Goal: Information Seeking & Learning: Understand process/instructions

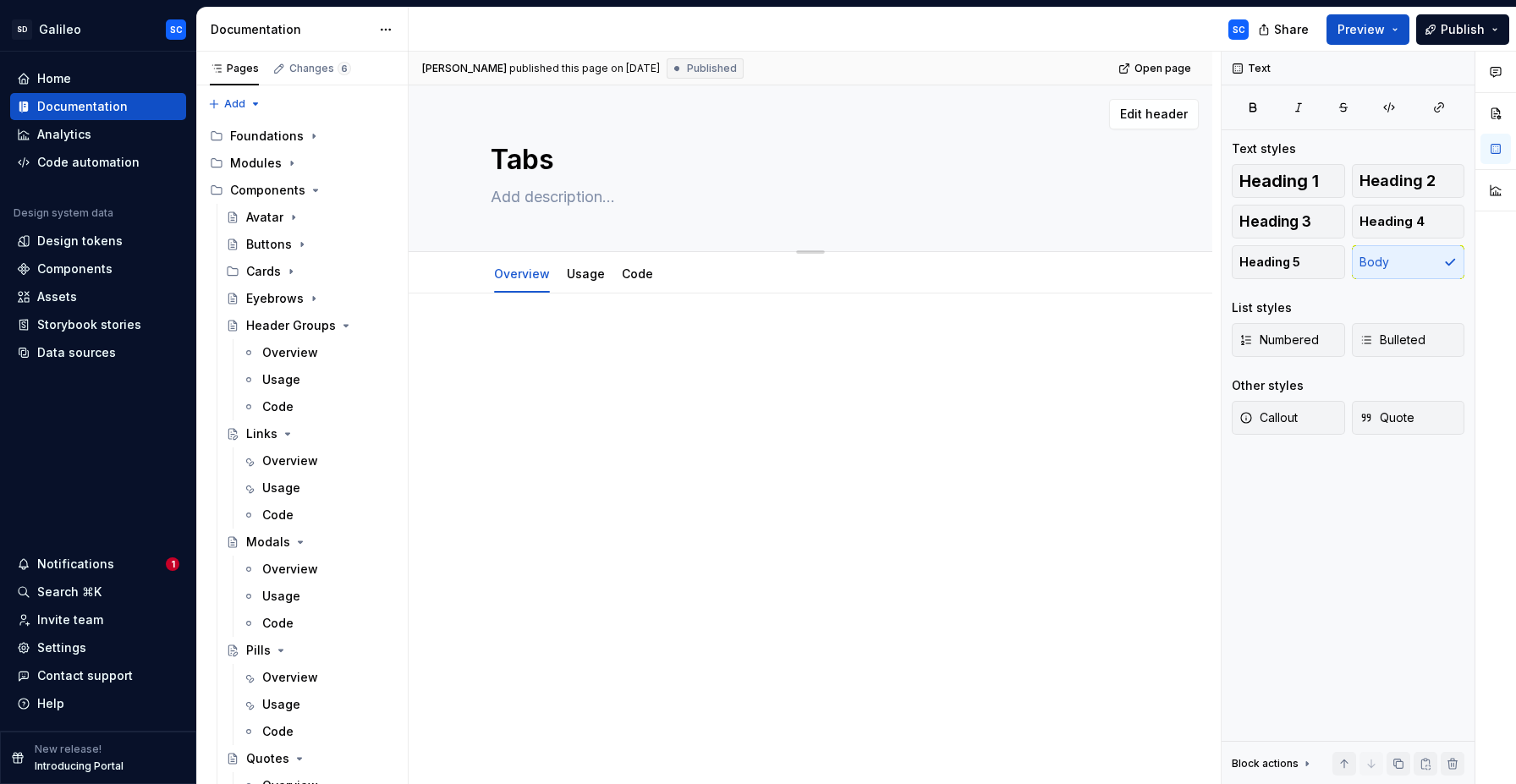
type textarea "*"
paste textarea "Tabs allow users to navigate between related views or sections of content witho…"
type textarea "Tabs allow users to navigate between related views or sections of content witho…"
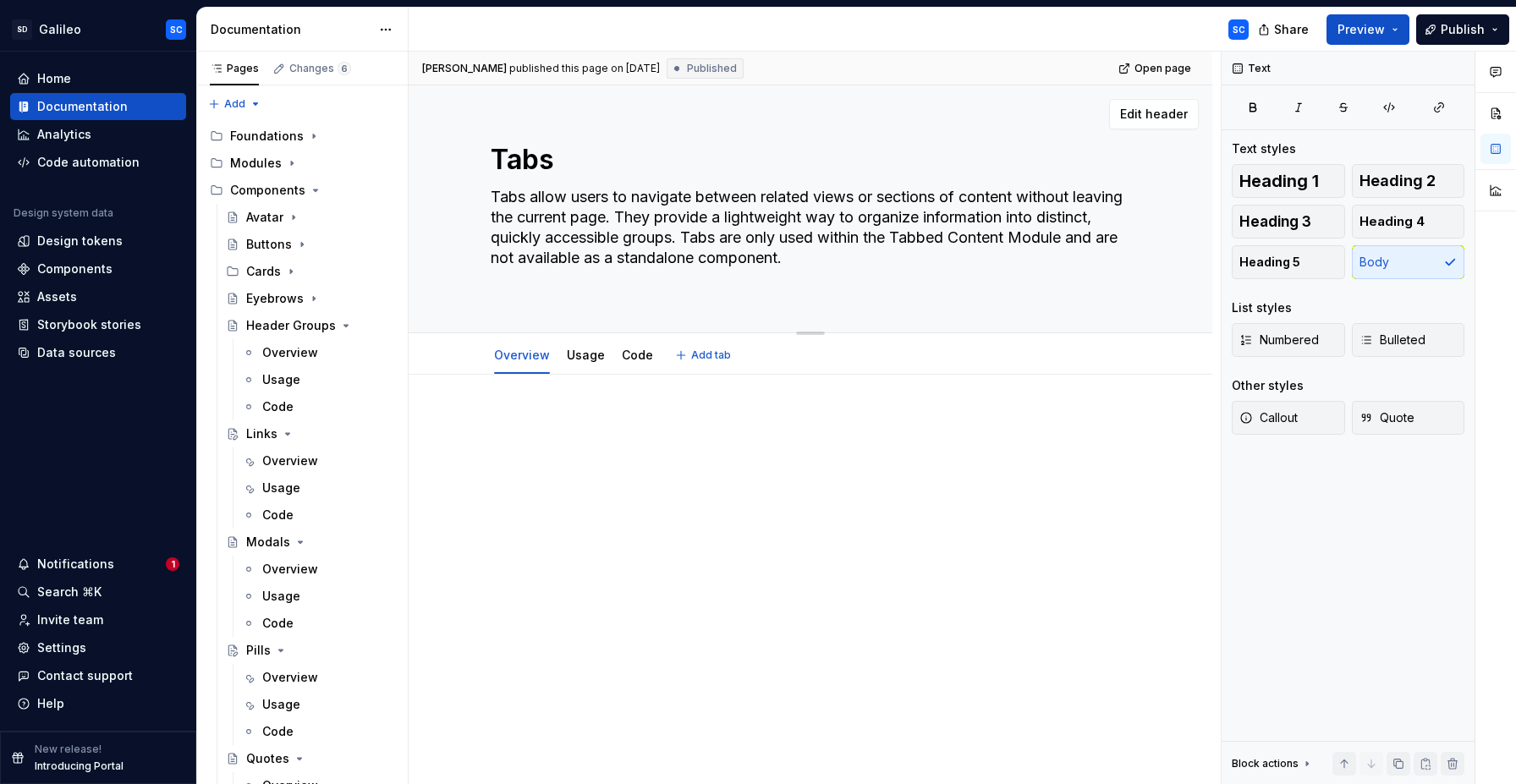
type textarea "*"
type textarea "Tabs allow users to navigate between related views or sections of content witho…"
type textarea "*"
type textarea "Tabs allow users to navigate between related views or sections of content witho…"
click at [566, 412] on p at bounding box center [810, 404] width 640 height 20
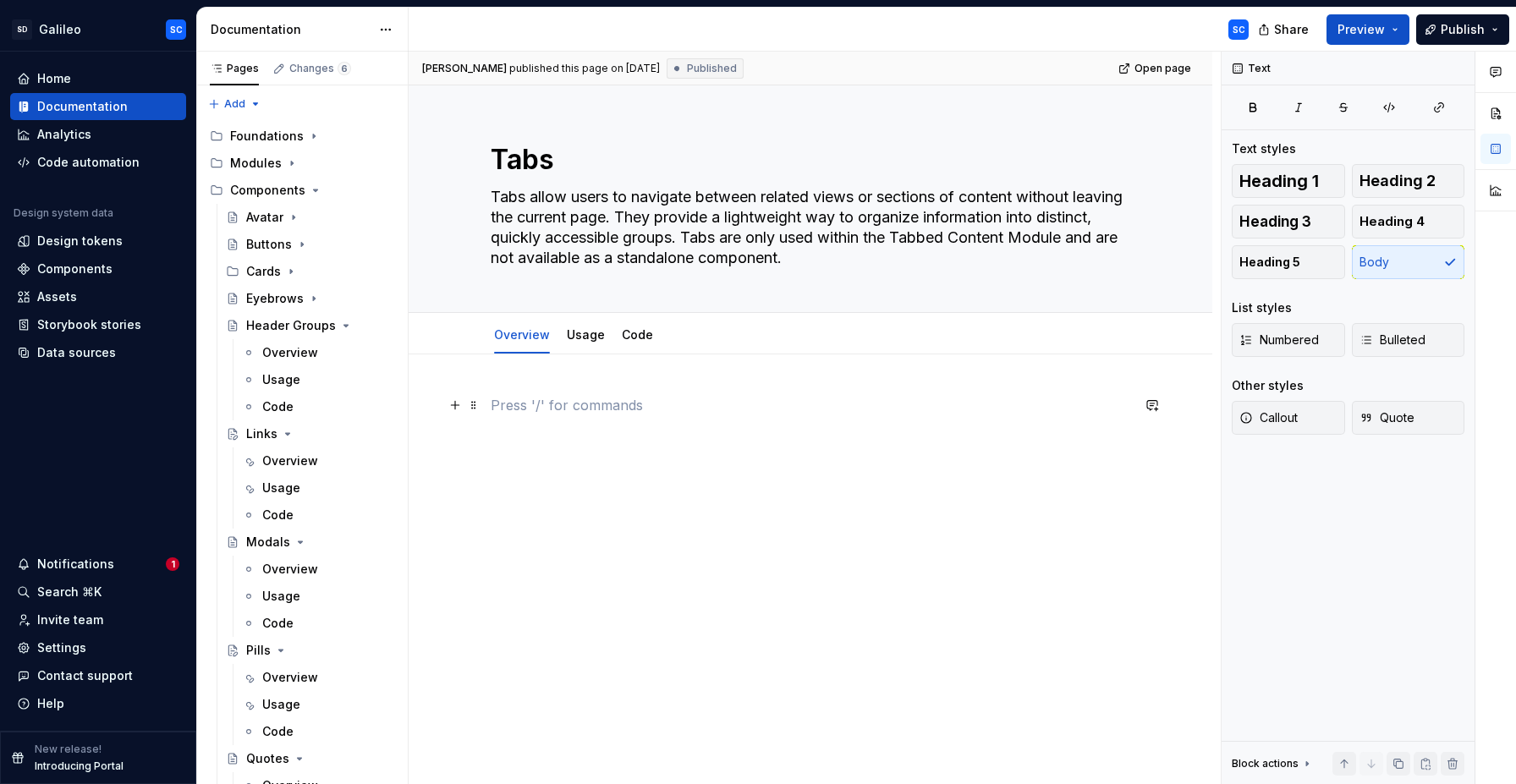
click at [755, 398] on p at bounding box center [810, 404] width 640 height 20
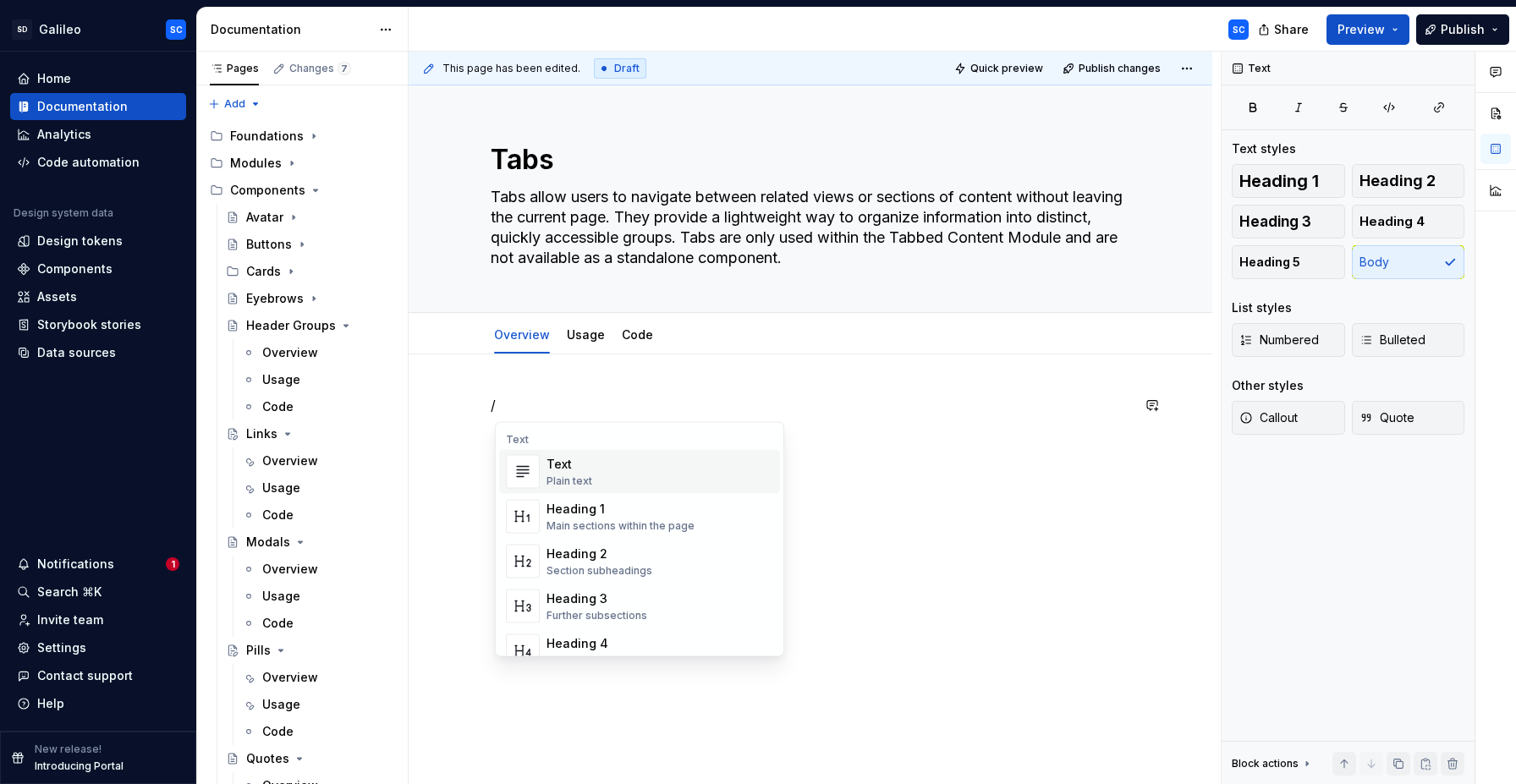
type textarea "*"
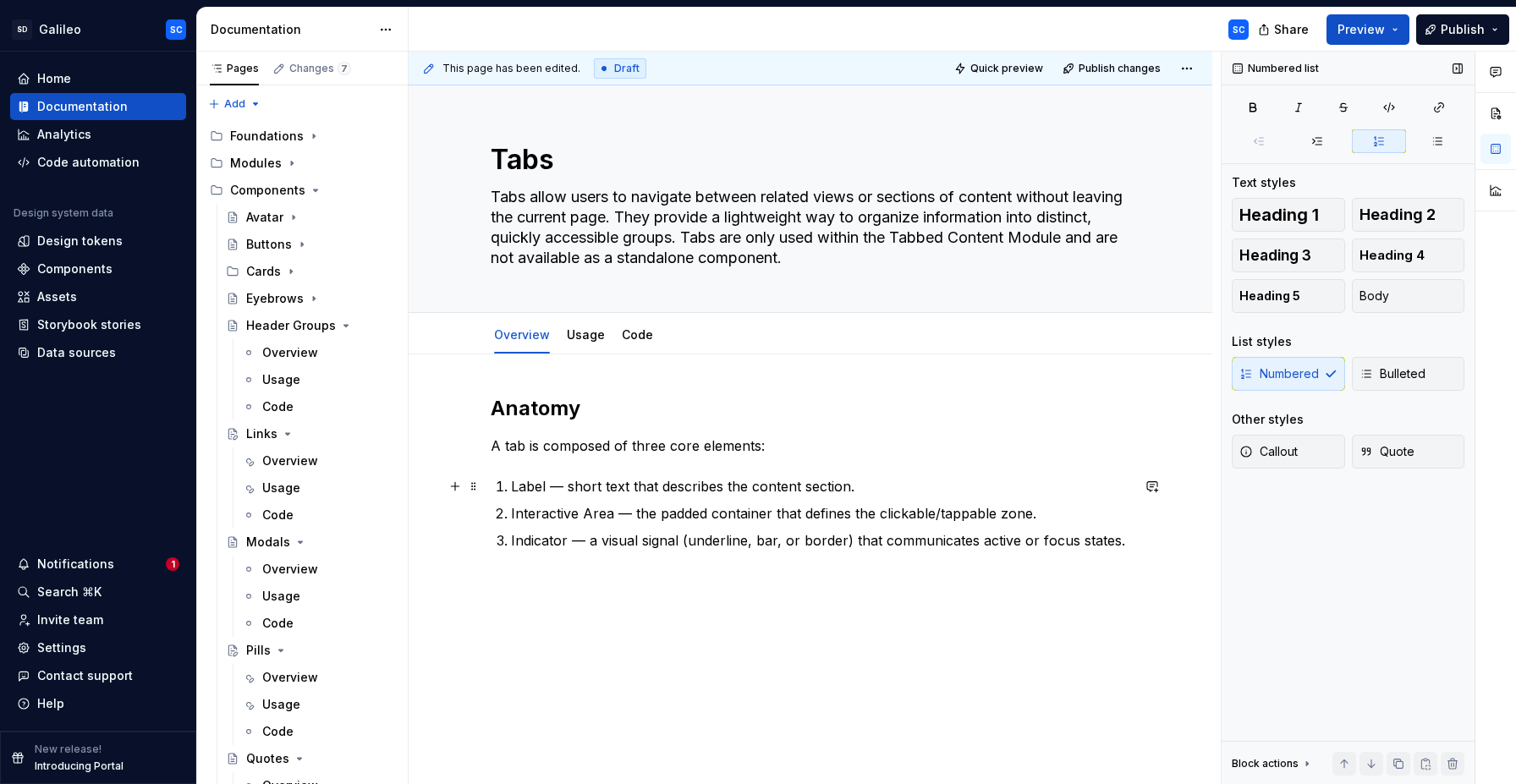
click at [532, 484] on p "Label — short text that describes the content section." at bounding box center [820, 486] width 620 height 20
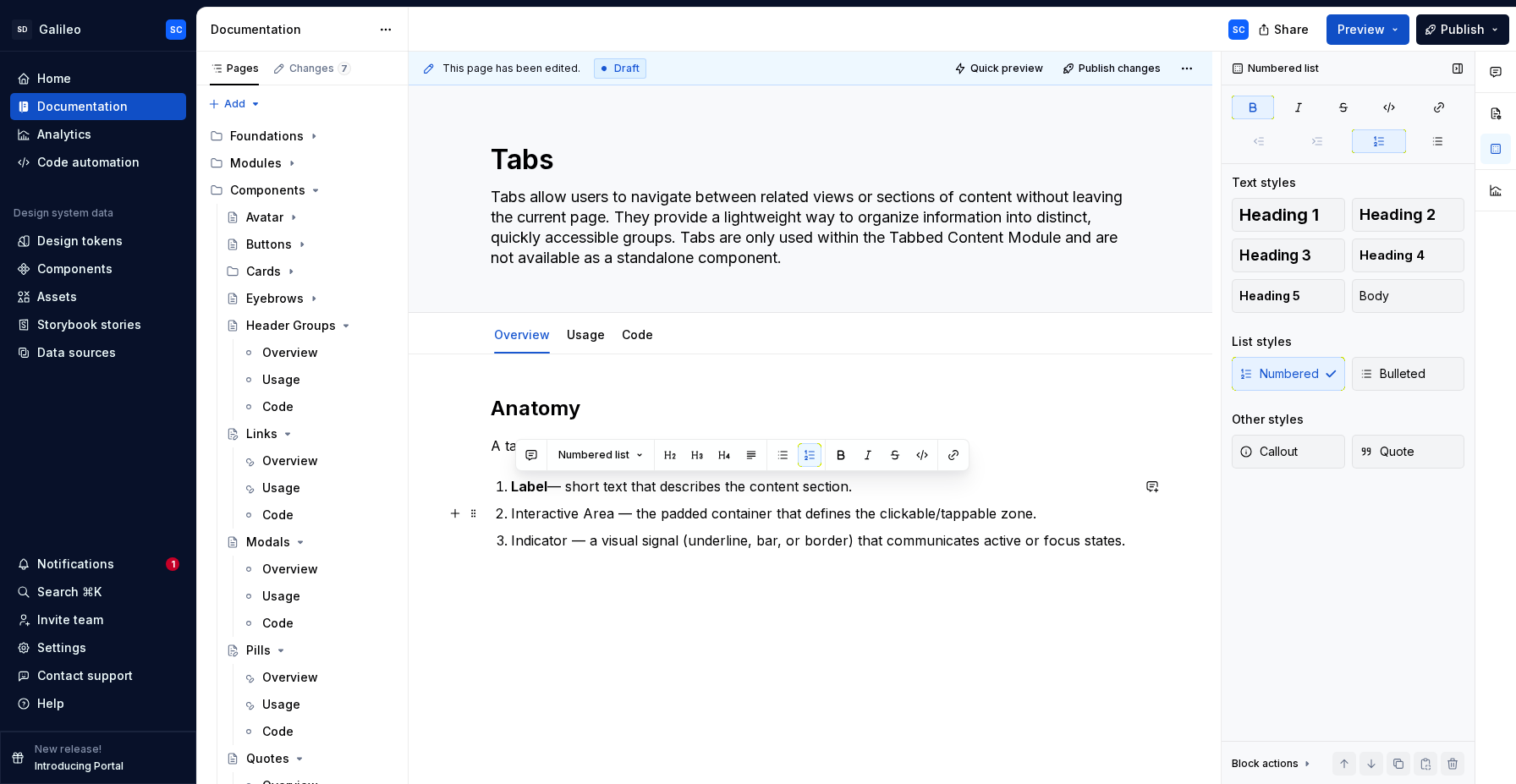
click at [576, 518] on p "Interactive Area — the padded container that defines the clickable/tappable zon…" at bounding box center [820, 513] width 620 height 20
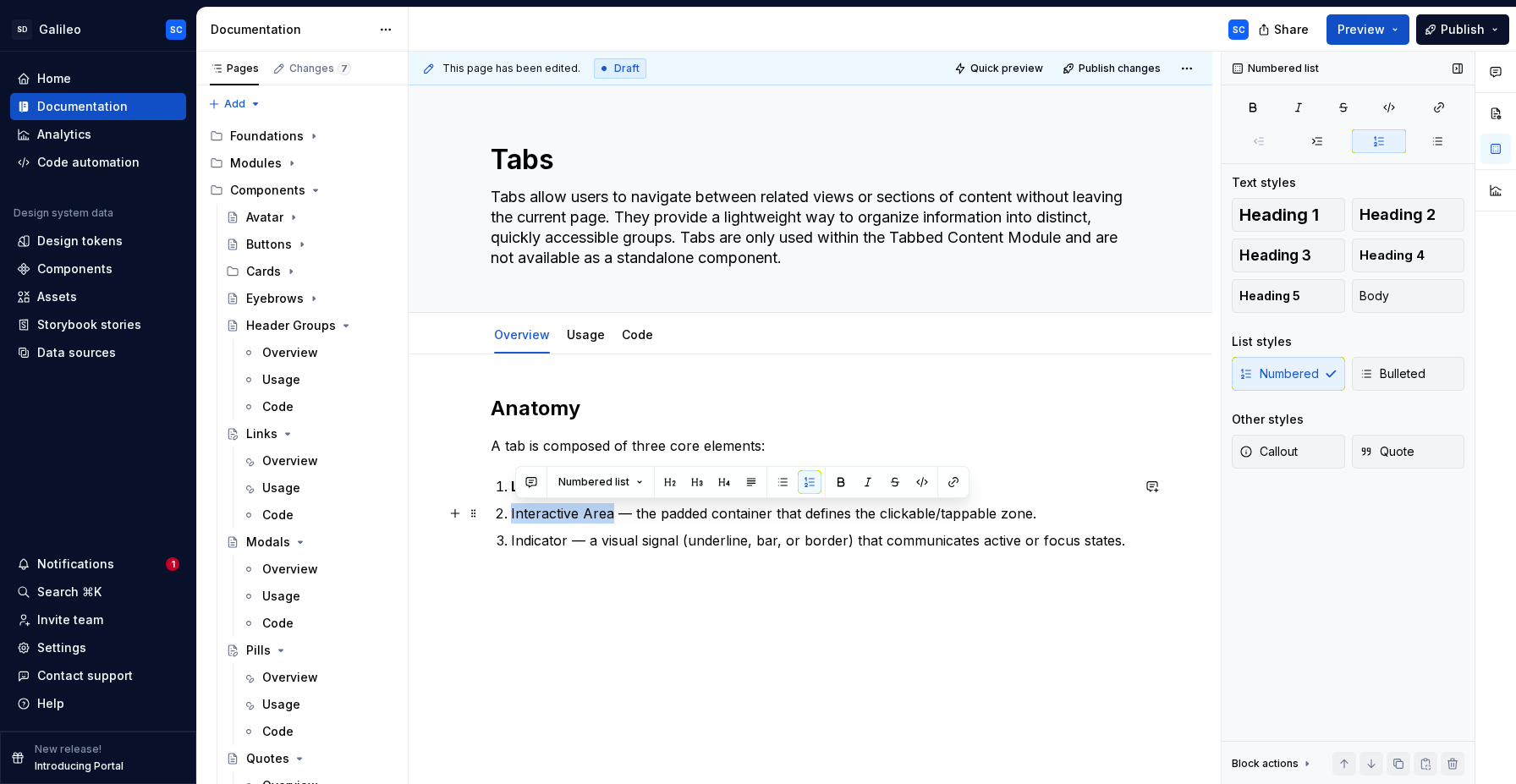
drag, startPoint x: 576, startPoint y: 518, endPoint x: 605, endPoint y: 516, distance: 29.1
click at [605, 516] on p "Interactive Area — the padded container that defines the clickable/tappable zon…" at bounding box center [820, 513] width 620 height 20
click at [545, 538] on p "Indicator — a visual signal (underline, bar, or border) that communicates activ…" at bounding box center [820, 540] width 620 height 20
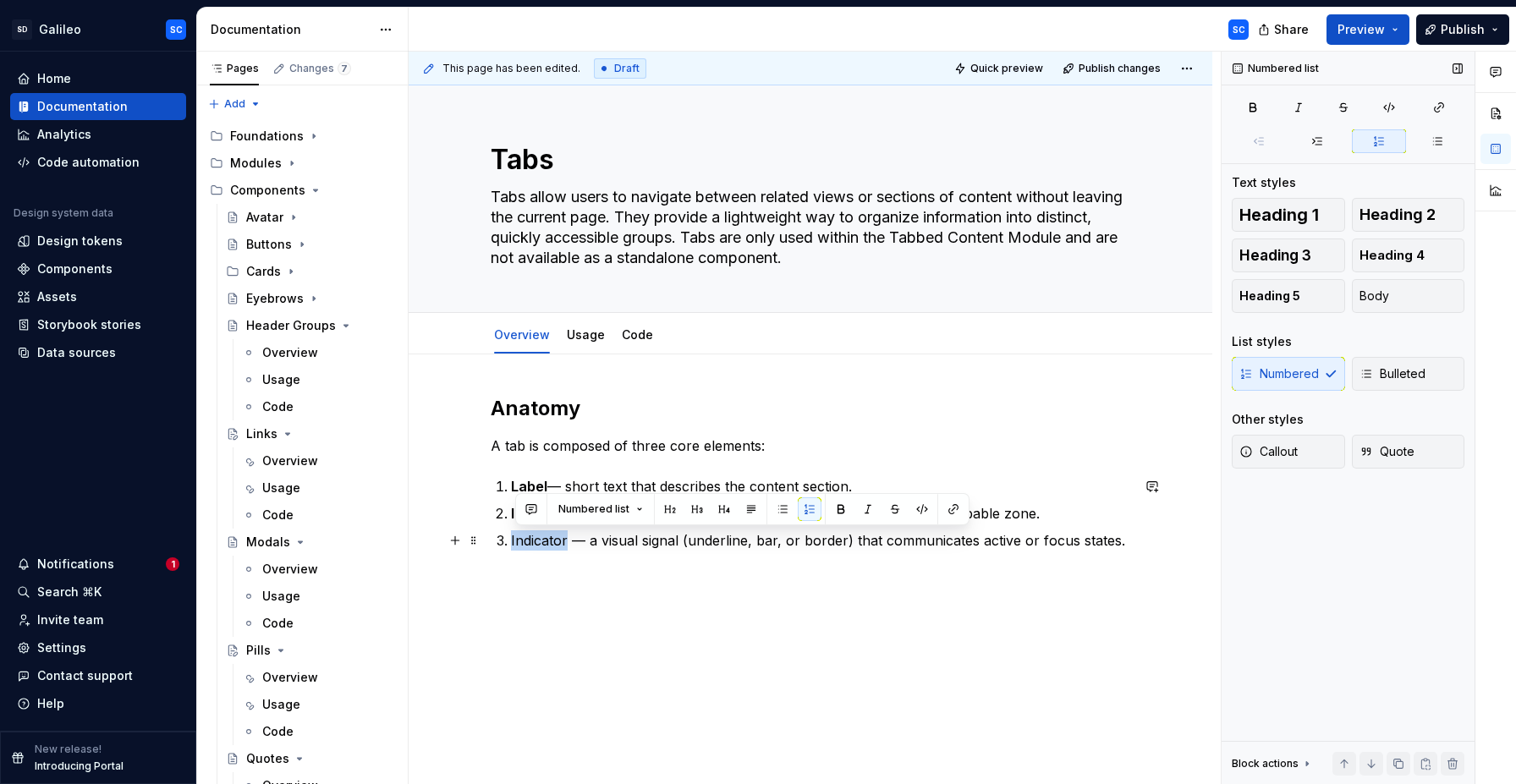
click at [545, 538] on p "Indicator — a visual signal (underline, bar, or border) that communicates activ…" at bounding box center [820, 540] width 620 height 20
click at [760, 550] on div "Anatomy A tab is composed of three core elements: Label — short text that descr…" at bounding box center [810, 482] width 640 height 176
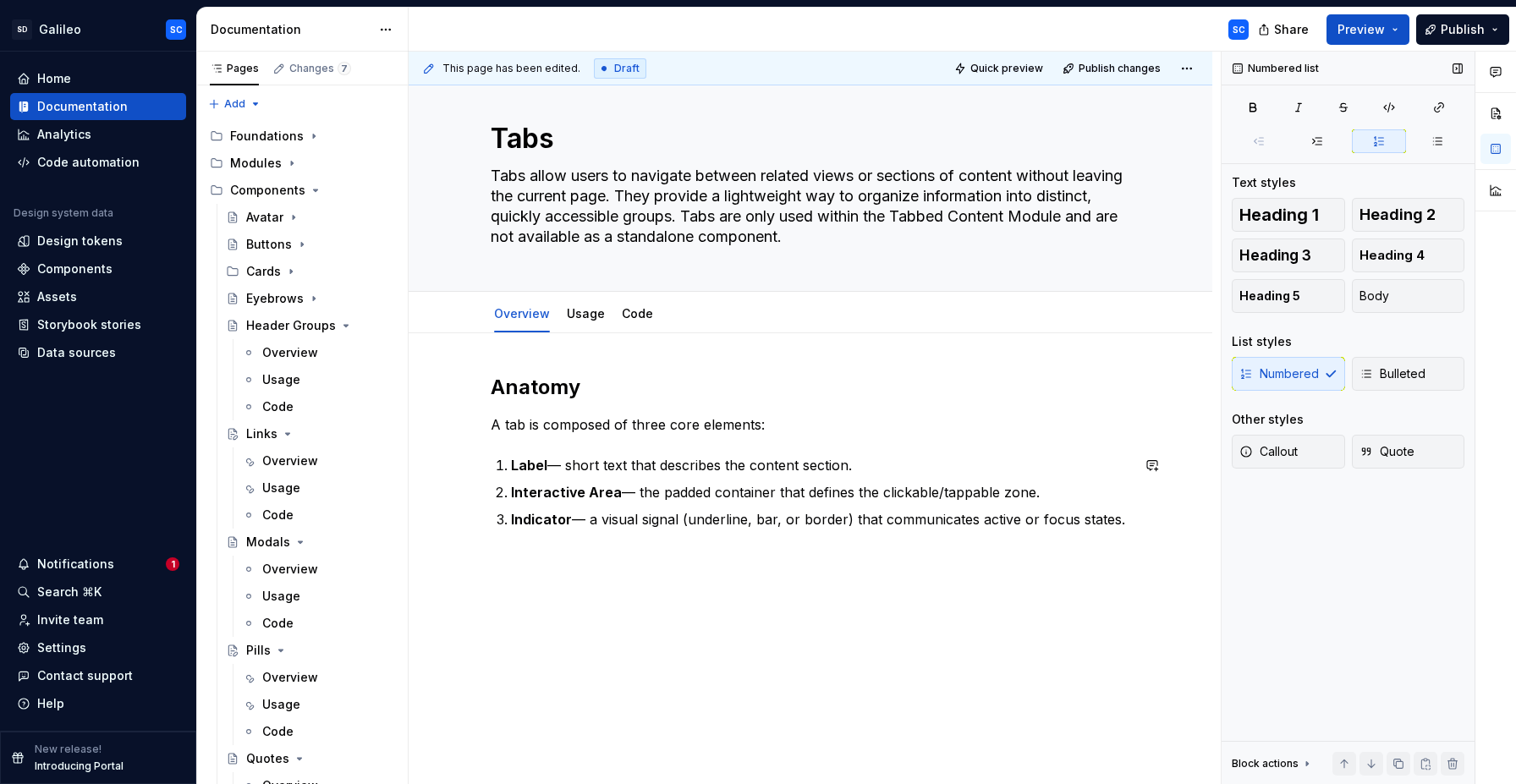
click at [738, 574] on div "Anatomy A tab is composed of three core elements: Label — short text that descr…" at bounding box center [810, 559] width 803 height 451
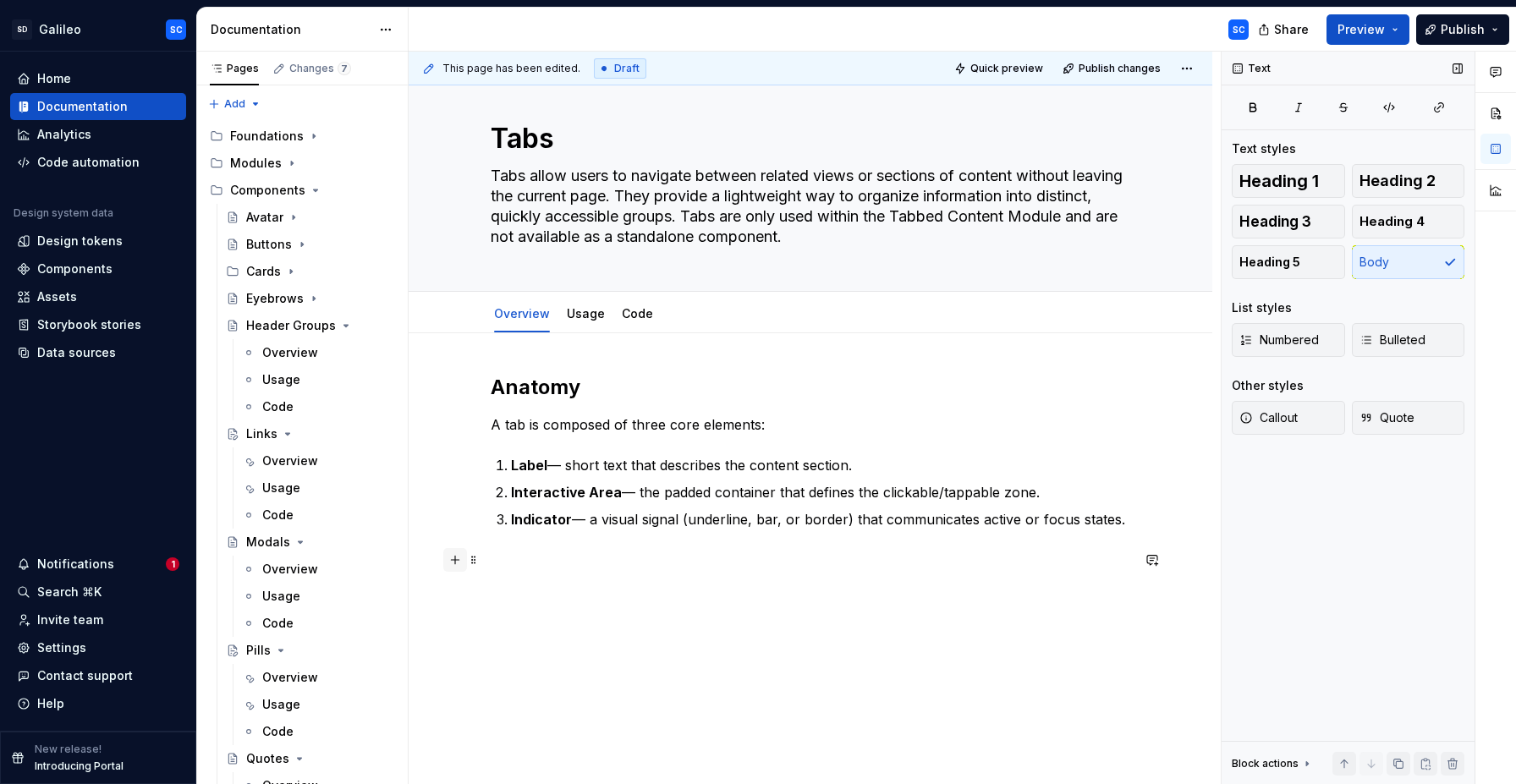
click at [458, 562] on button "button" at bounding box center [456, 560] width 24 height 24
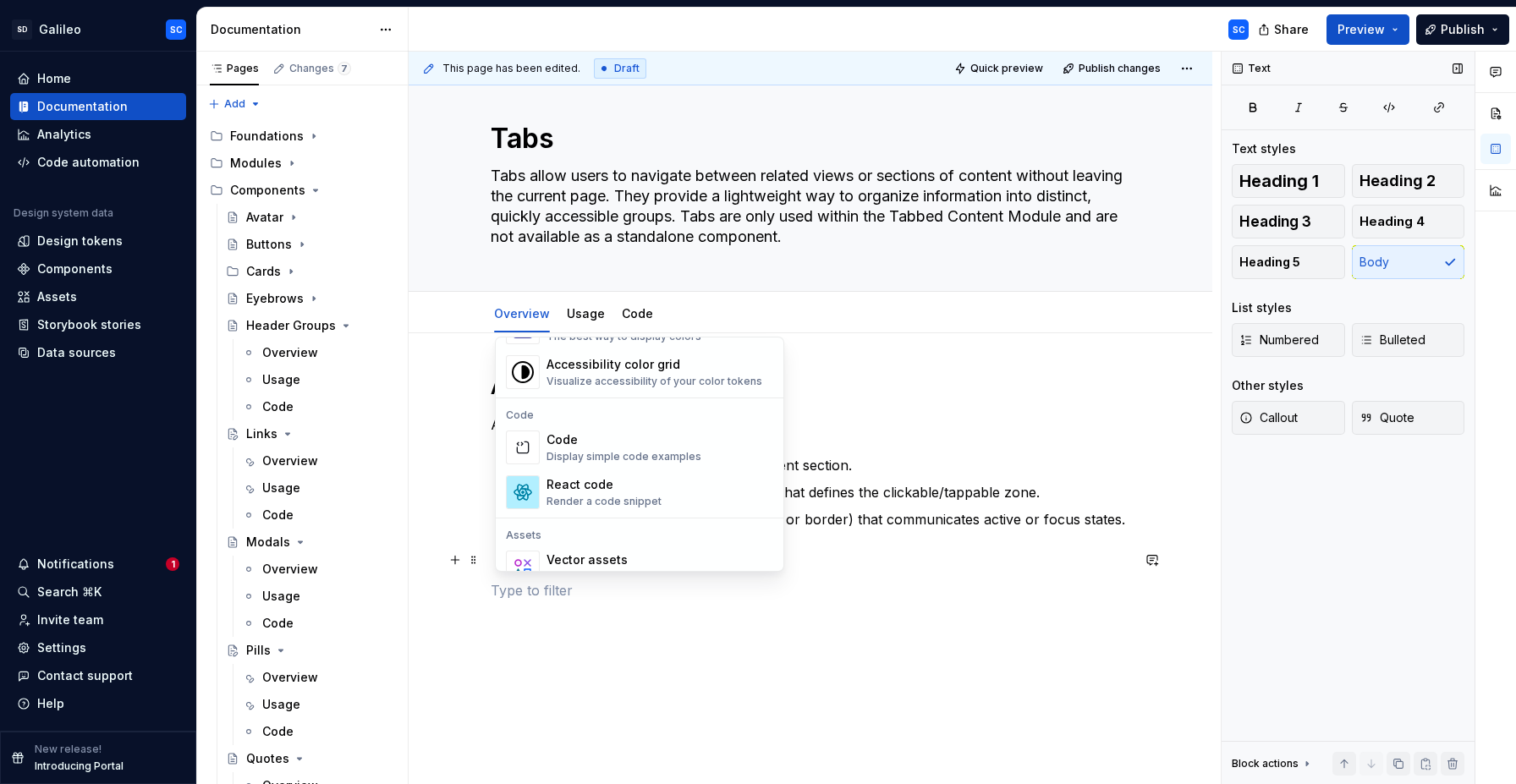
scroll to position [1475, 0]
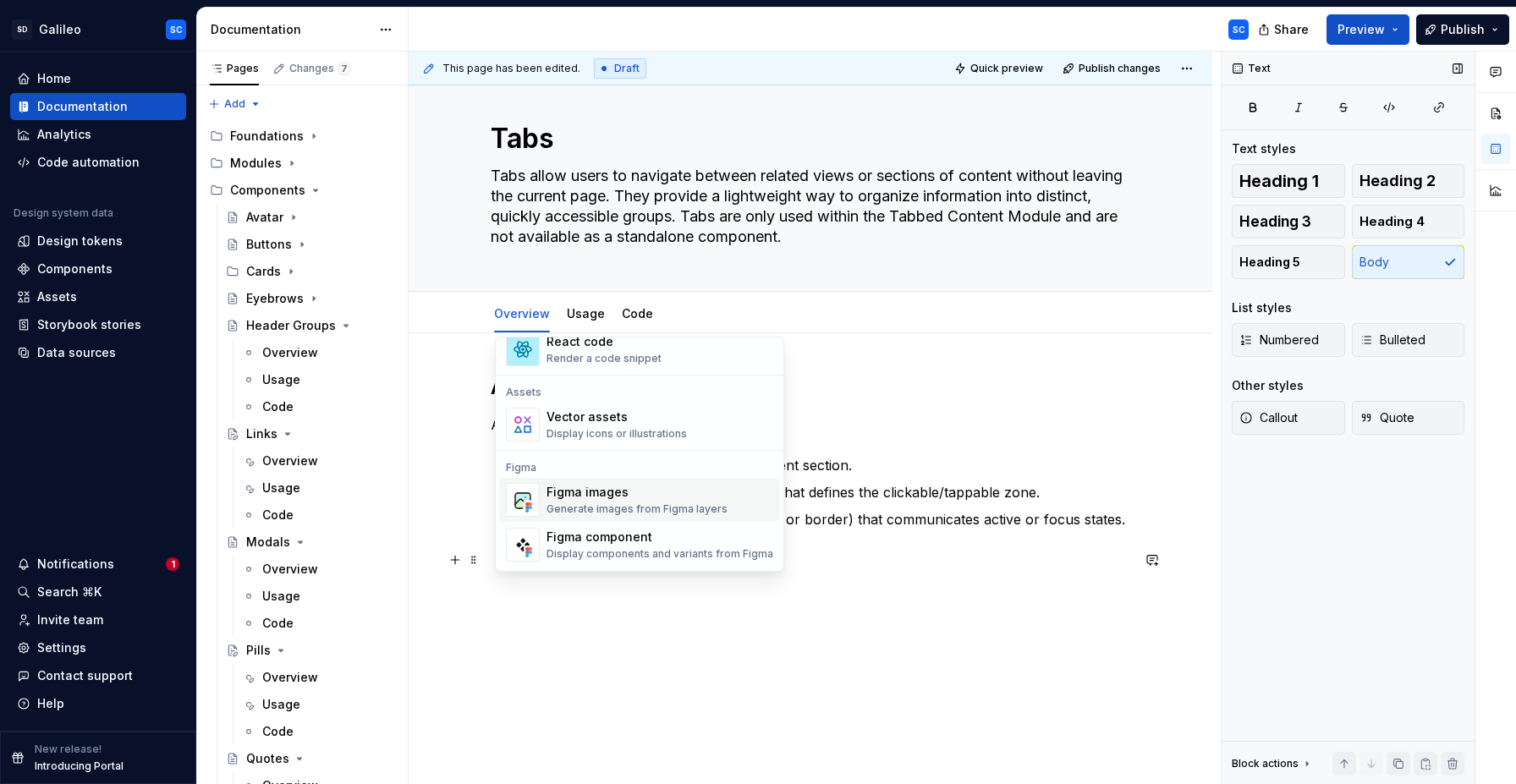
click at [630, 492] on div "Figma images" at bounding box center [637, 491] width 181 height 17
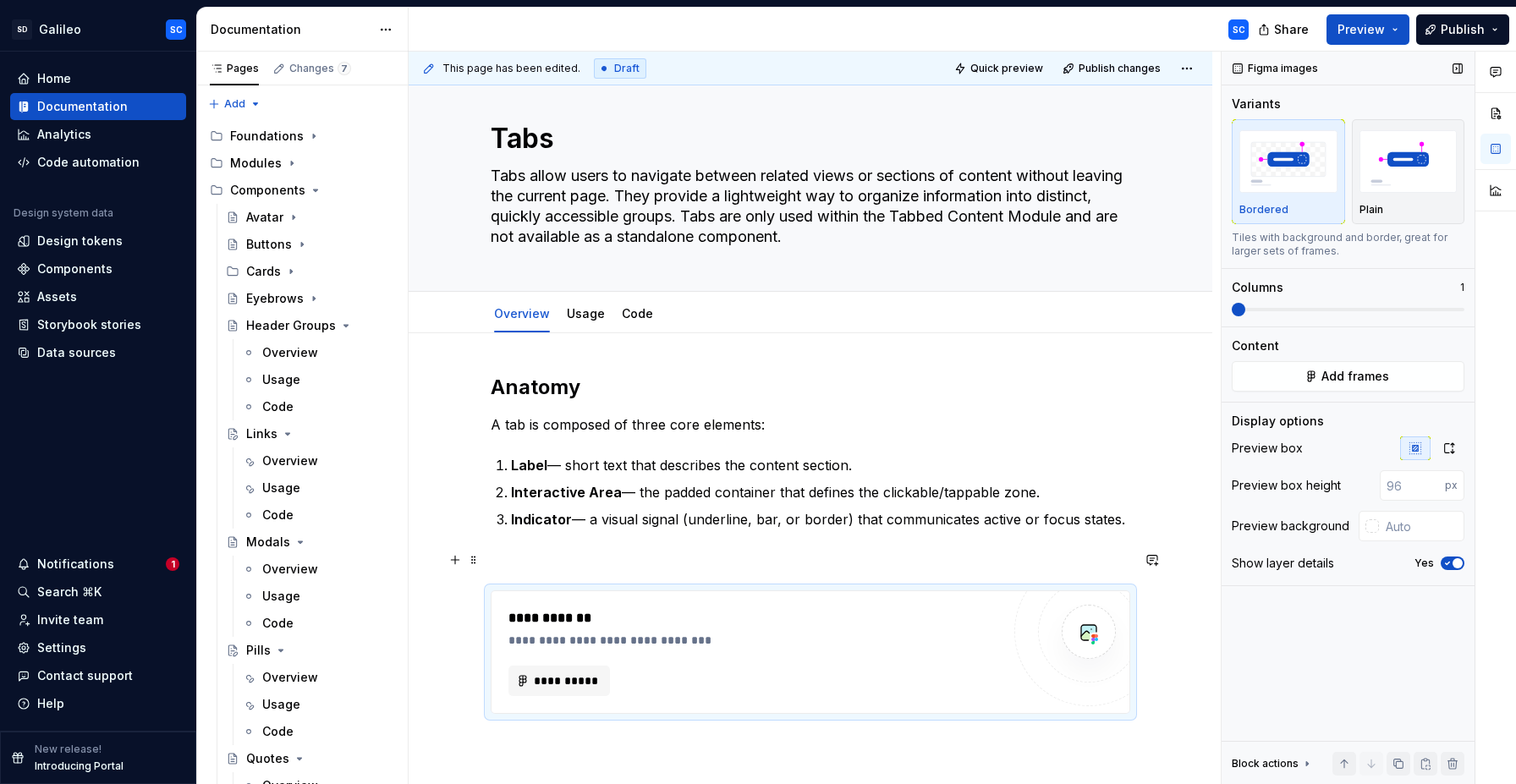
click at [728, 552] on p at bounding box center [810, 559] width 640 height 20
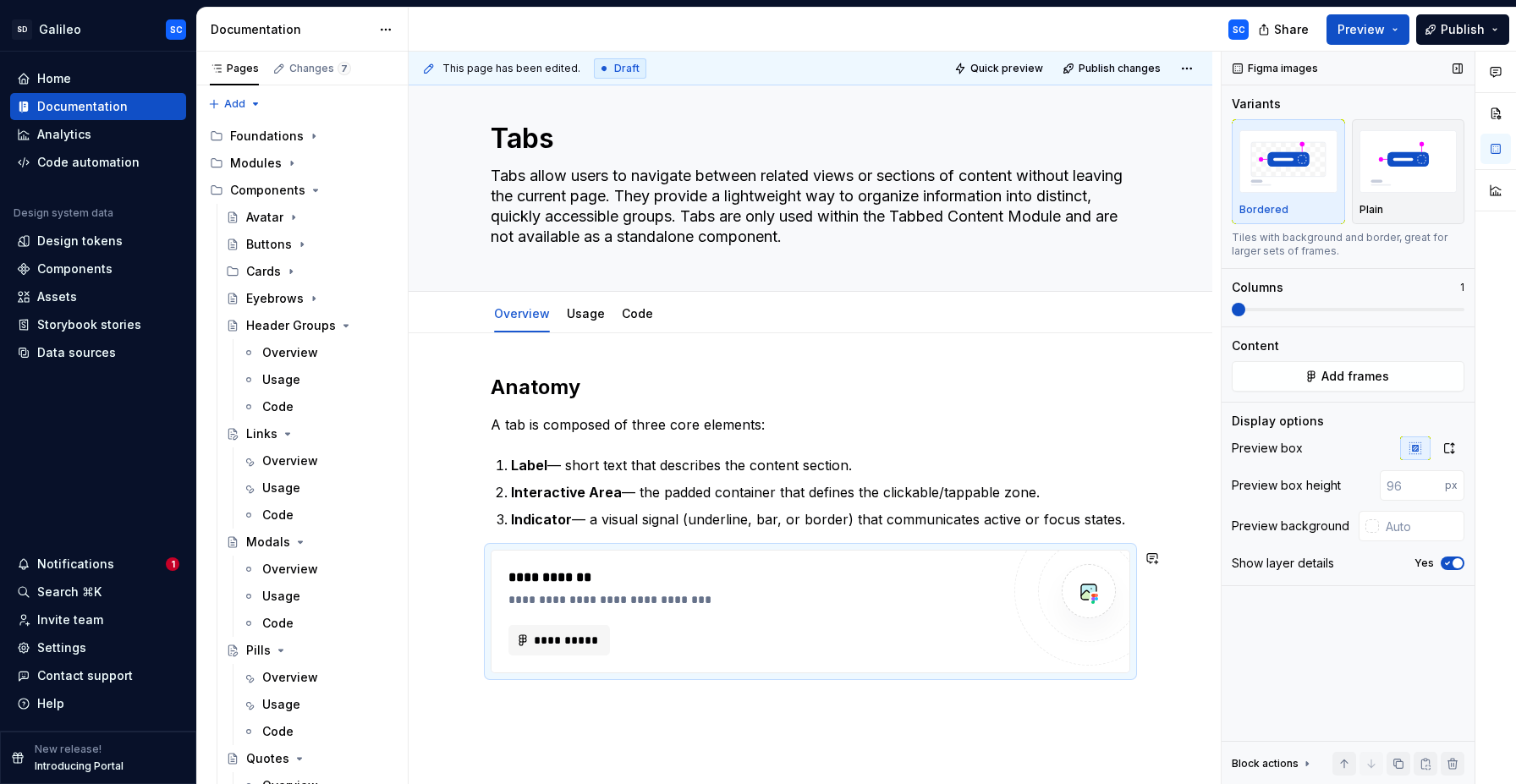
click at [719, 704] on div "**********" at bounding box center [810, 631] width 803 height 595
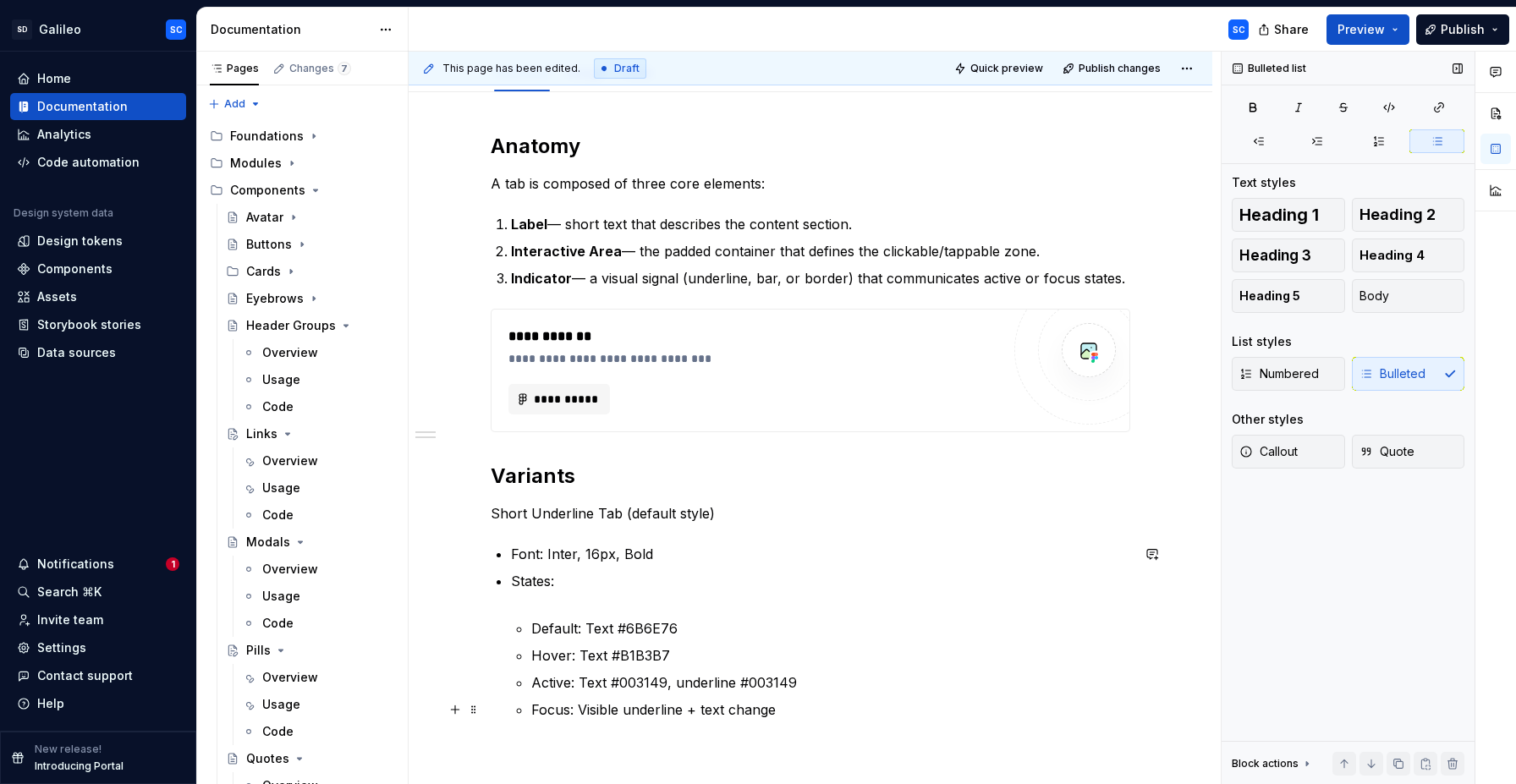
scroll to position [269, 0]
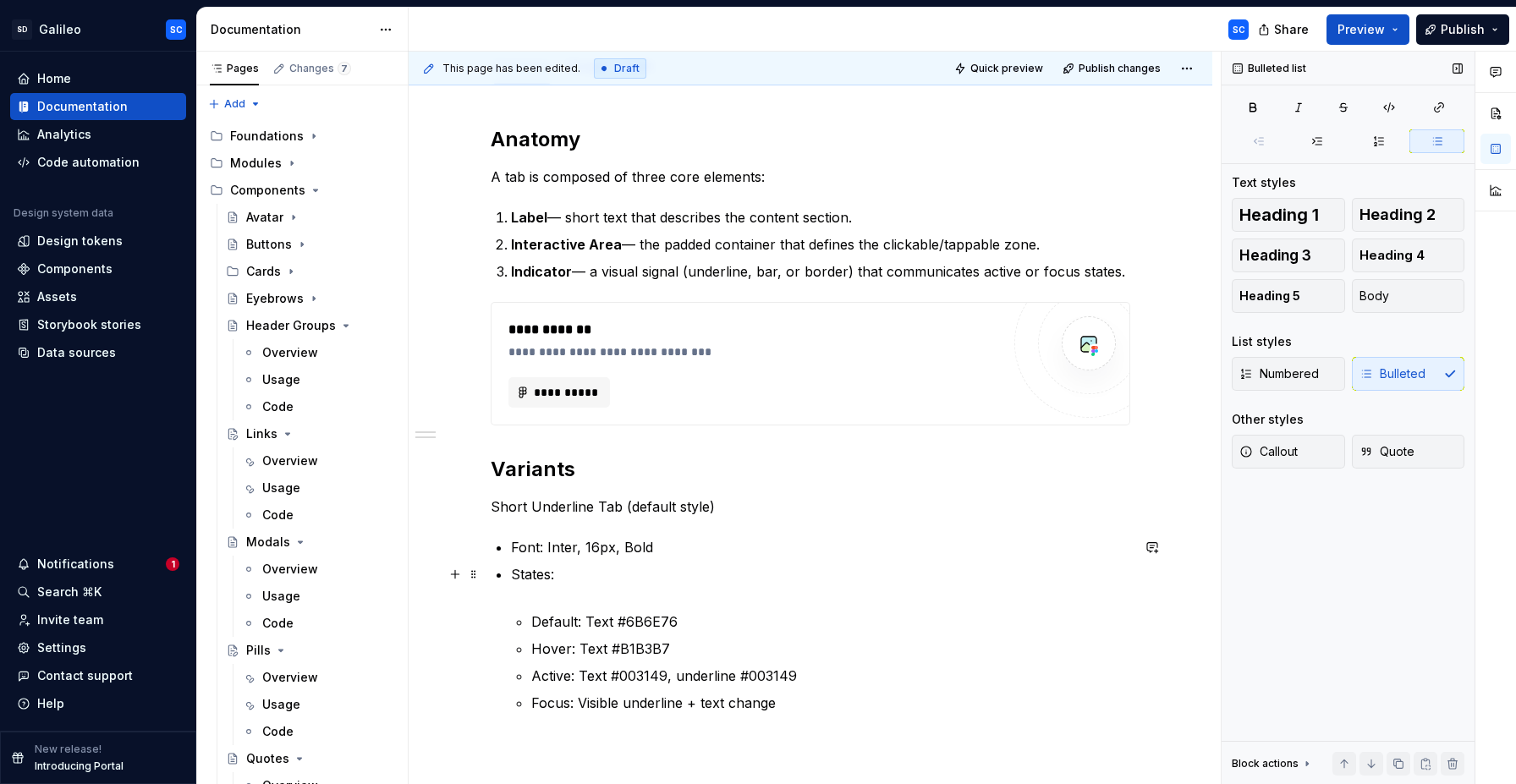
click at [660, 601] on p "States:" at bounding box center [820, 584] width 620 height 41
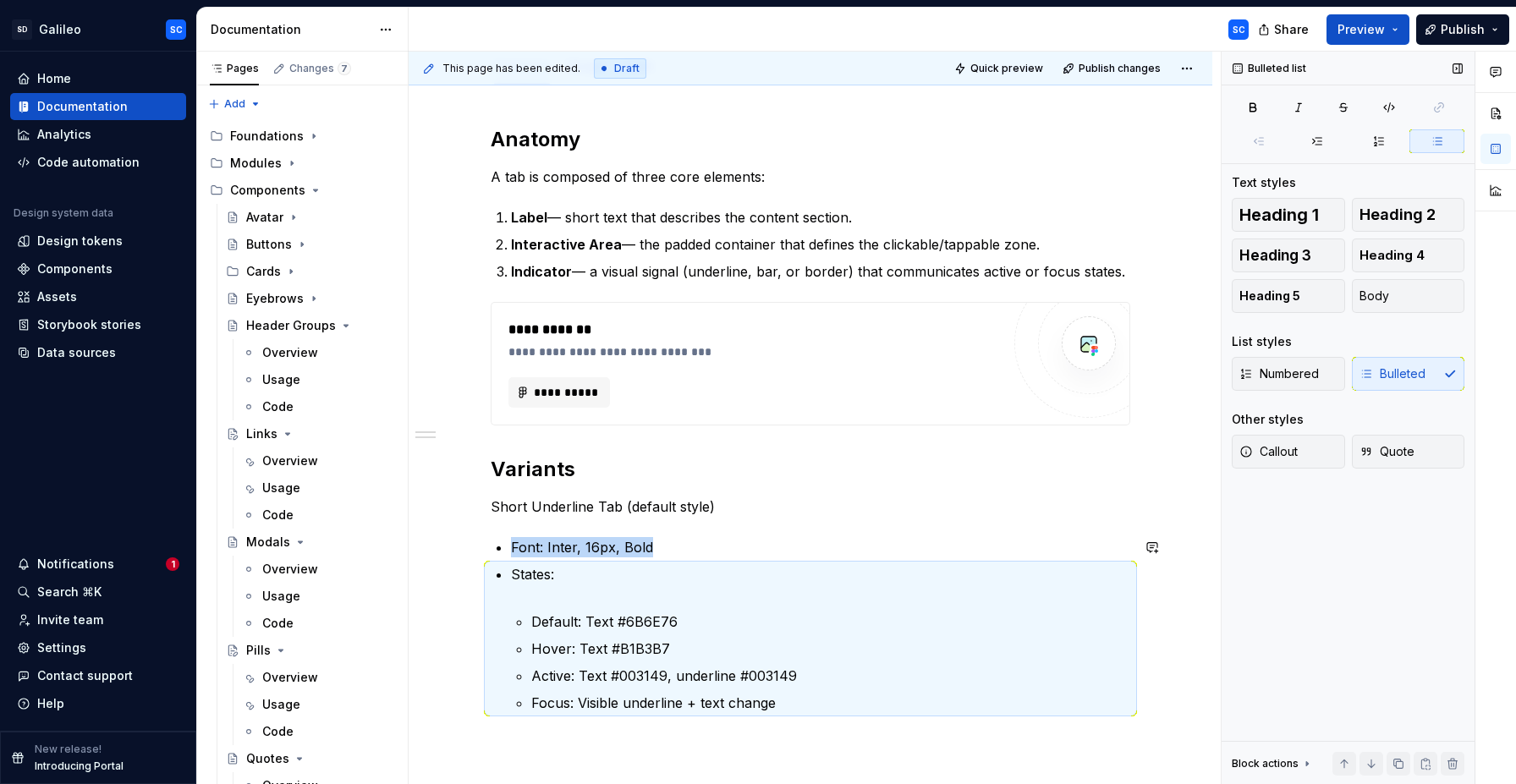
click at [660, 601] on p "States:" at bounding box center [820, 584] width 620 height 41
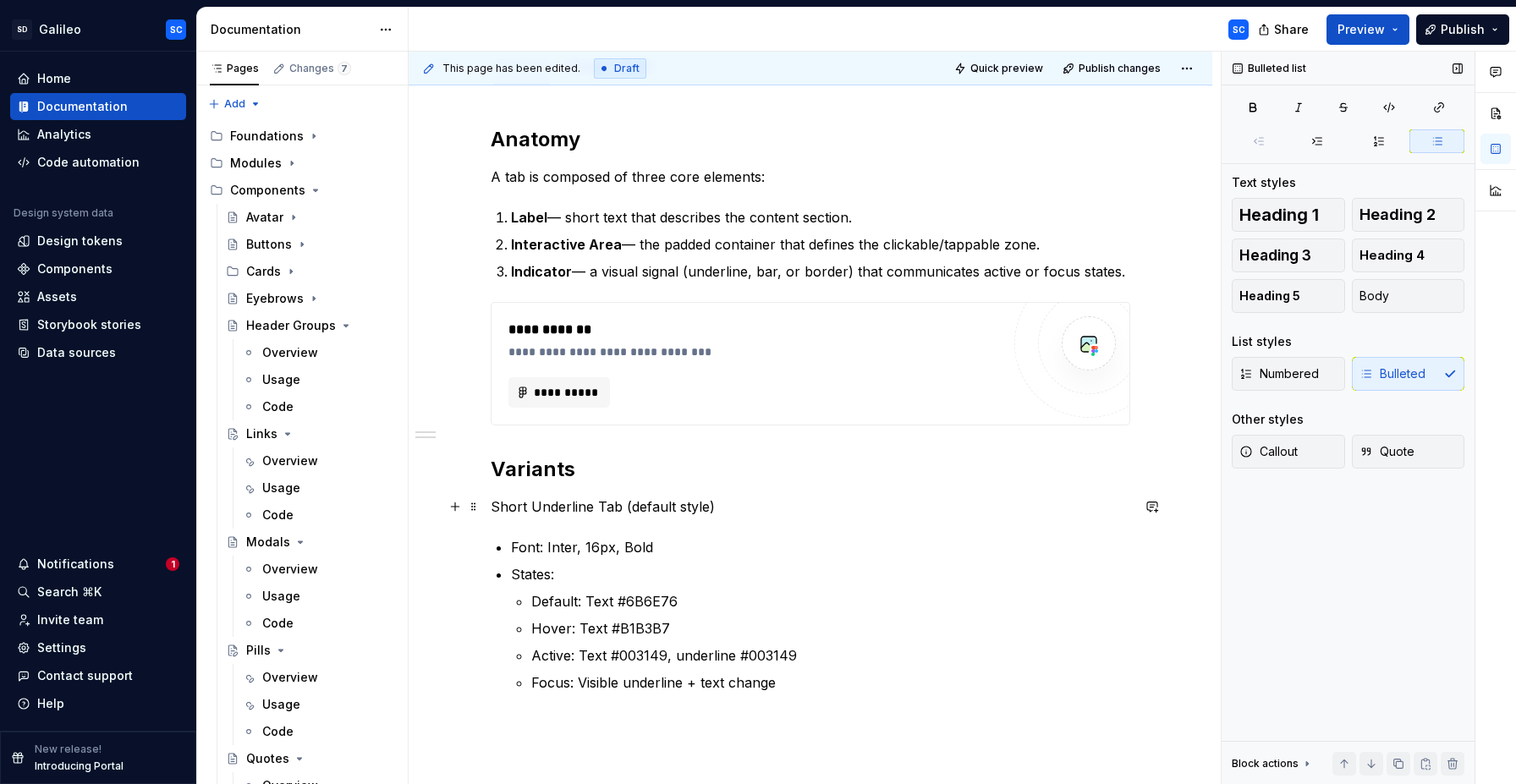
click at [548, 512] on p "Short Underline Tab (default style)" at bounding box center [810, 506] width 640 height 20
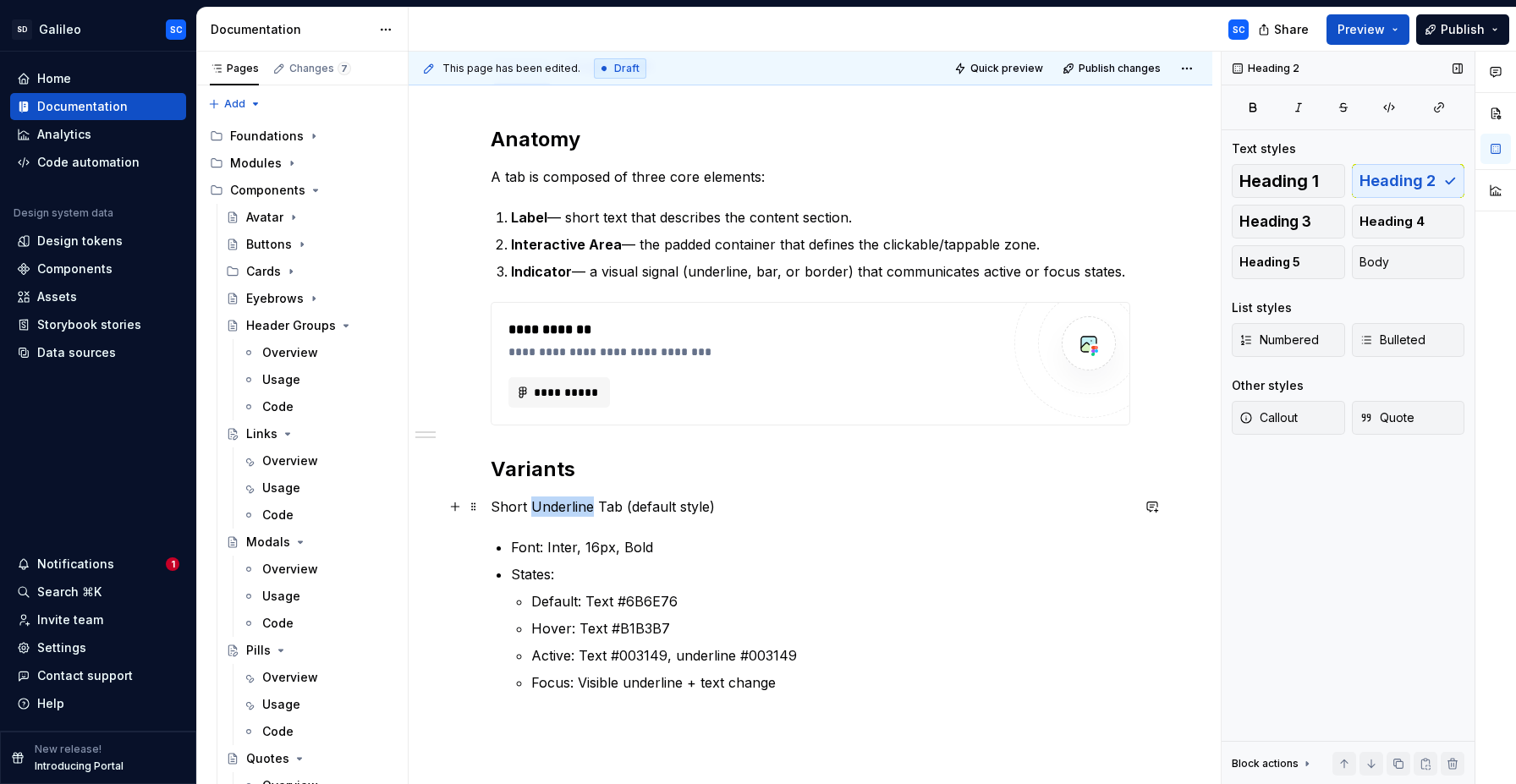
click at [548, 512] on p "Short Underline Tab (default style)" at bounding box center [810, 506] width 640 height 20
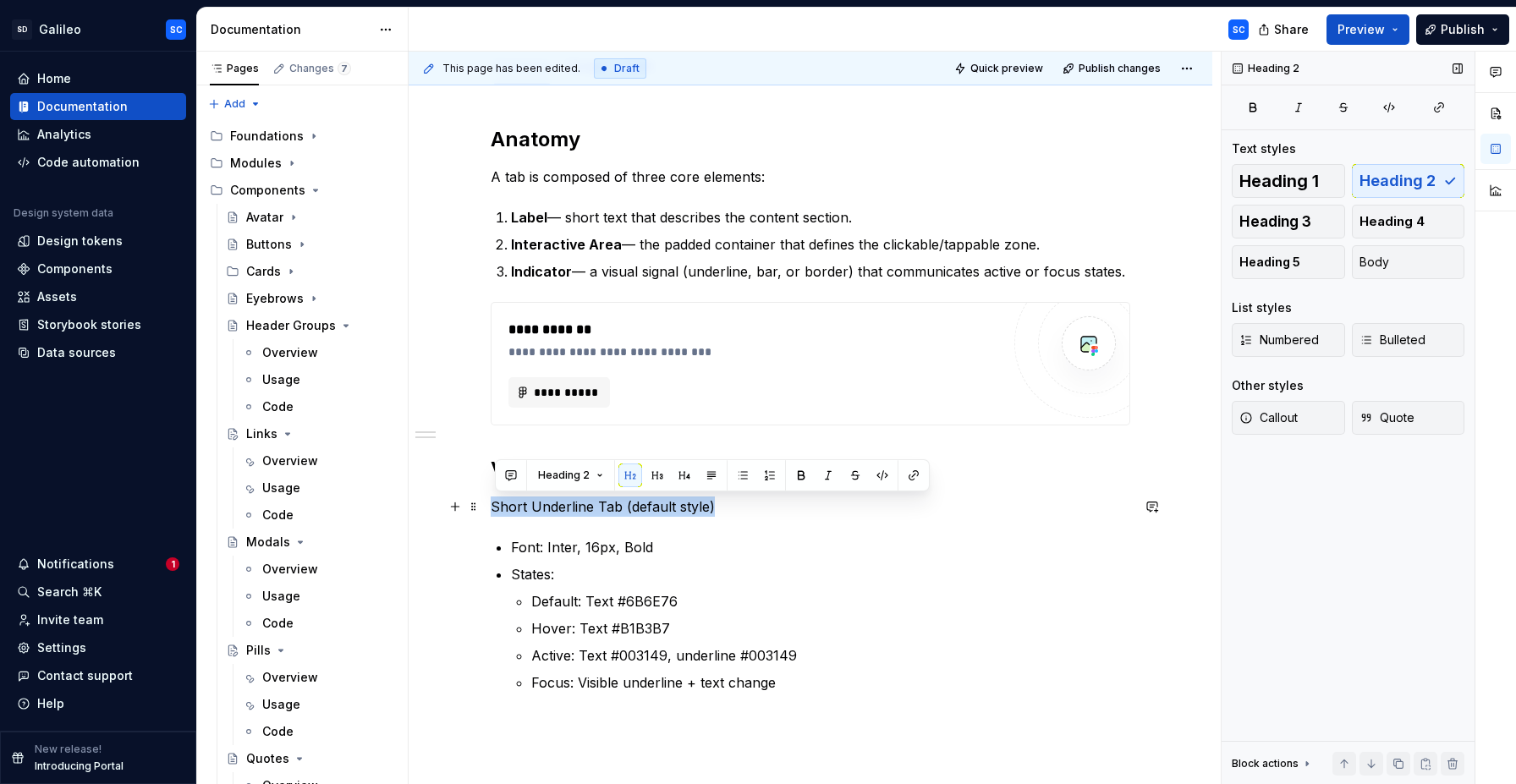
click at [548, 512] on p "Short Underline Tab (default style)" at bounding box center [810, 506] width 640 height 20
click at [676, 478] on button "button" at bounding box center [685, 475] width 24 height 24
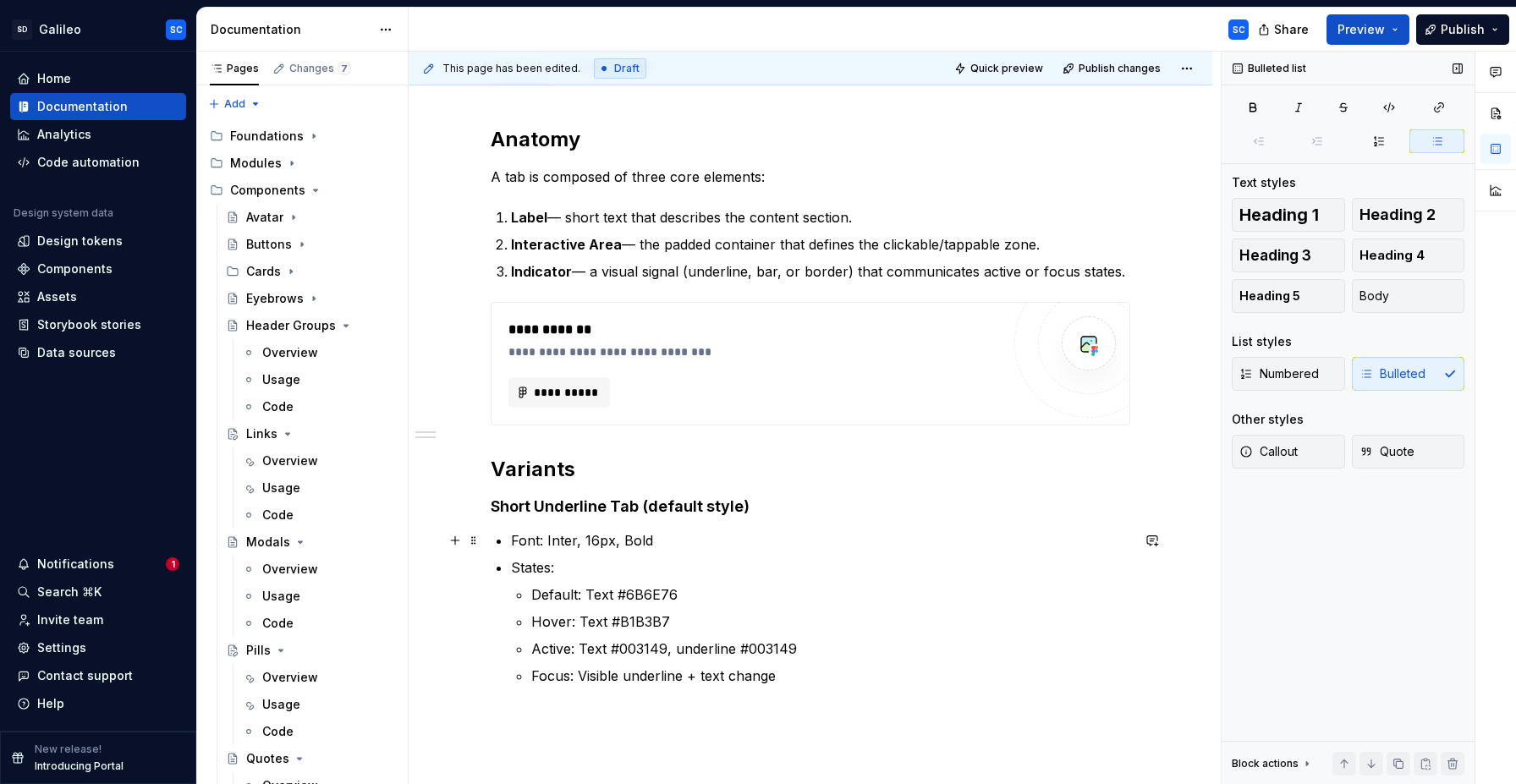
click at [779, 532] on p "Font: Inter, 16px, Bold" at bounding box center [820, 540] width 620 height 20
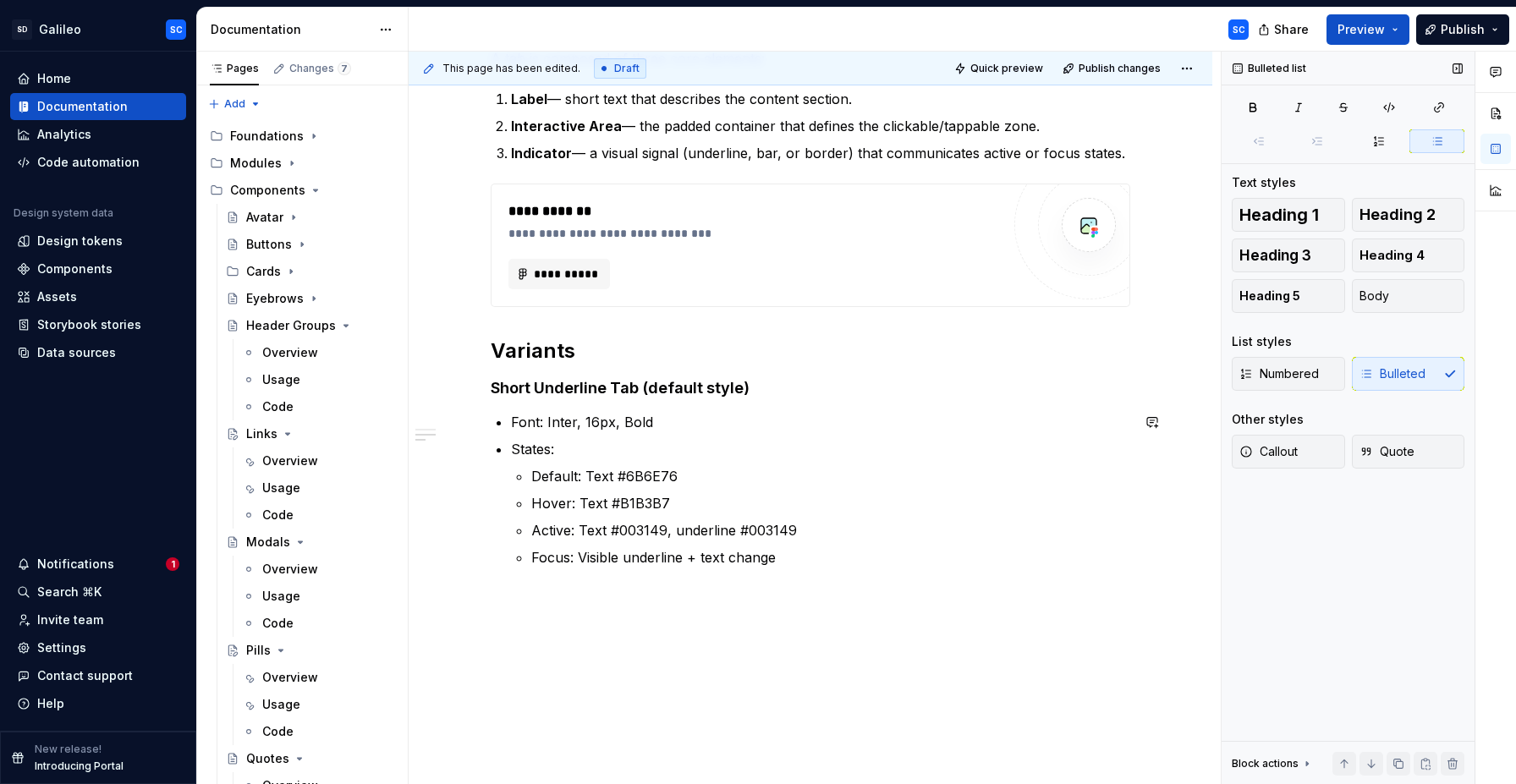
scroll to position [425, 0]
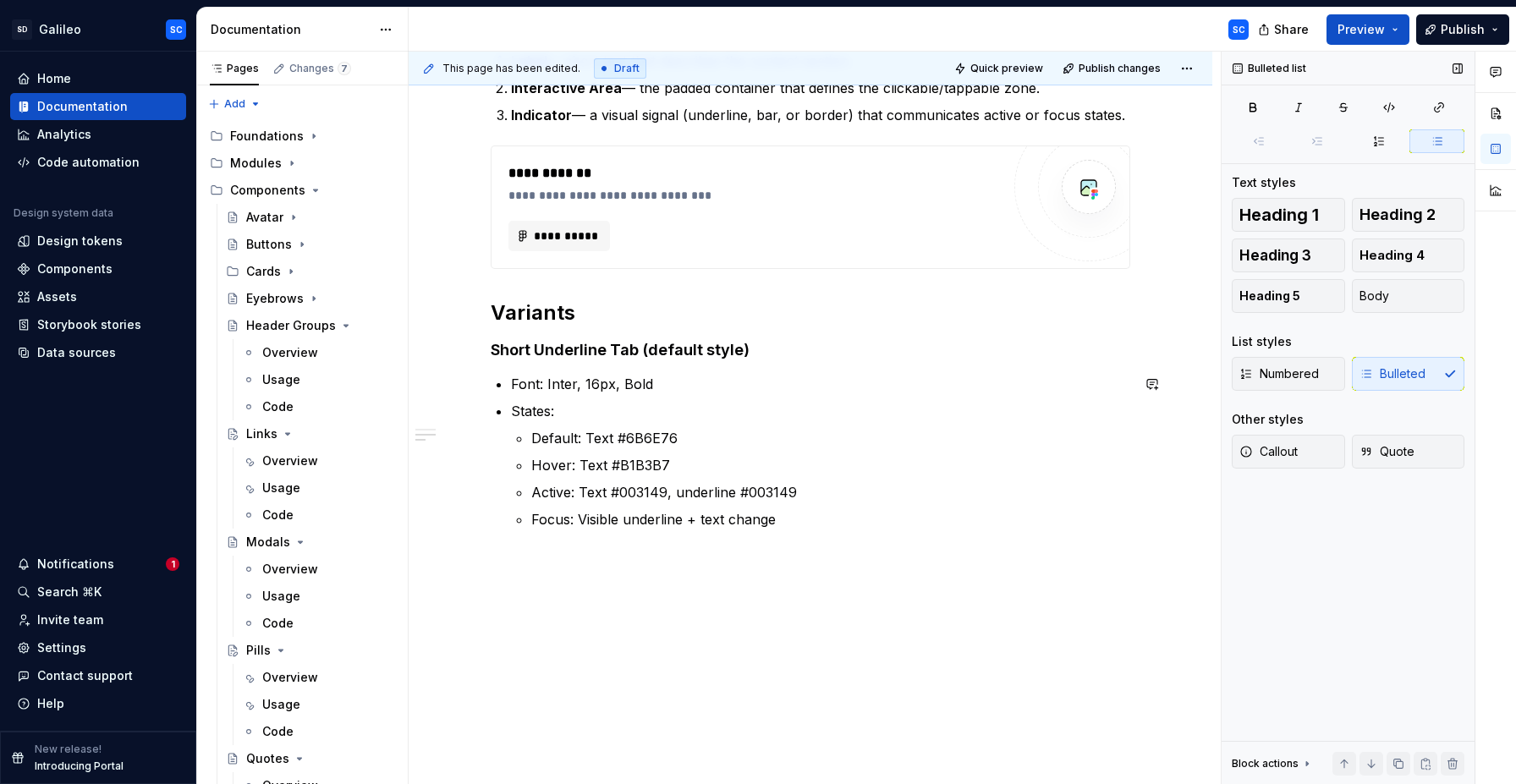
click at [617, 569] on div "**********" at bounding box center [810, 357] width 803 height 856
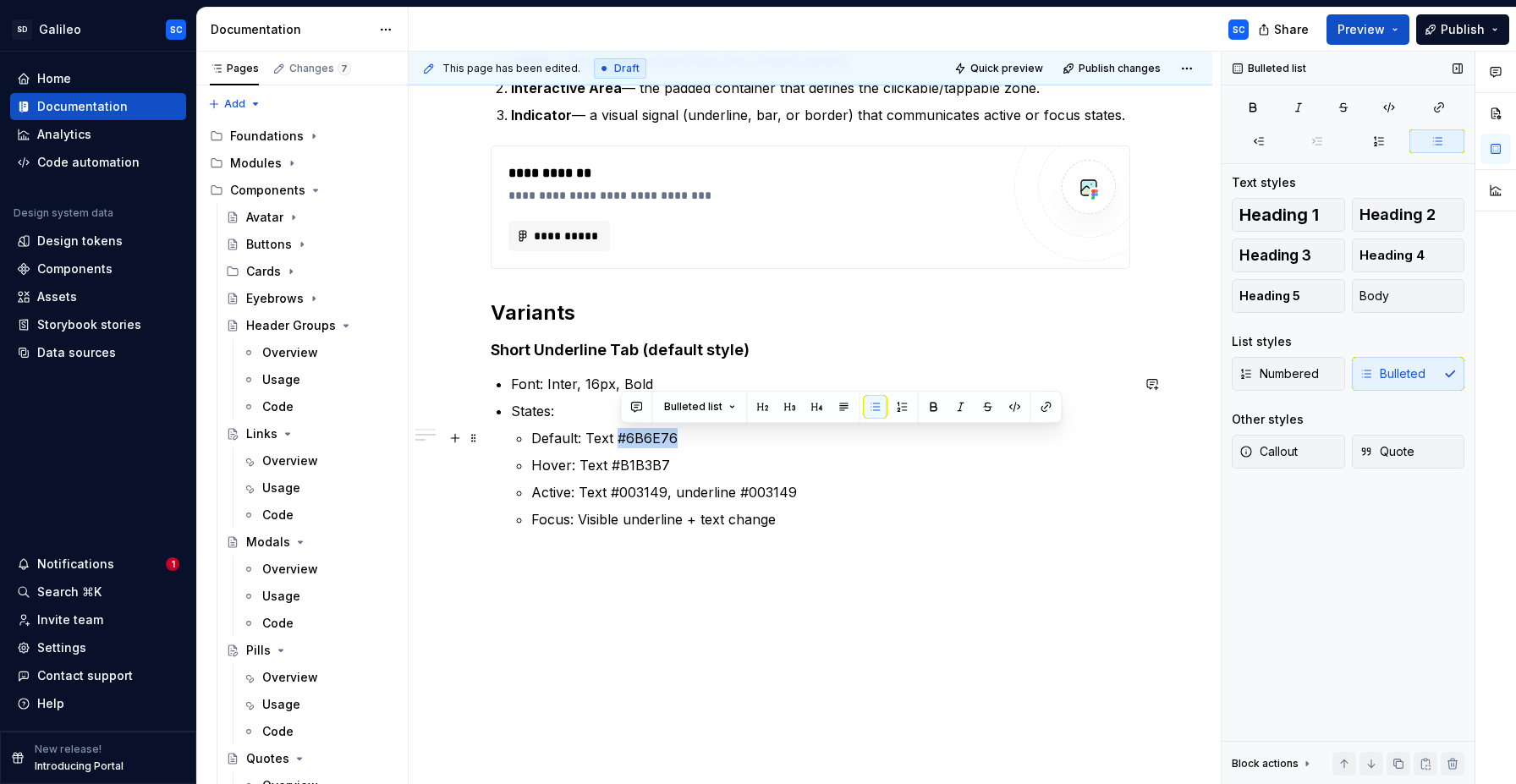
drag, startPoint x: 621, startPoint y: 437, endPoint x: 677, endPoint y: 442, distance: 56.2
click at [677, 442] on p "Default: Text #6B6E76" at bounding box center [830, 437] width 599 height 20
click at [712, 410] on span "Bulleted list" at bounding box center [694, 406] width 58 height 14
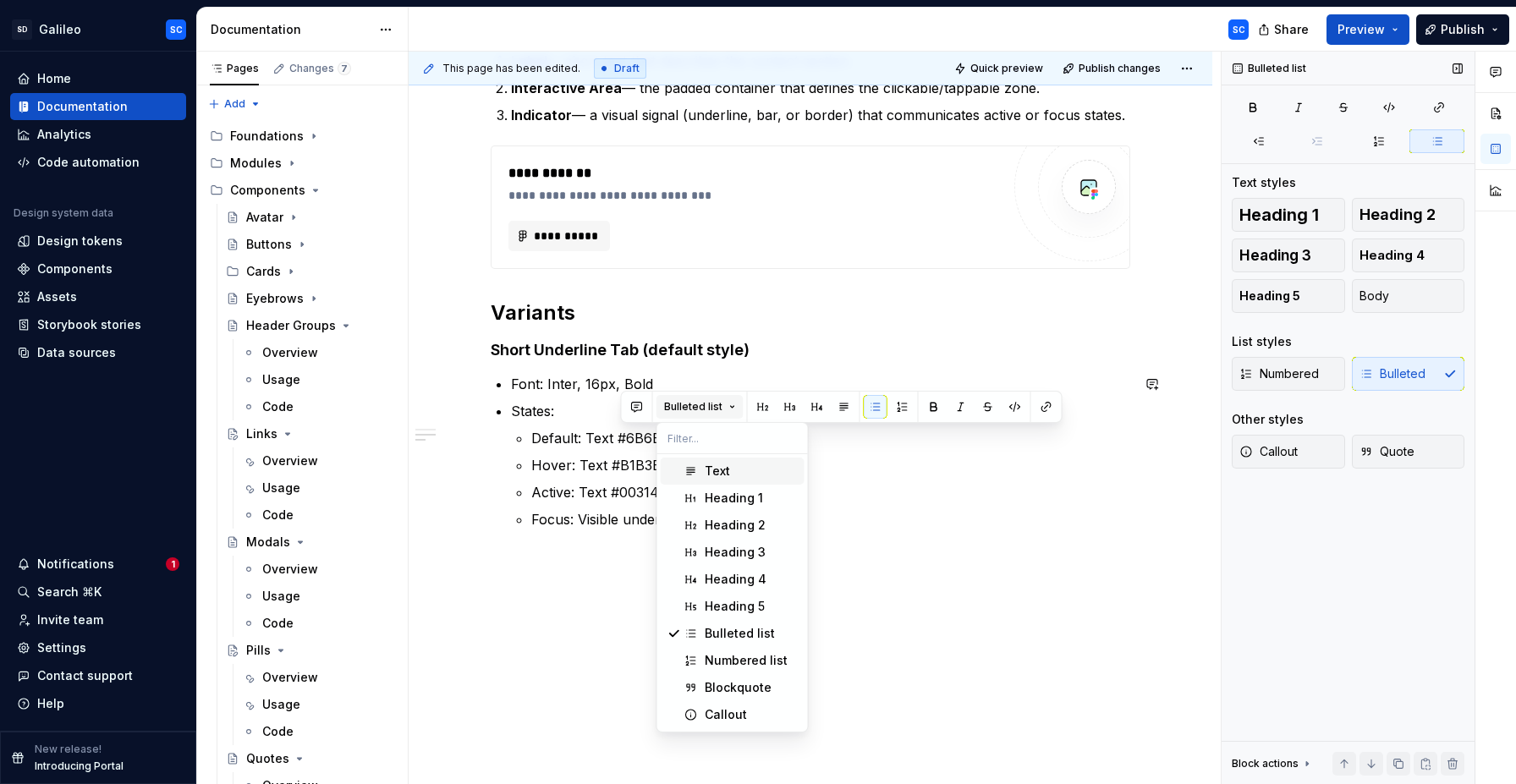
click at [711, 408] on span "Bulleted list" at bounding box center [694, 406] width 58 height 14
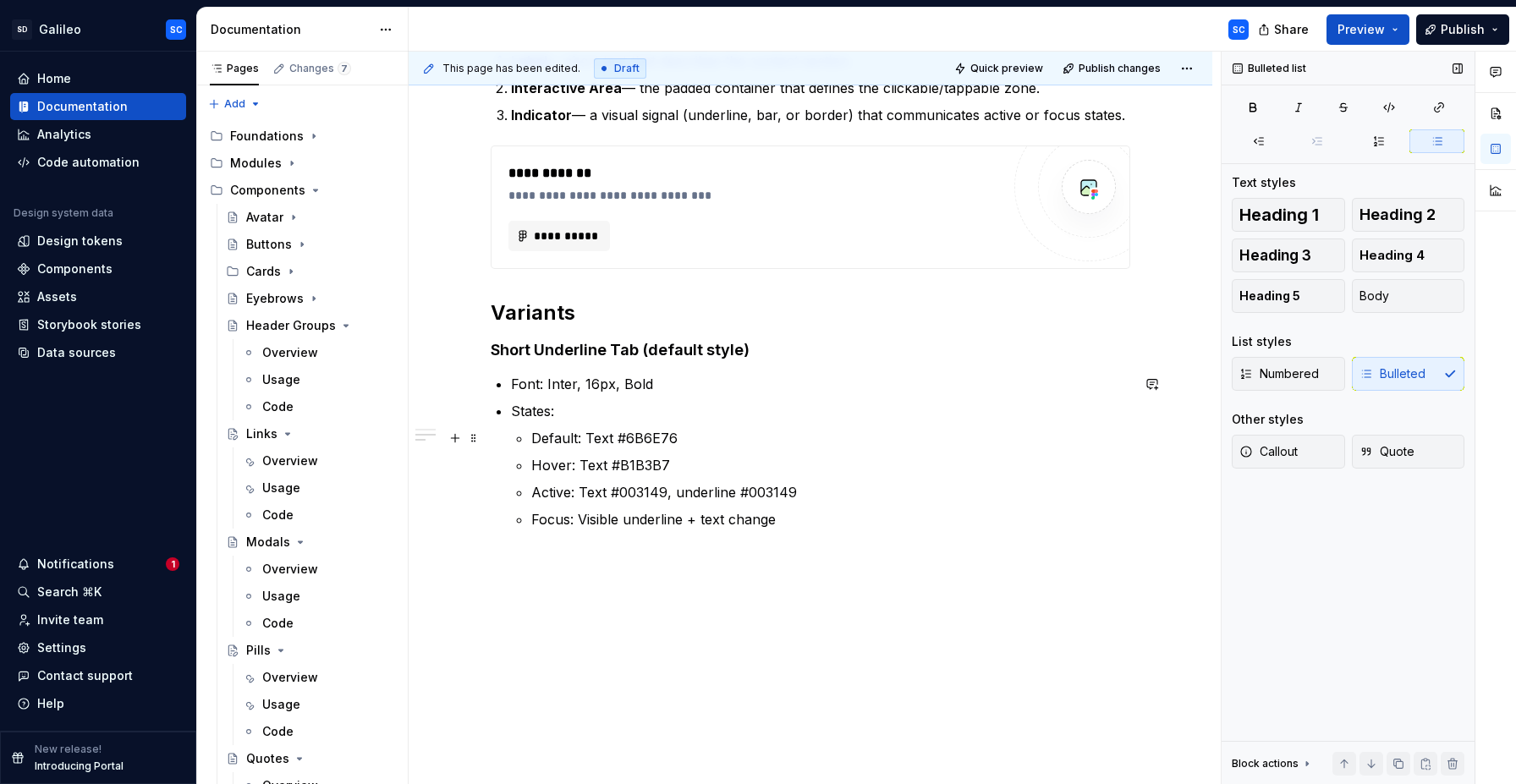
click at [627, 436] on p "Default: Text #6B6E76" at bounding box center [830, 437] width 599 height 20
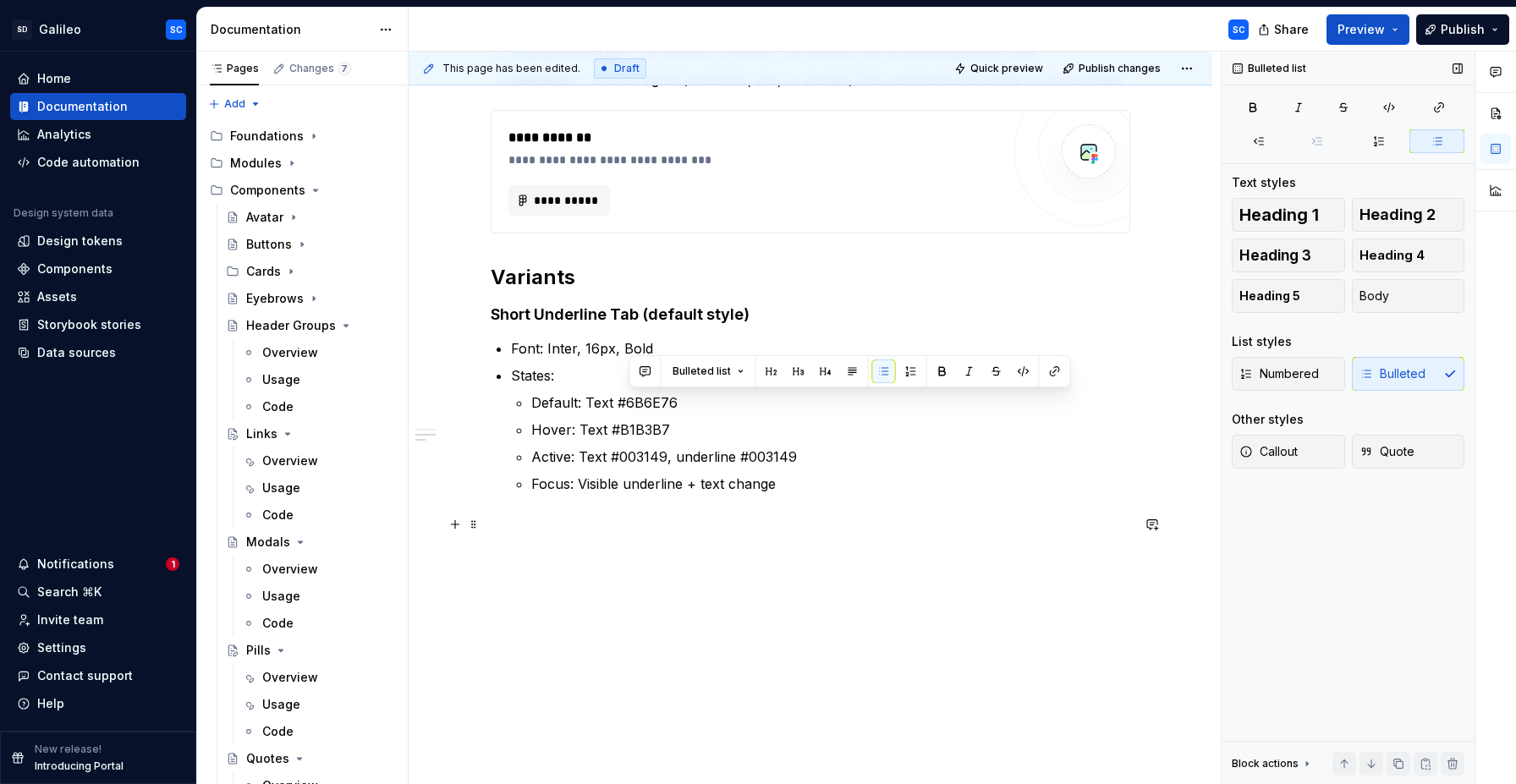
click at [601, 520] on p at bounding box center [810, 524] width 640 height 20
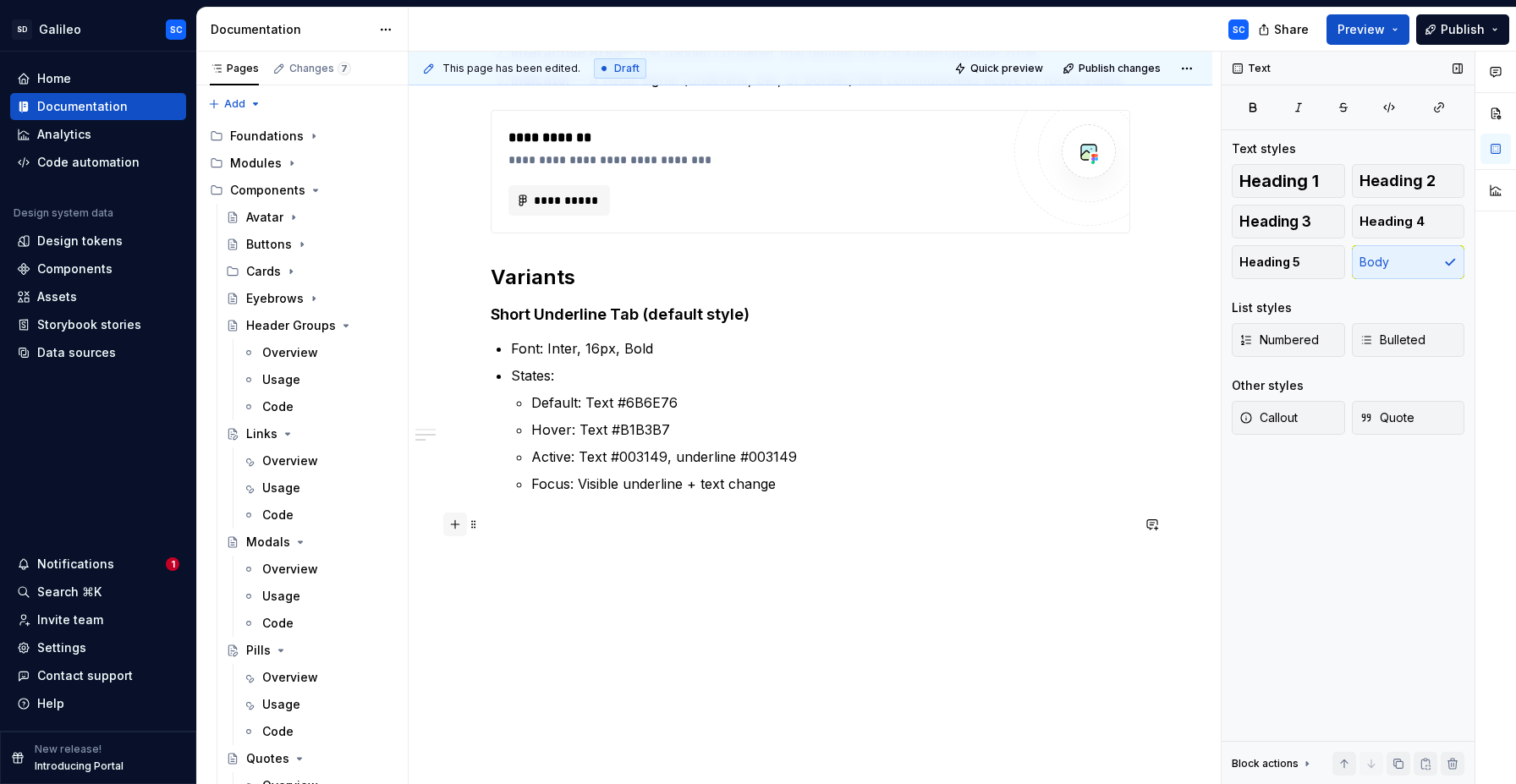
click at [456, 527] on button "button" at bounding box center [456, 524] width 24 height 24
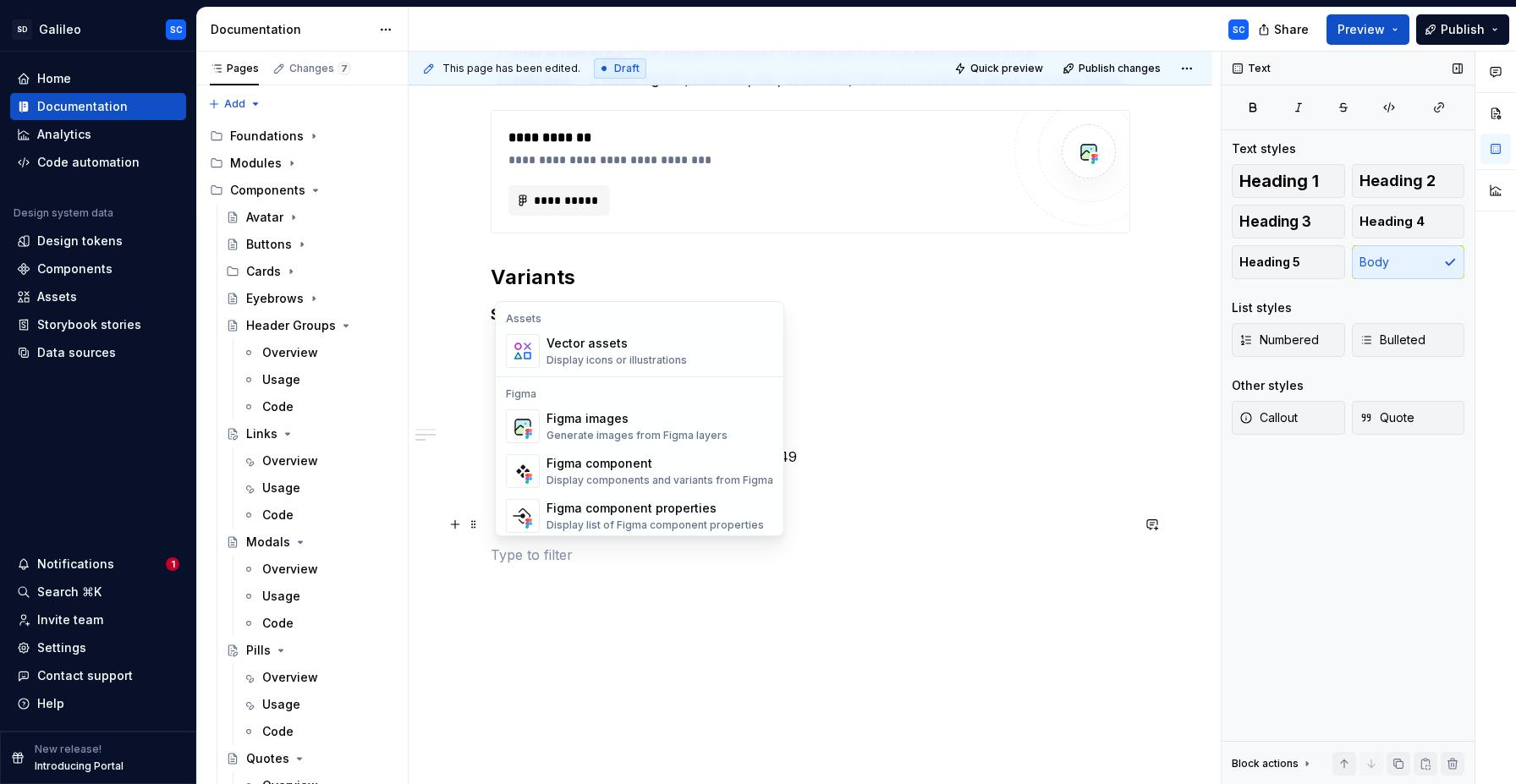
scroll to position [1569, 0]
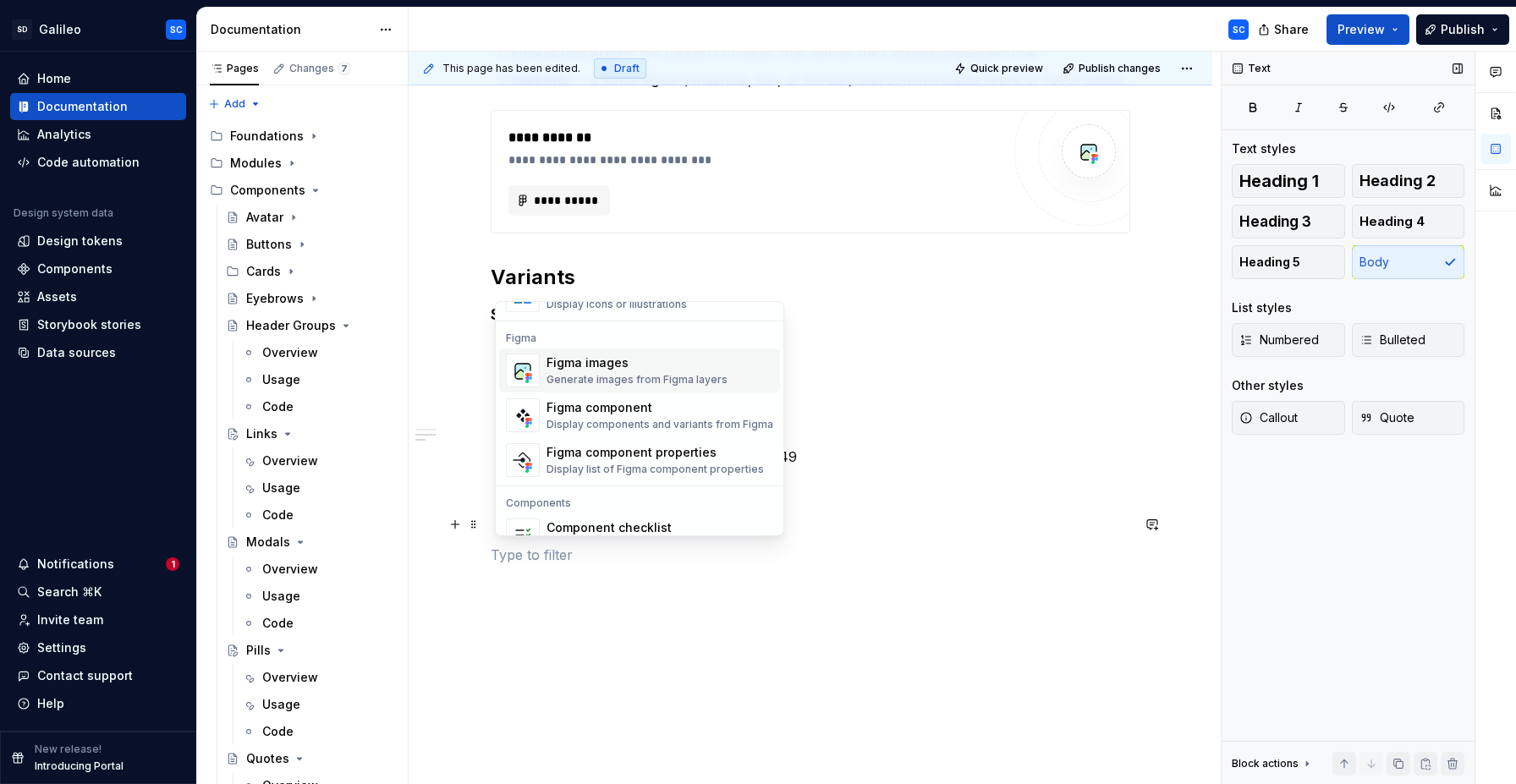
click at [625, 376] on div "Generate images from Figma layers" at bounding box center [637, 380] width 181 height 14
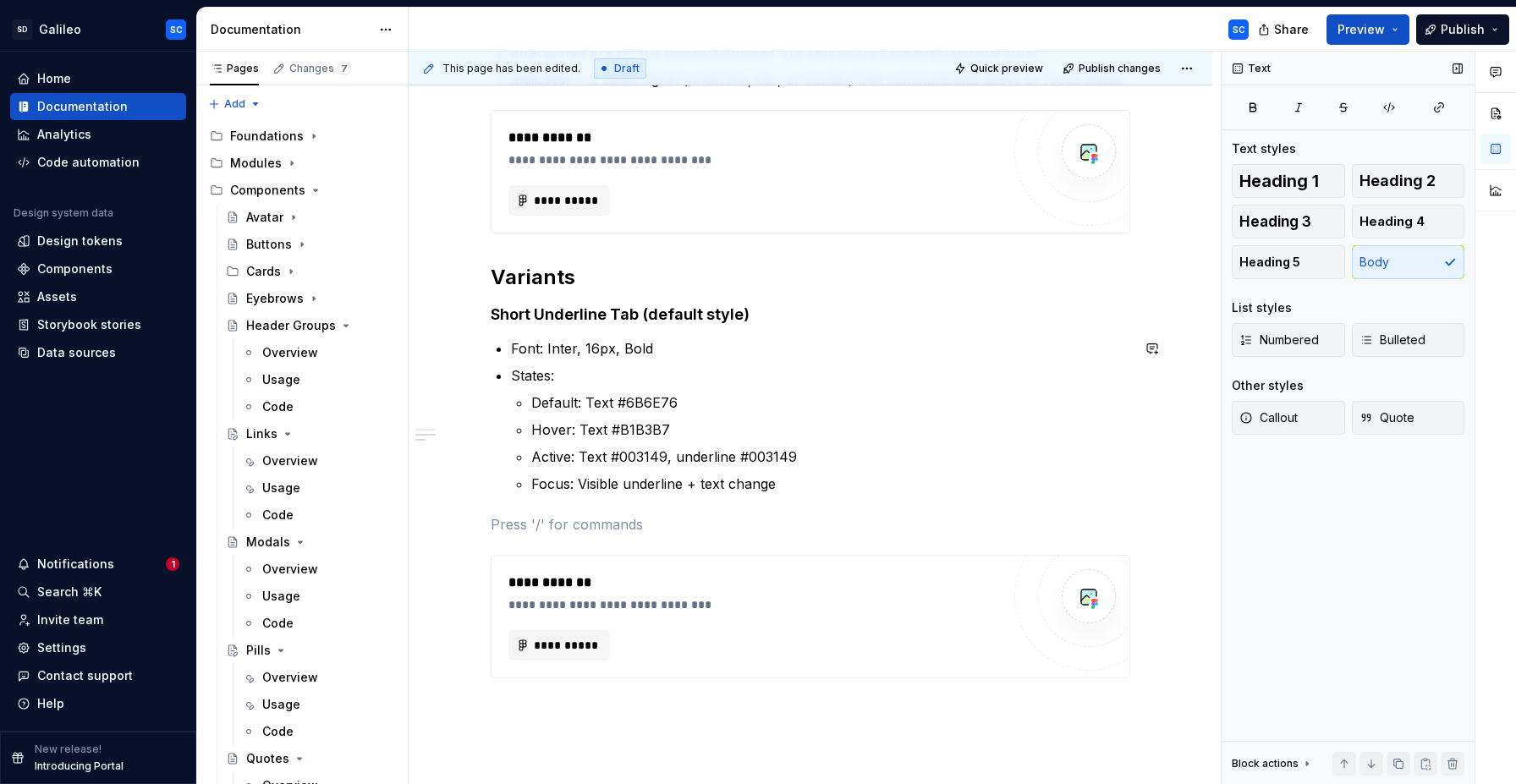
click at [593, 514] on p at bounding box center [810, 524] width 640 height 20
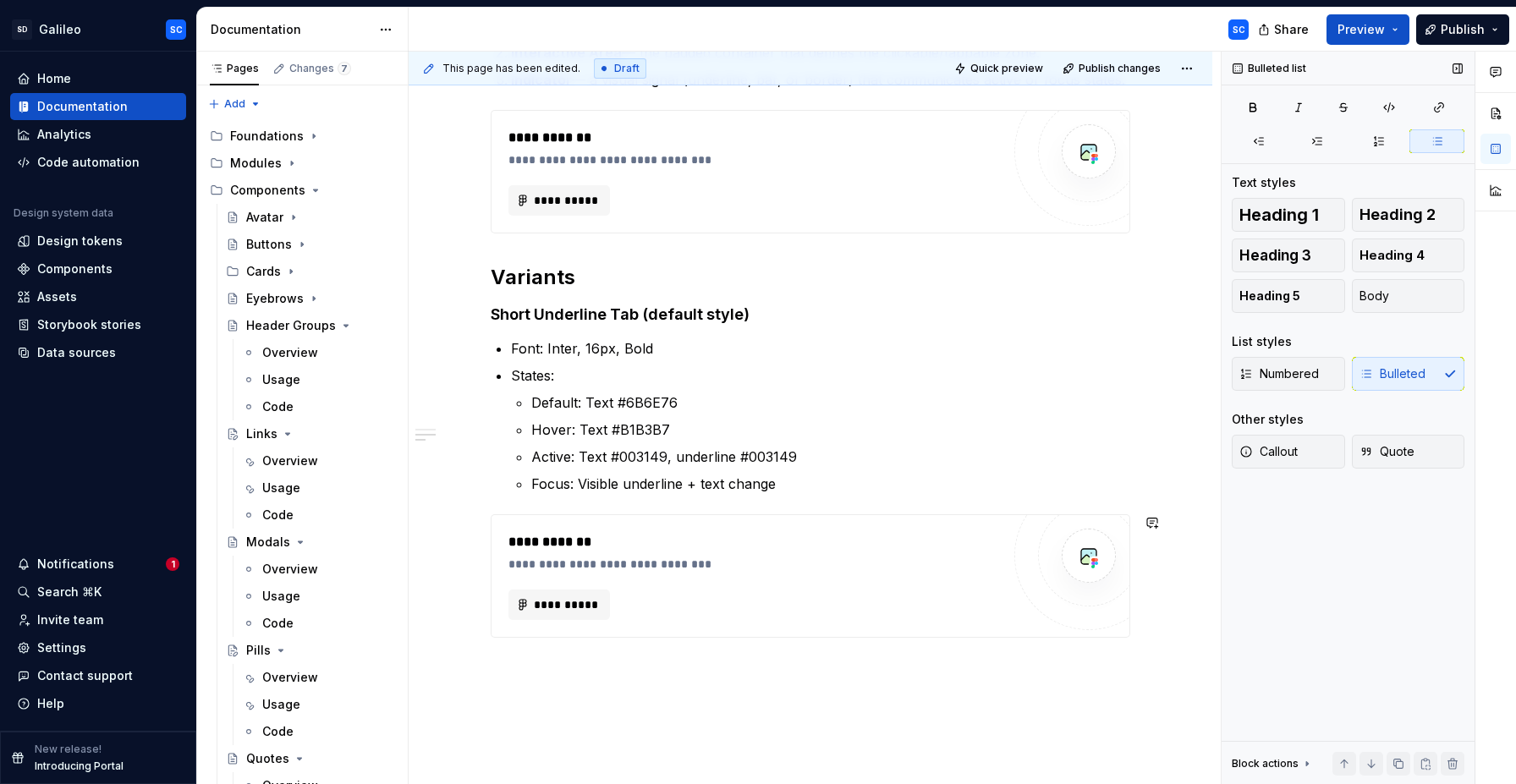
click at [576, 676] on div "**********" at bounding box center [810, 392] width 803 height 1000
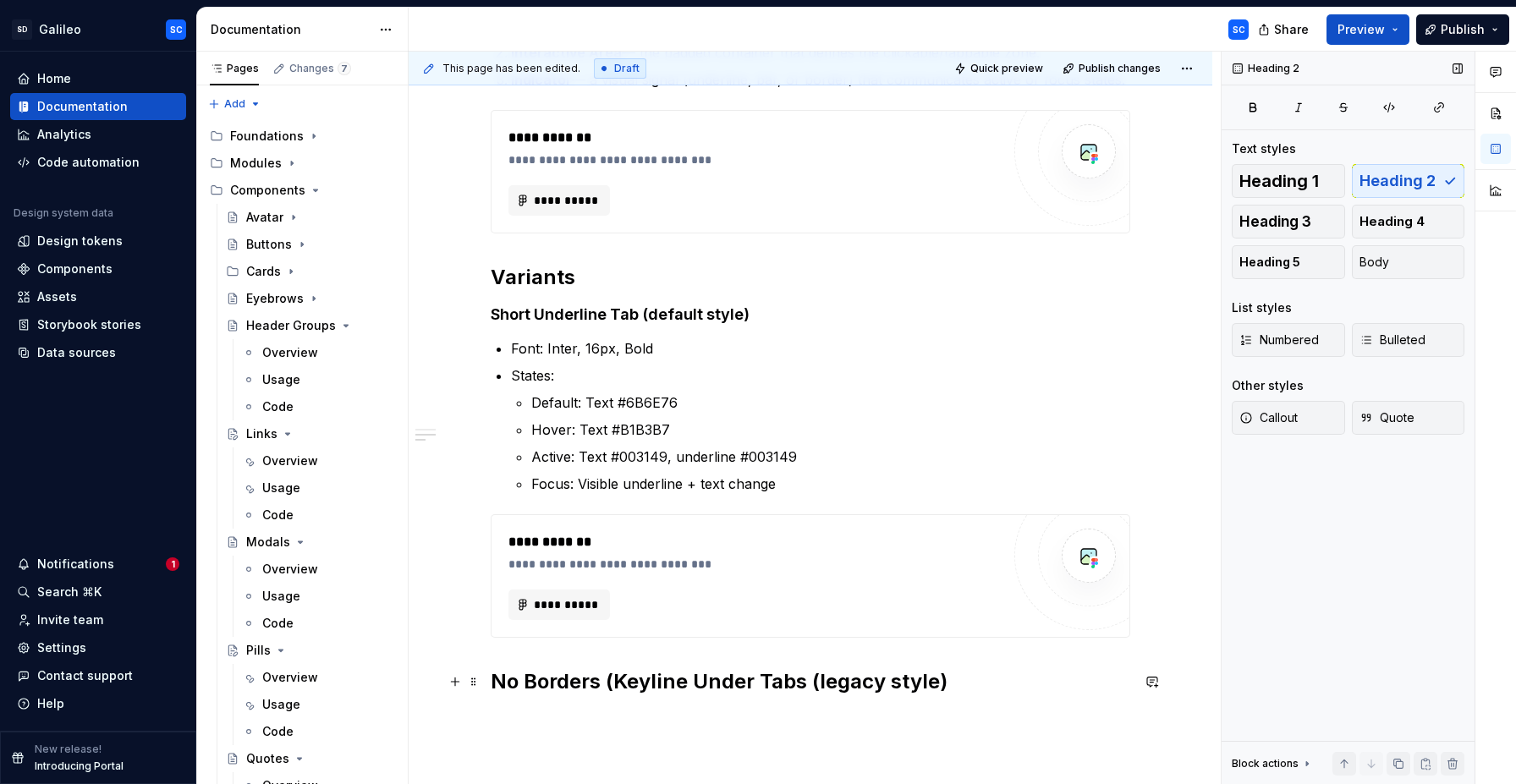
click at [619, 681] on h2 "No Borders (Keyline Under Tabs (legacy style)" at bounding box center [810, 681] width 640 height 27
click at [632, 683] on h2 "No Borders Keyline Under Tabs (legacy style)" at bounding box center [810, 681] width 640 height 27
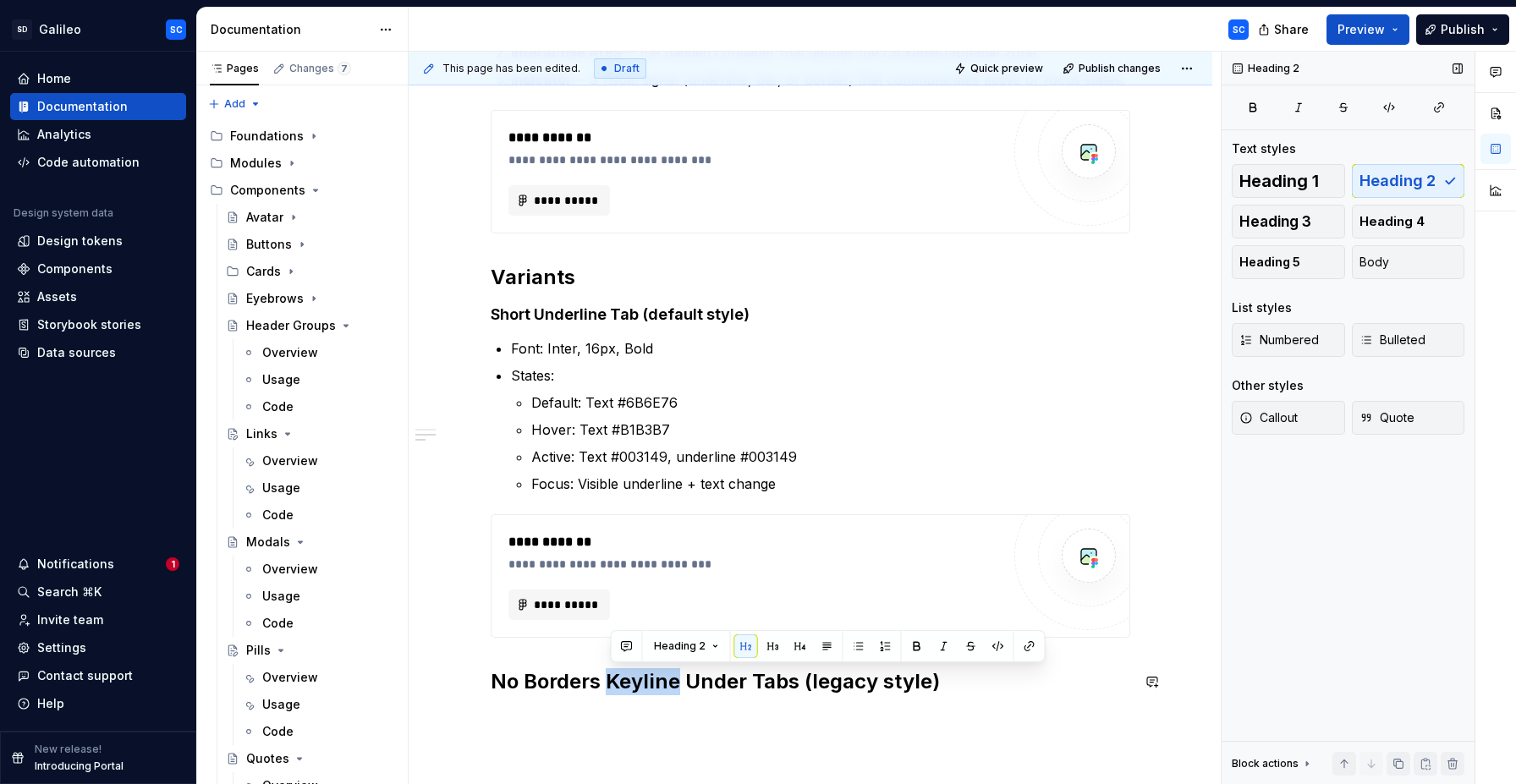
click at [632, 683] on h2 "No Borders Keyline Under Tabs (legacy style)" at bounding box center [810, 681] width 640 height 27
click at [682, 642] on button "button" at bounding box center [685, 646] width 24 height 24
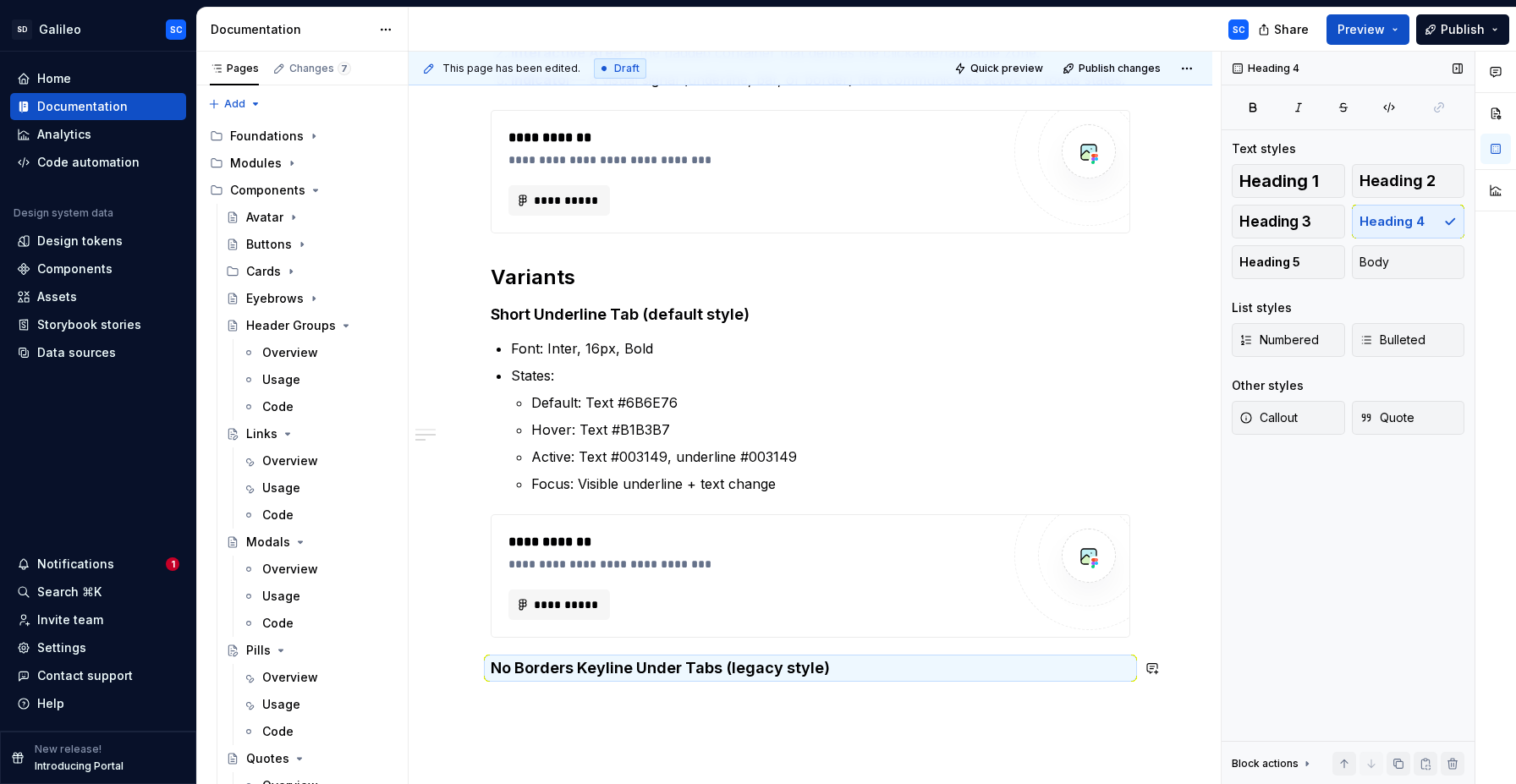
click at [687, 699] on div "**********" at bounding box center [810, 412] width 803 height 1040
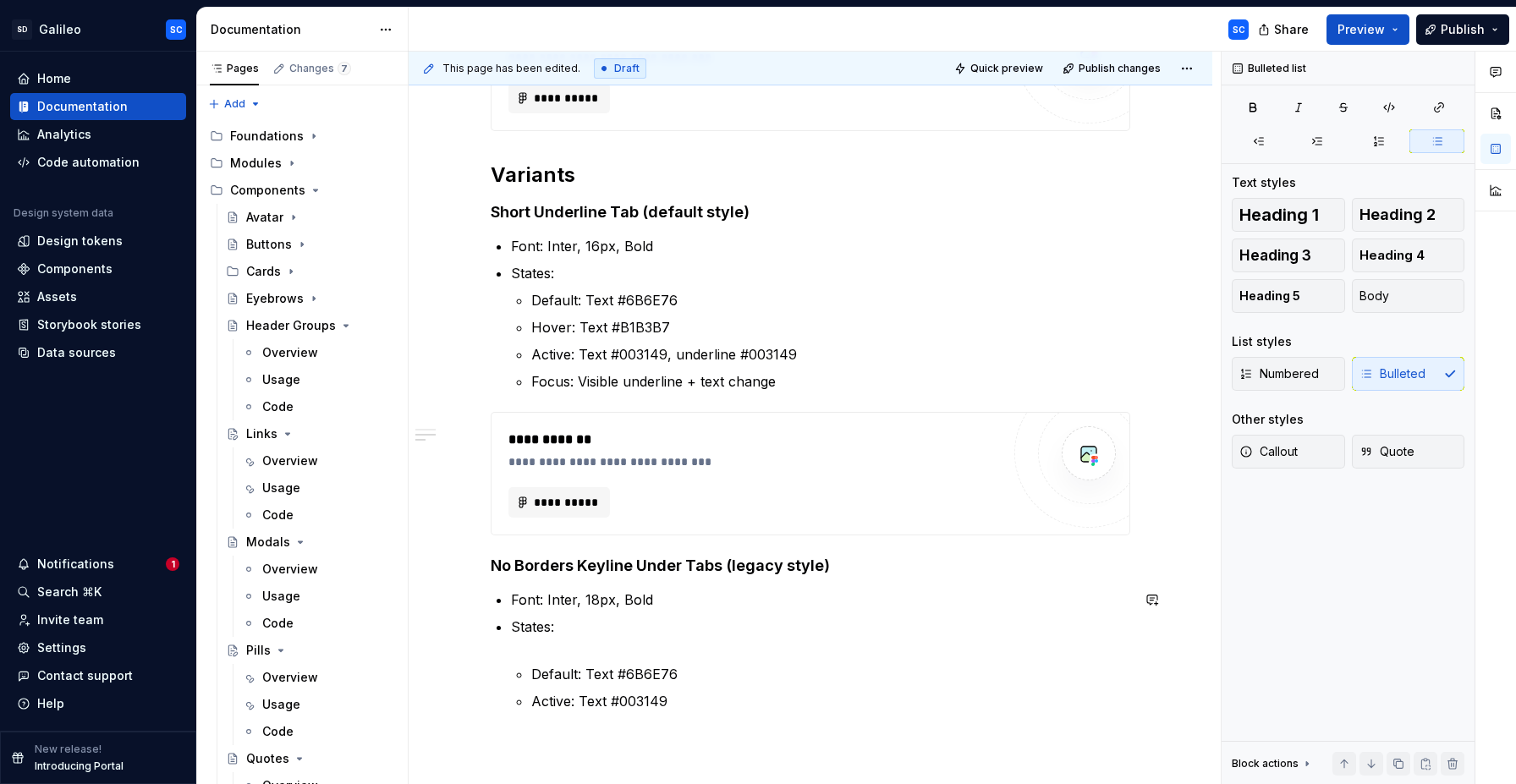
scroll to position [583, 0]
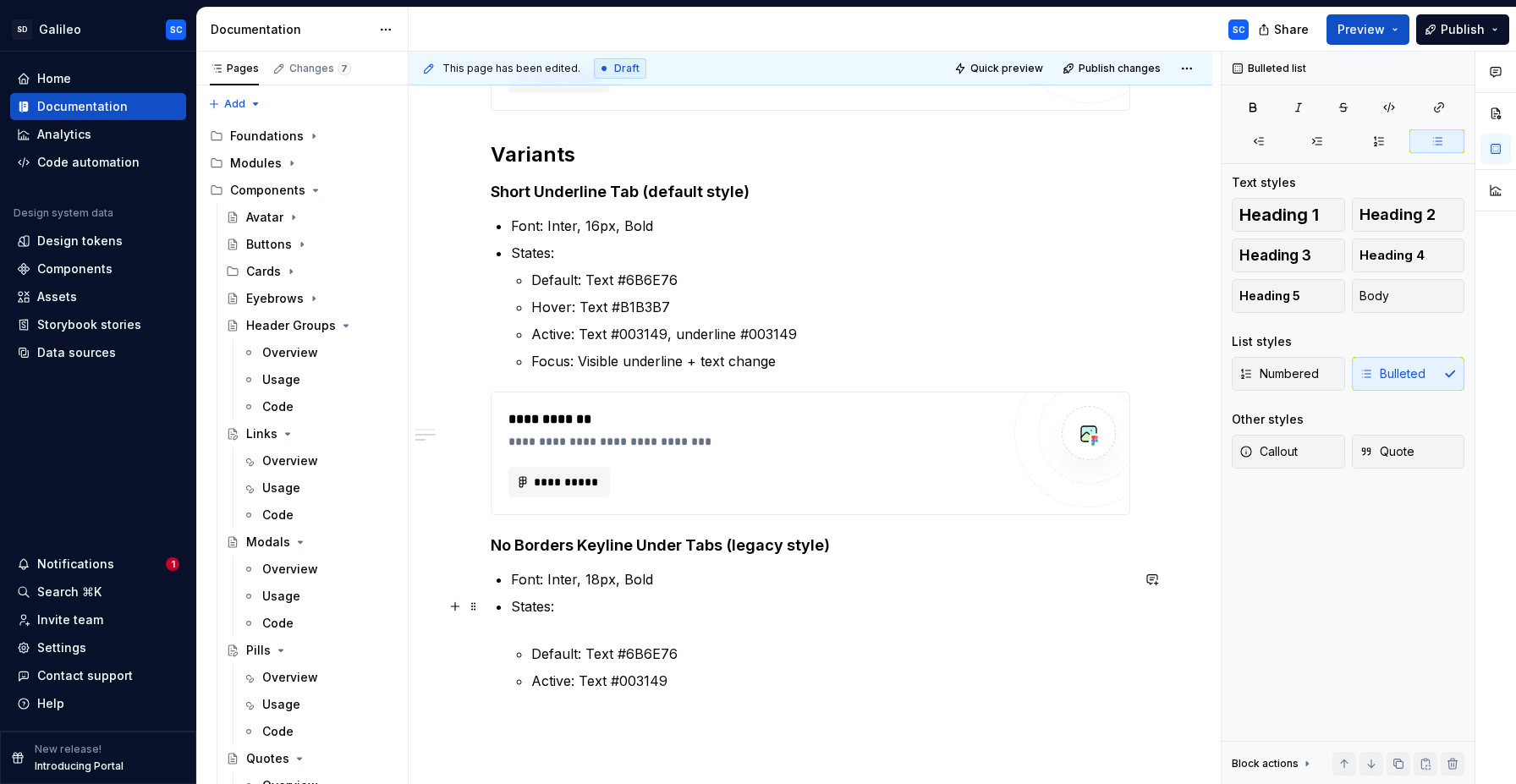
click at [576, 635] on p "States:" at bounding box center [820, 616] width 620 height 41
click at [527, 579] on p "Font: Inter, 18px, Bold" at bounding box center [820, 579] width 620 height 20
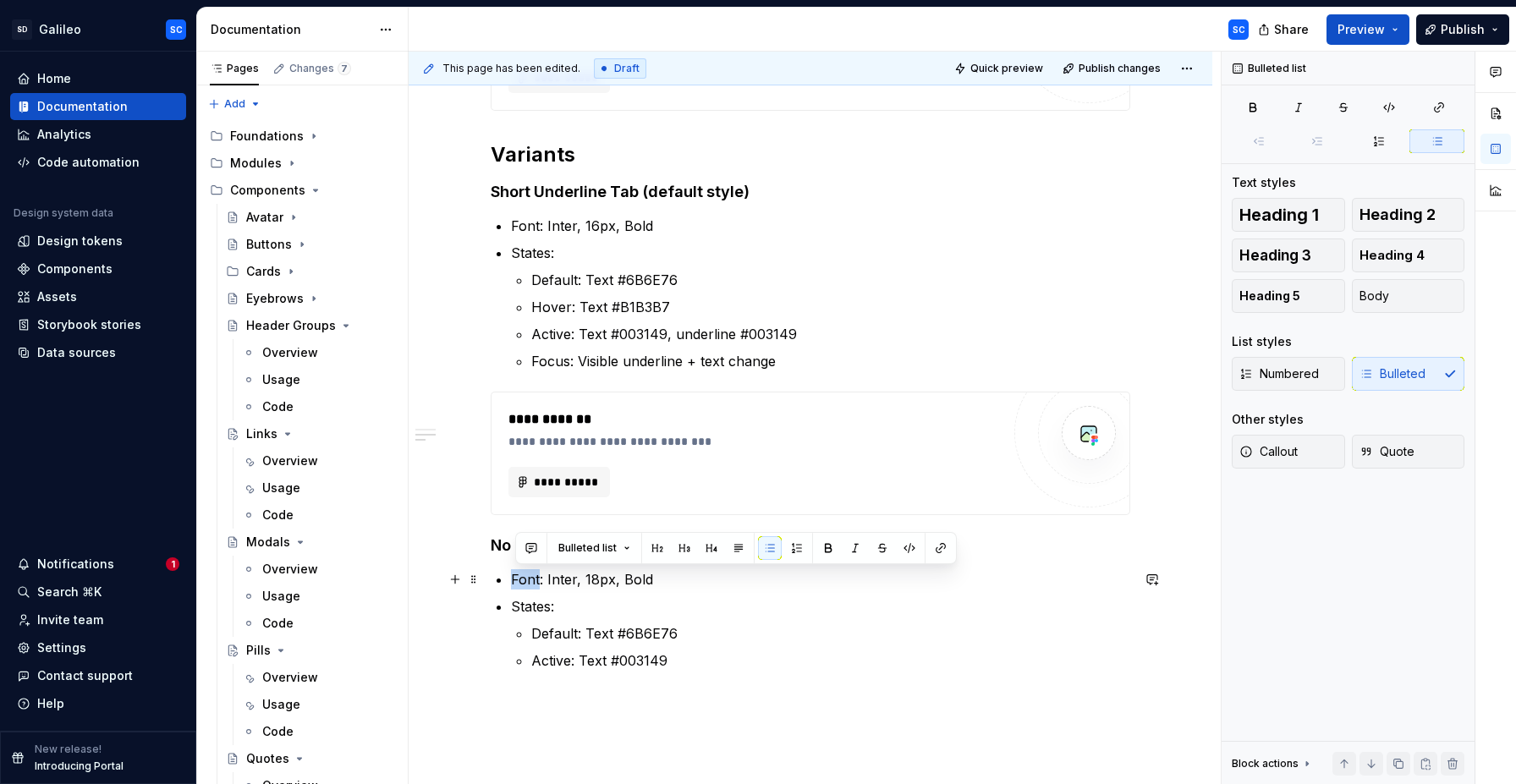
click at [527, 579] on p "Font: Inter, 18px, Bold" at bounding box center [820, 579] width 620 height 20
click at [640, 602] on p "States:" at bounding box center [820, 606] width 620 height 20
click at [538, 609] on p "States:" at bounding box center [820, 606] width 620 height 20
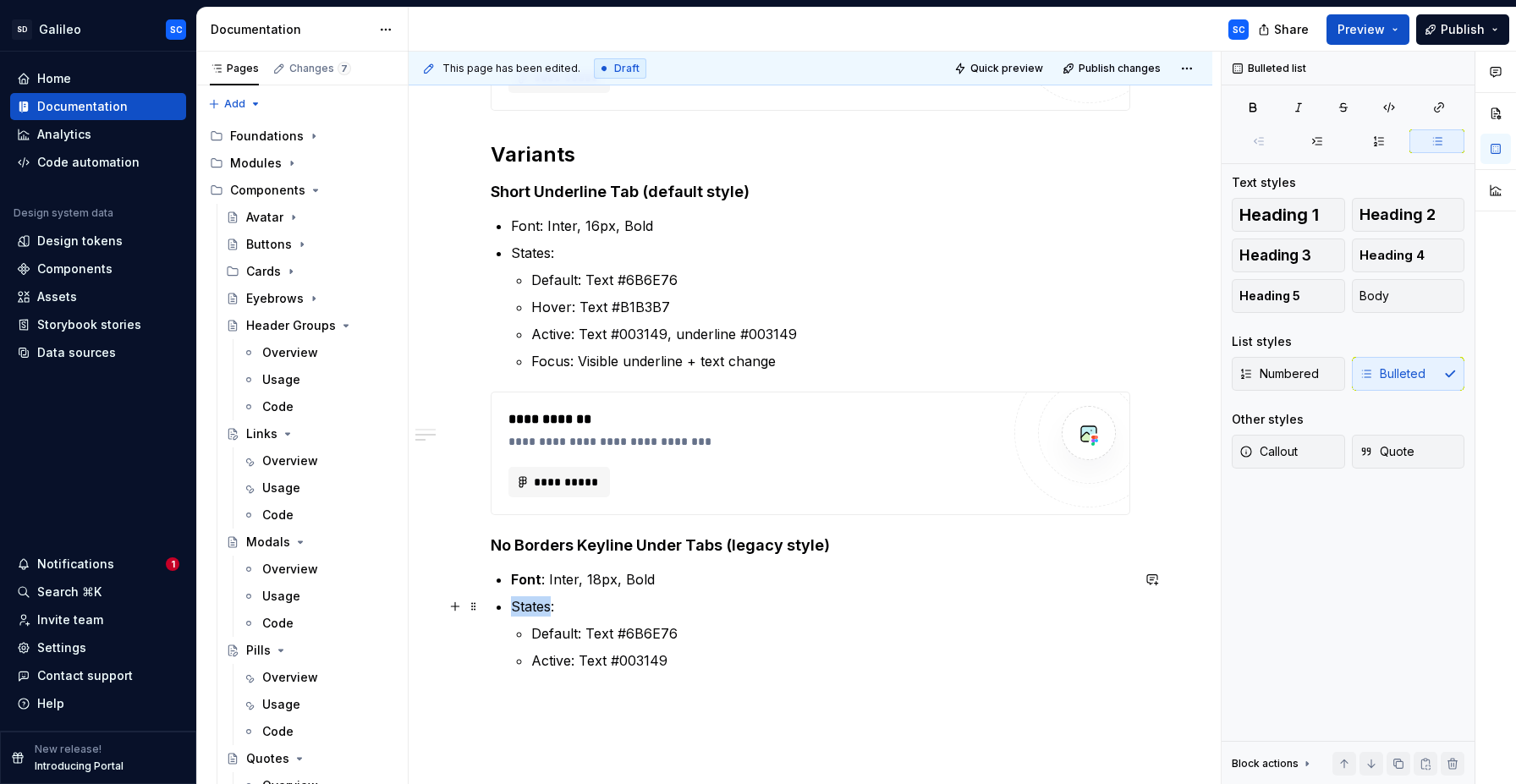
click at [538, 609] on p "States:" at bounding box center [820, 606] width 620 height 20
click at [534, 608] on p "States:" at bounding box center [820, 606] width 620 height 20
click at [544, 256] on p "States:" at bounding box center [820, 253] width 620 height 20
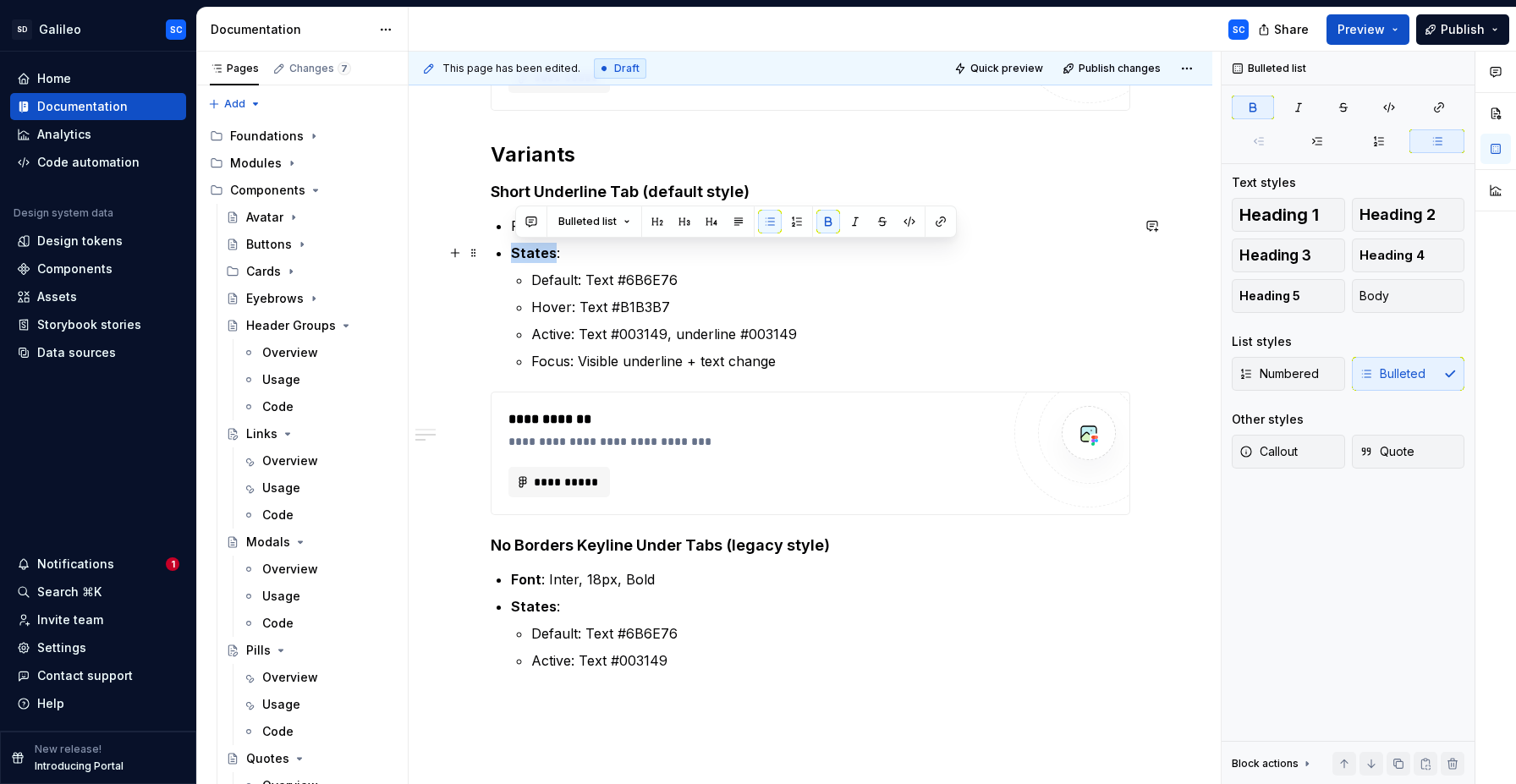
click at [549, 262] on p "States :" at bounding box center [820, 253] width 620 height 20
click at [533, 225] on p "Font: Inter, 16px, Bold" at bounding box center [820, 226] width 620 height 20
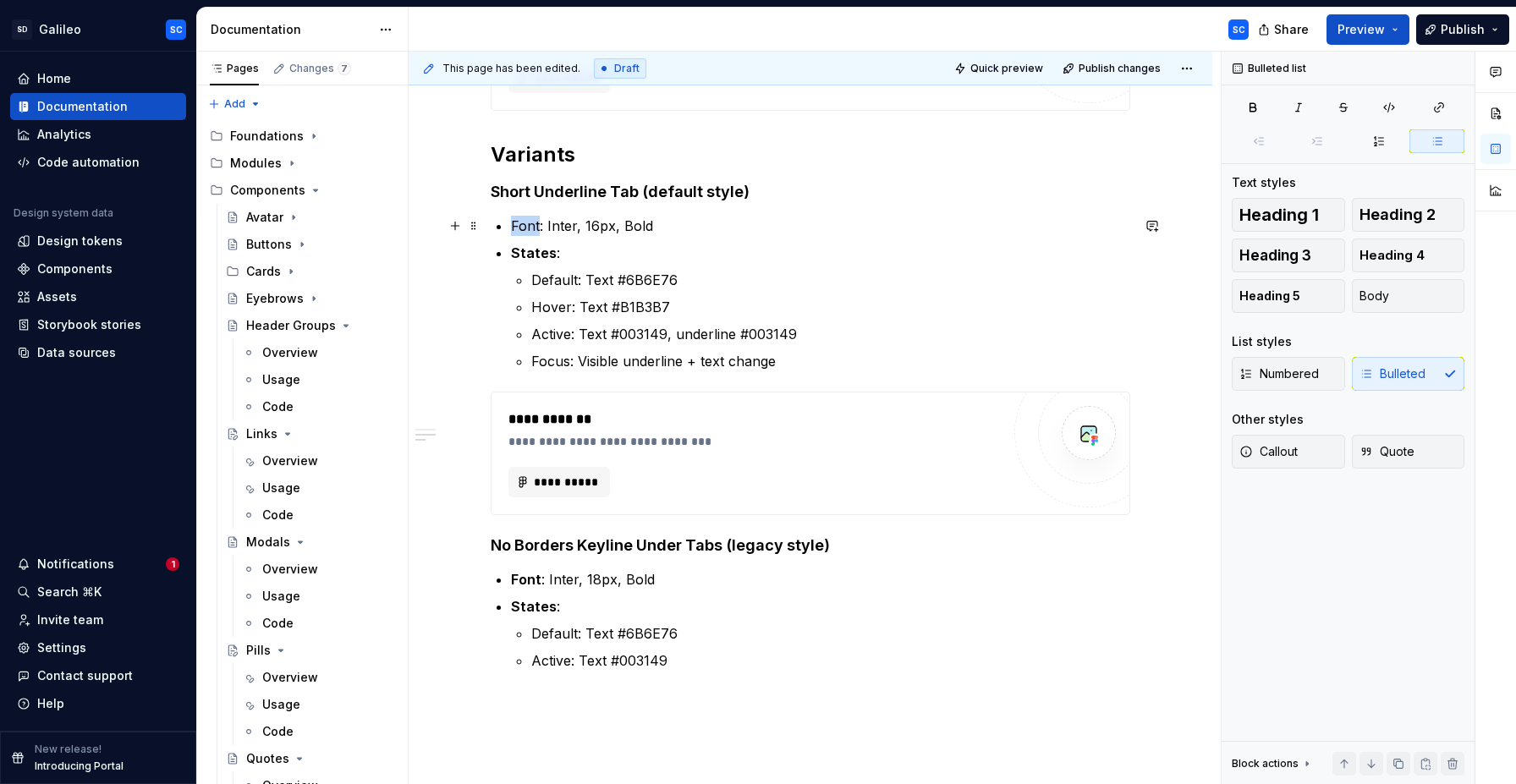
click at [533, 225] on p "Font: Inter, 16px, Bold" at bounding box center [820, 226] width 620 height 20
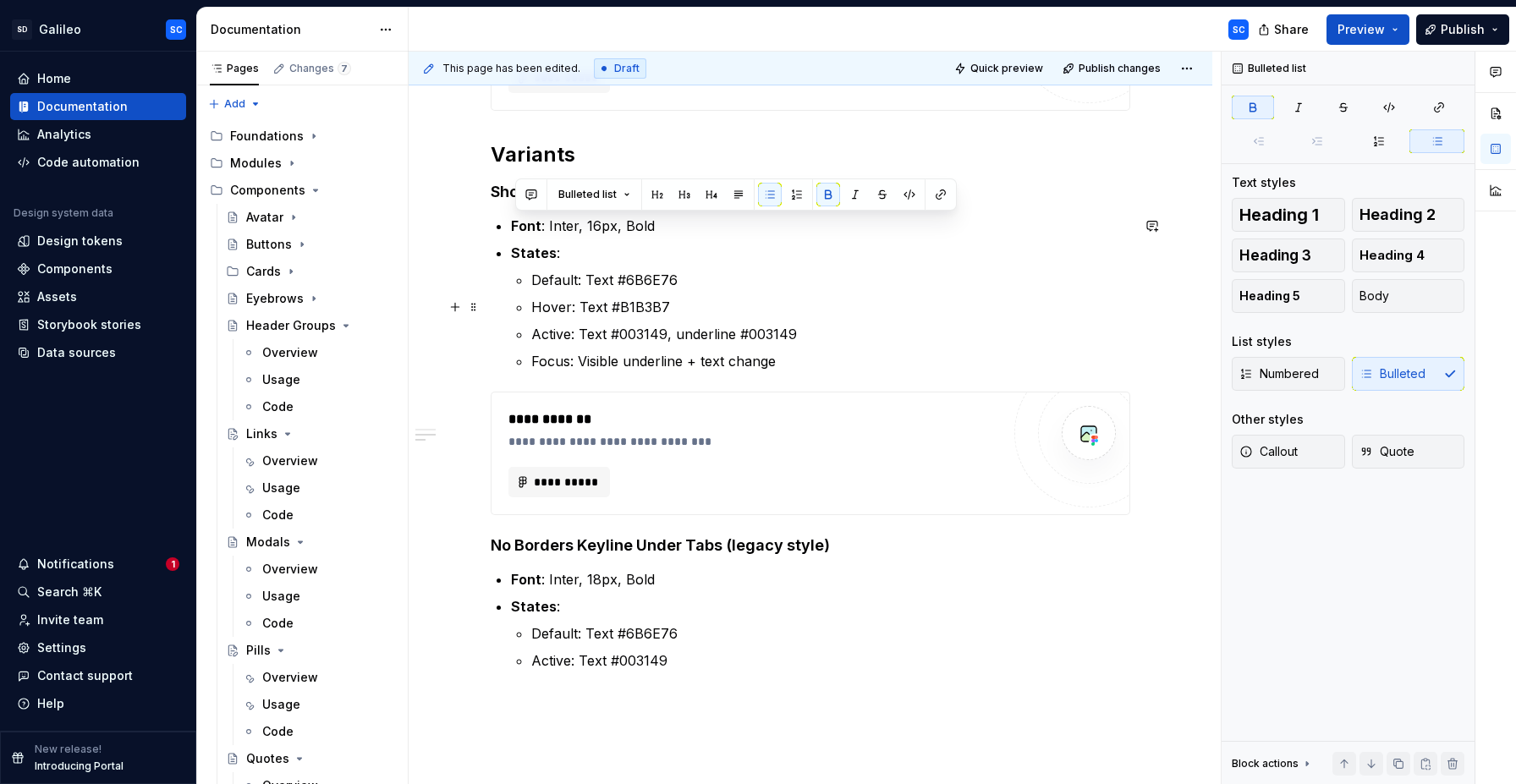
click at [696, 311] on p "Hover: Text #B1B3B7" at bounding box center [830, 307] width 599 height 20
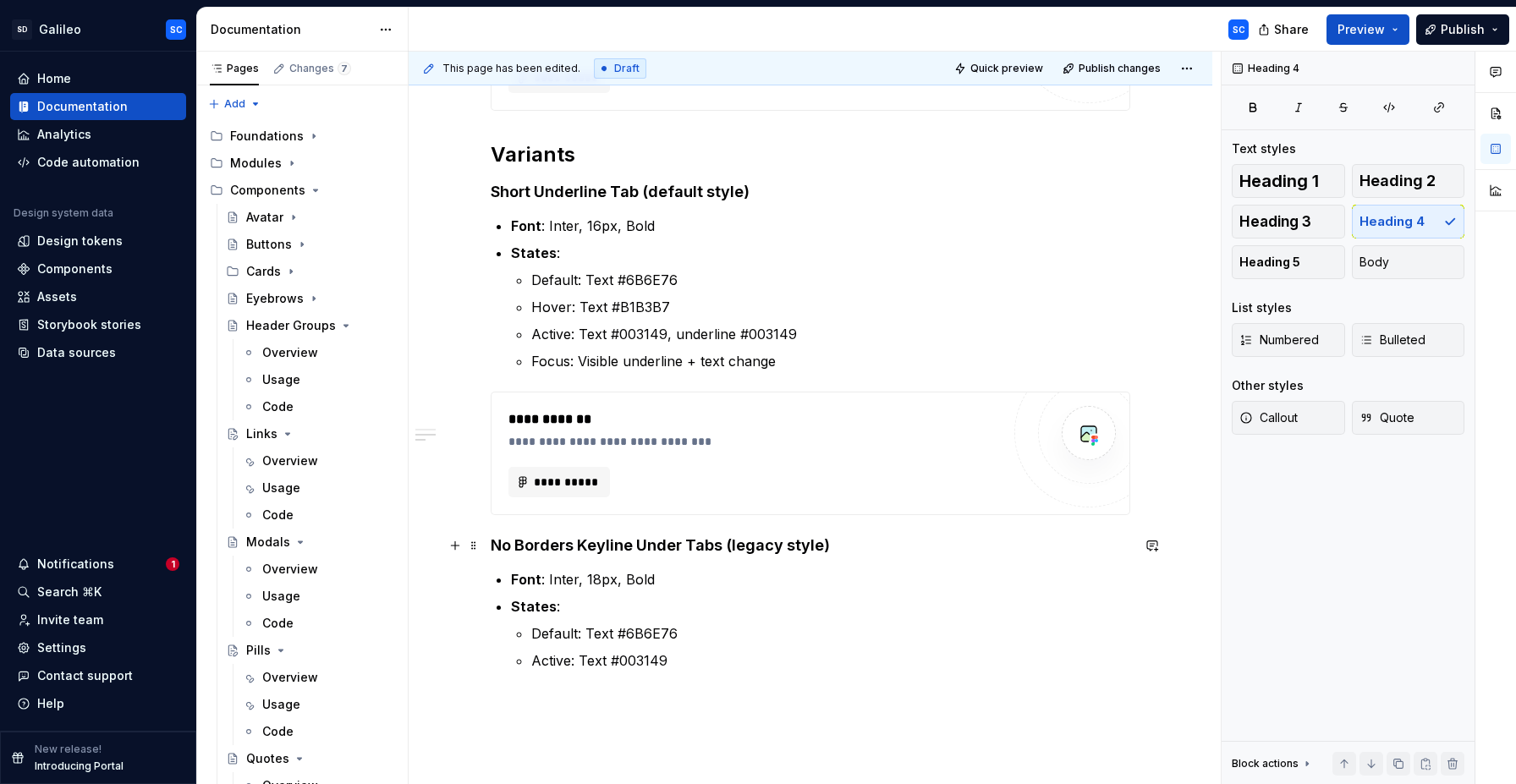
click at [610, 543] on h4 "No Borders Keyline Under Tabs (legacy style)" at bounding box center [810, 545] width 640 height 20
click at [584, 547] on h4 "No Borders Keyline Under Tabs (legacy style)" at bounding box center [810, 545] width 640 height 20
click at [595, 703] on div "**********" at bounding box center [810, 349] width 803 height 1156
click at [601, 692] on p at bounding box center [810, 701] width 640 height 20
click at [462, 703] on button "button" at bounding box center [456, 701] width 24 height 24
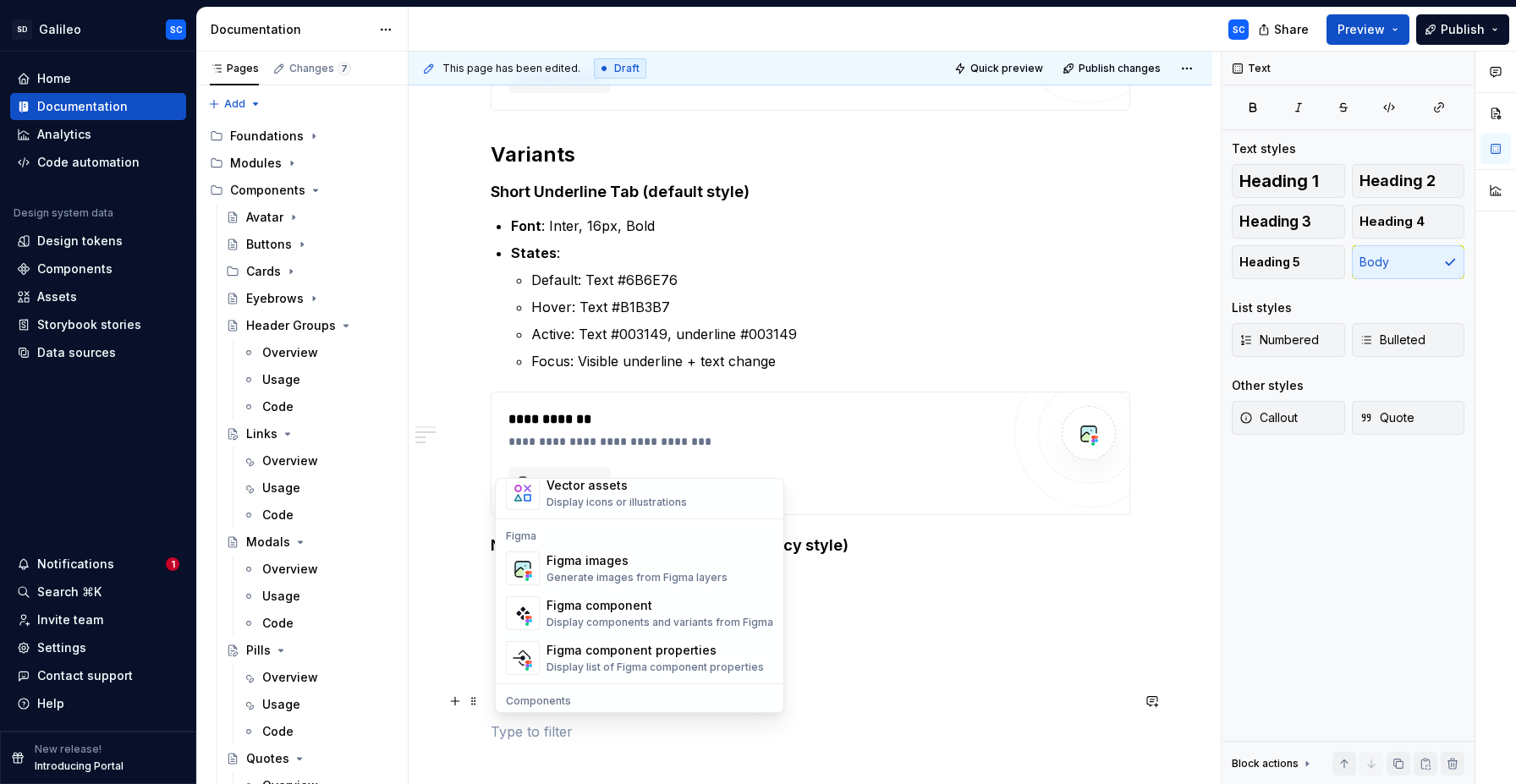
scroll to position [1575, 0]
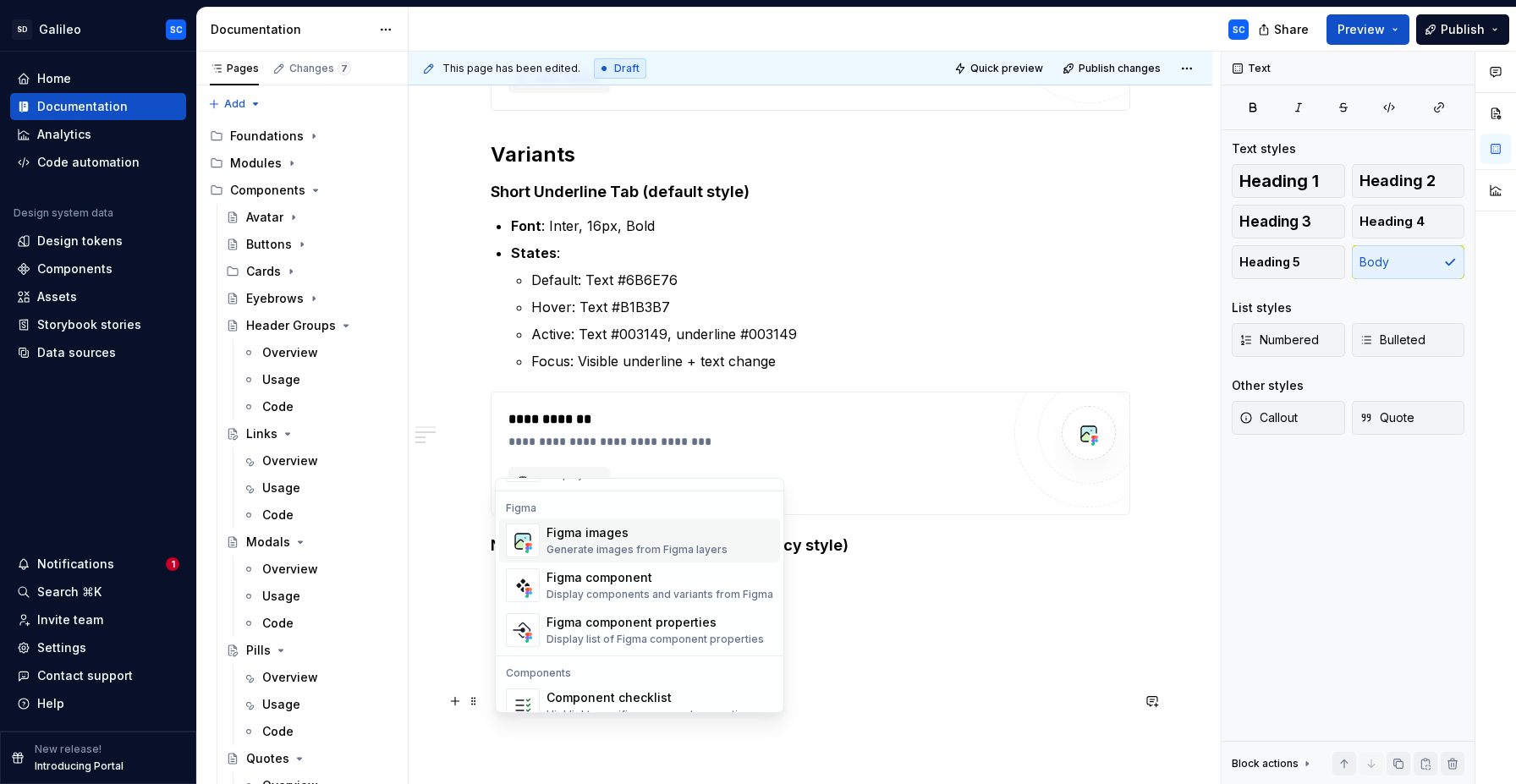
click at [600, 528] on div "Figma images" at bounding box center [637, 532] width 181 height 17
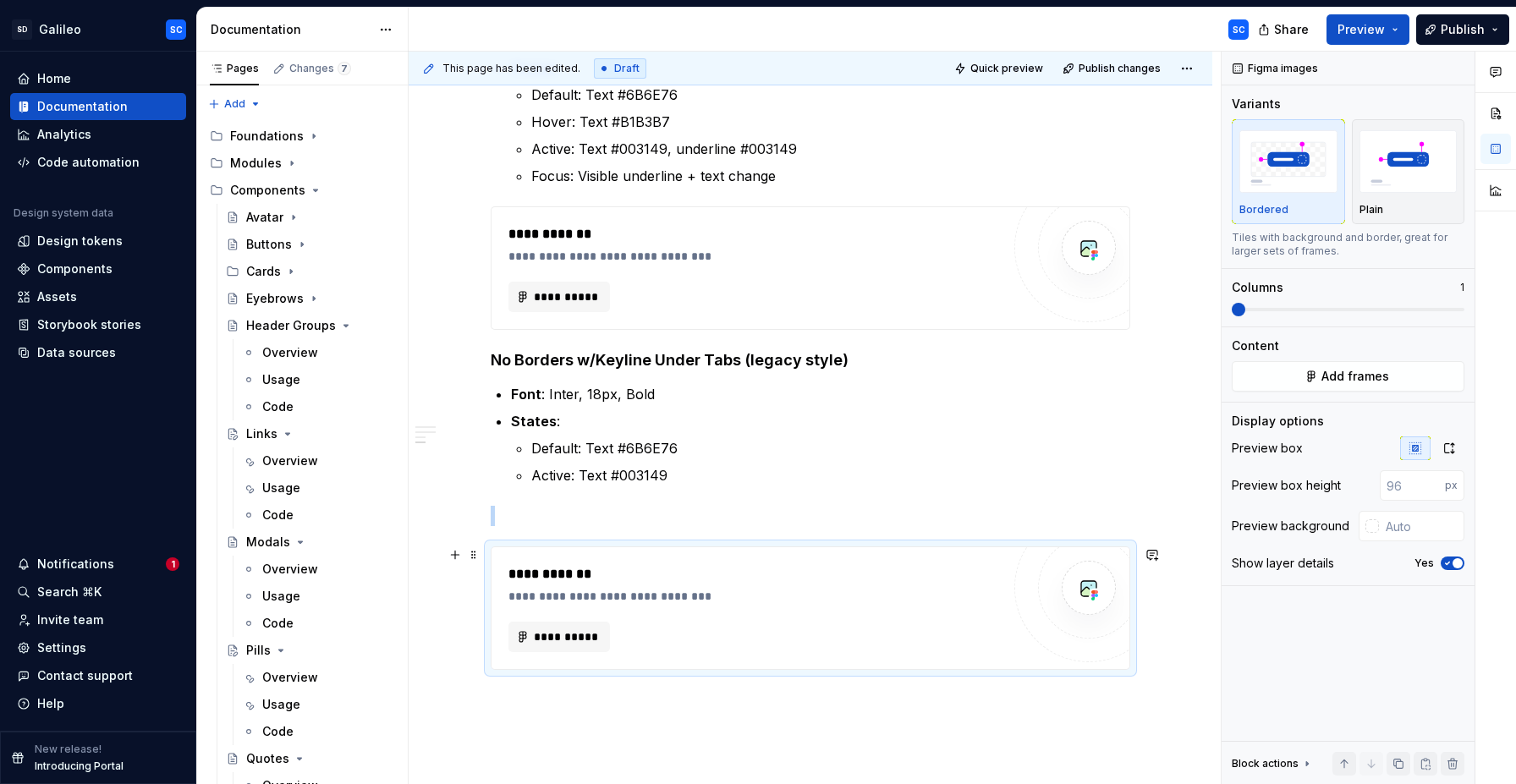
scroll to position [788, 0]
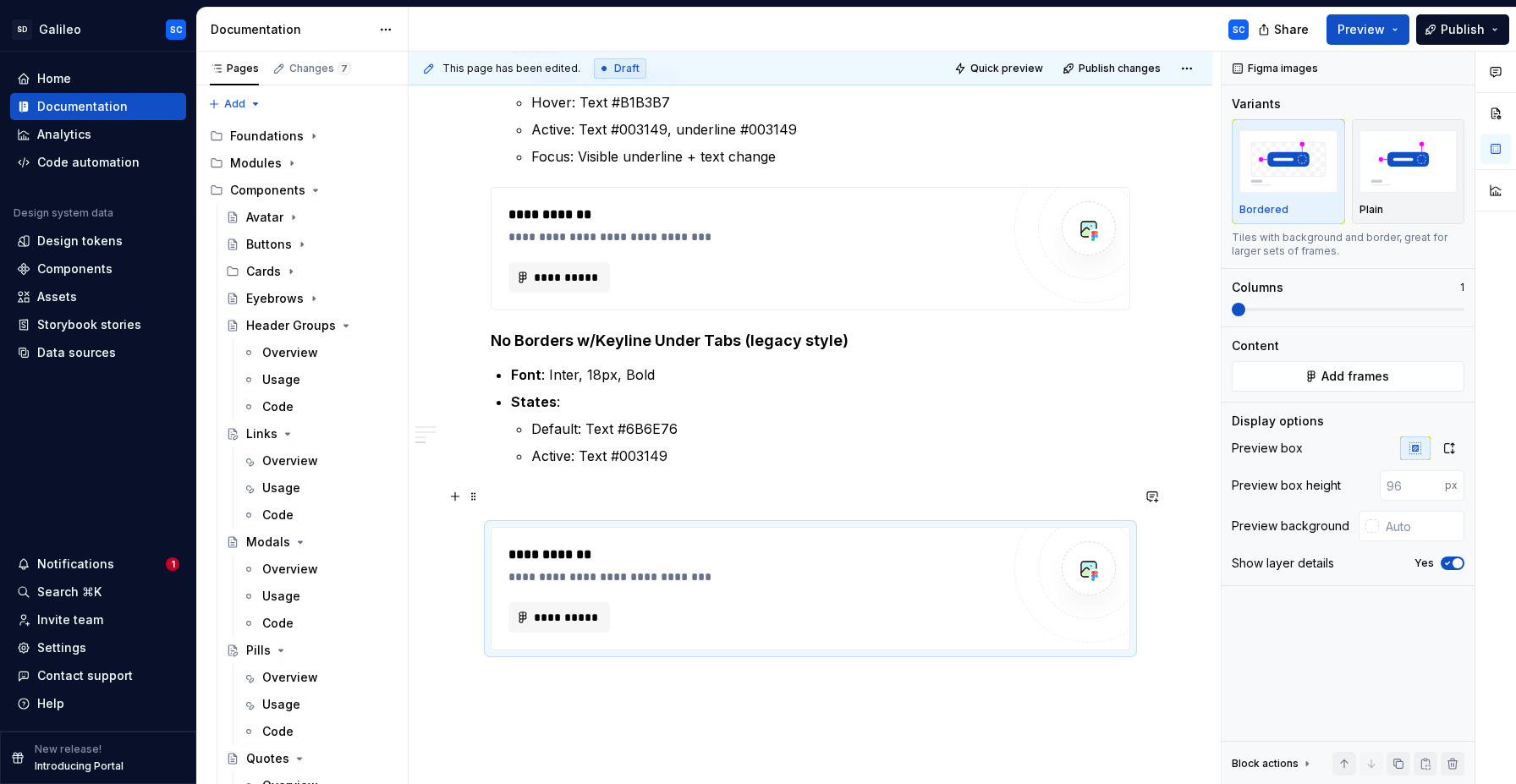
click at [640, 493] on p at bounding box center [810, 496] width 640 height 20
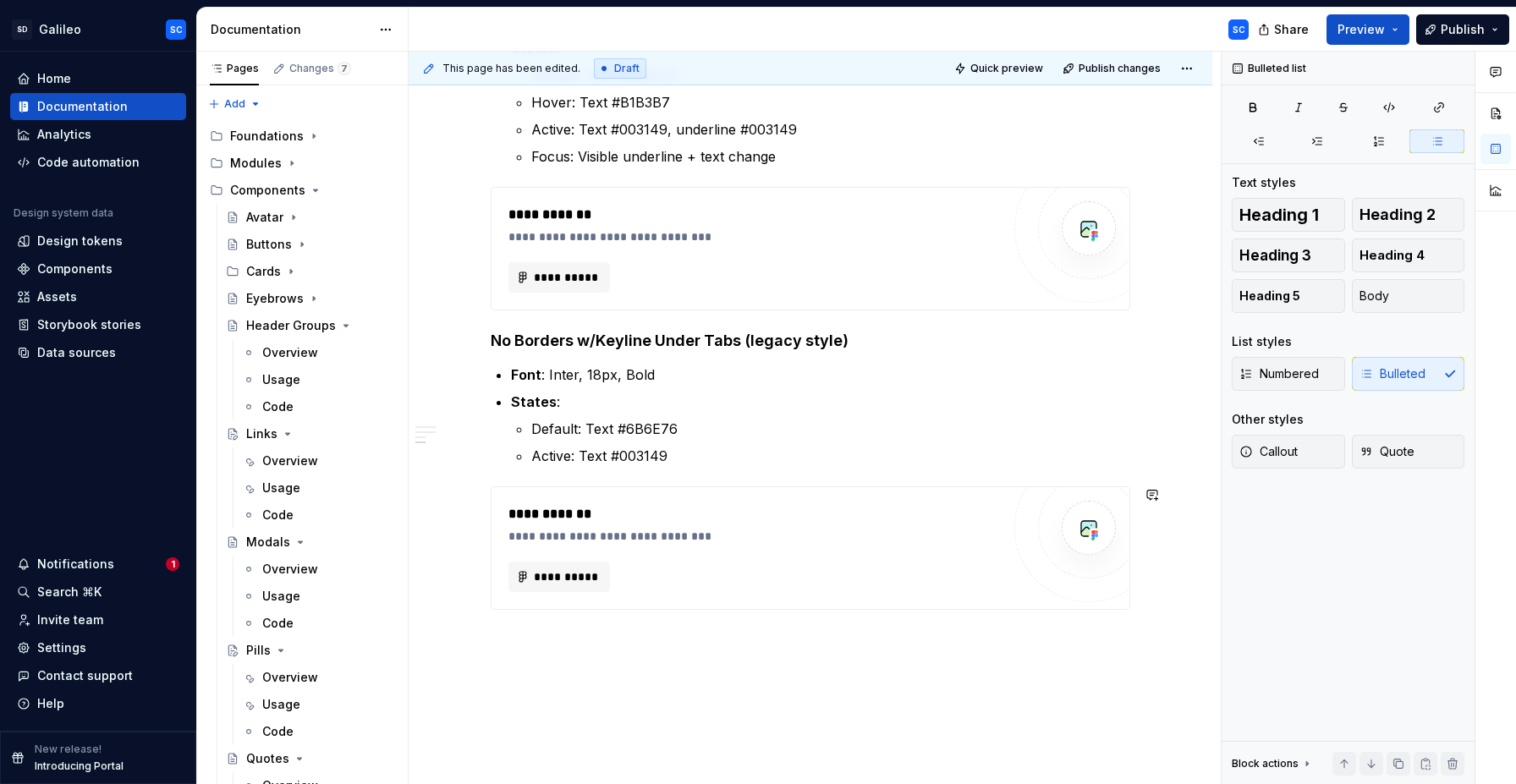
click at [611, 659] on div "**********" at bounding box center [810, 216] width 803 height 1298
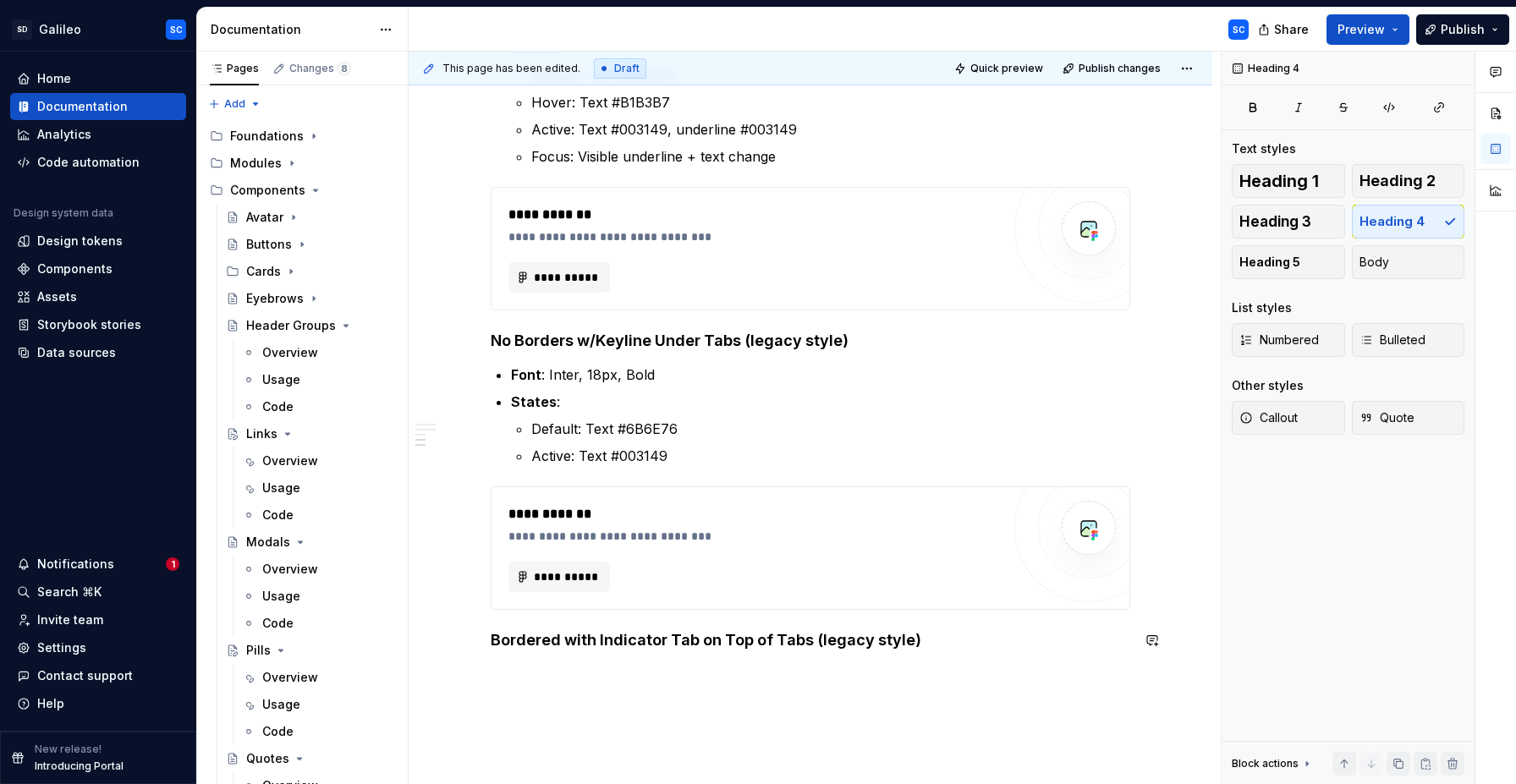
click at [866, 677] on div "**********" at bounding box center [810, 236] width 803 height 1339
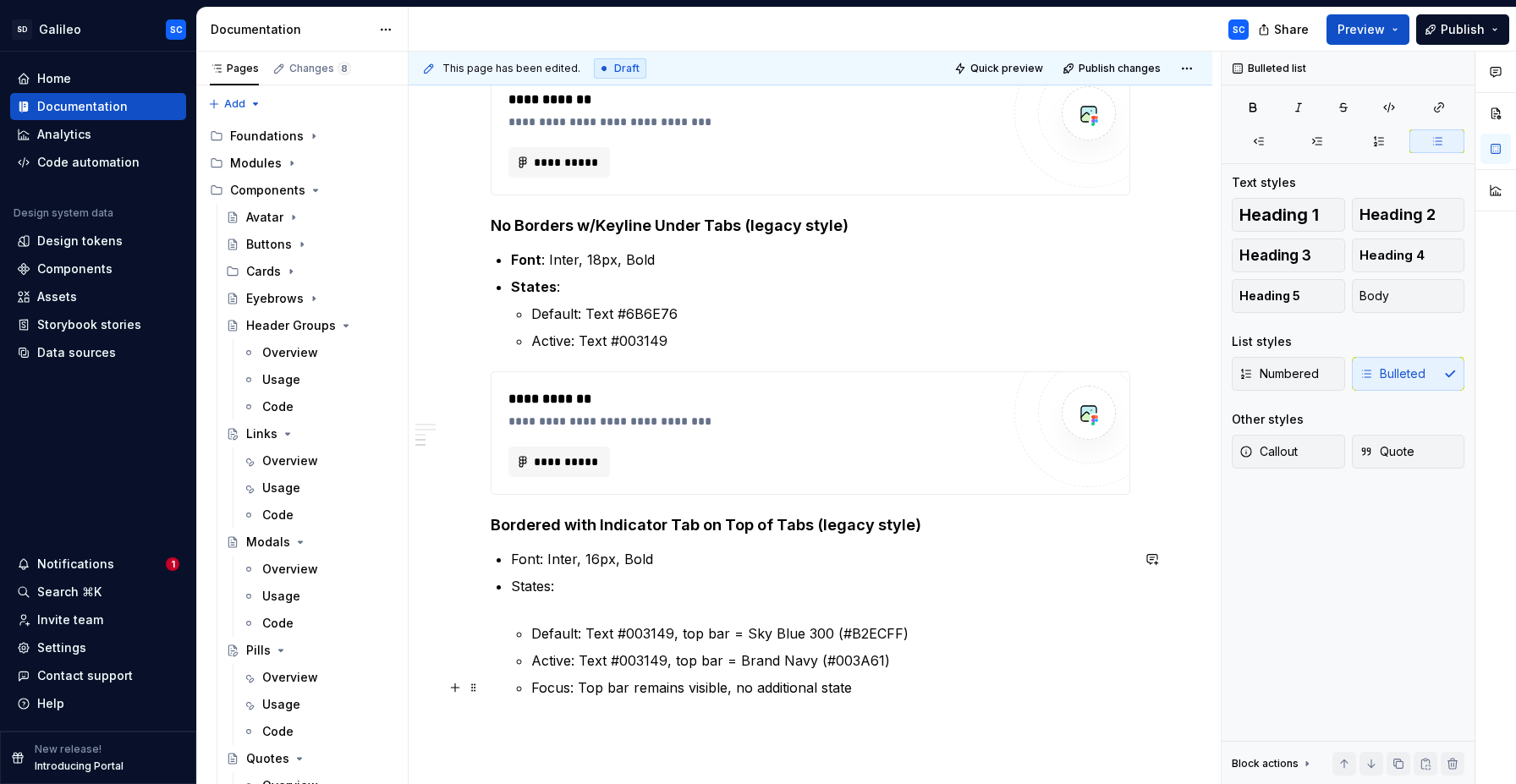
scroll to position [906, 0]
click at [626, 608] on p "States:" at bounding box center [820, 593] width 620 height 41
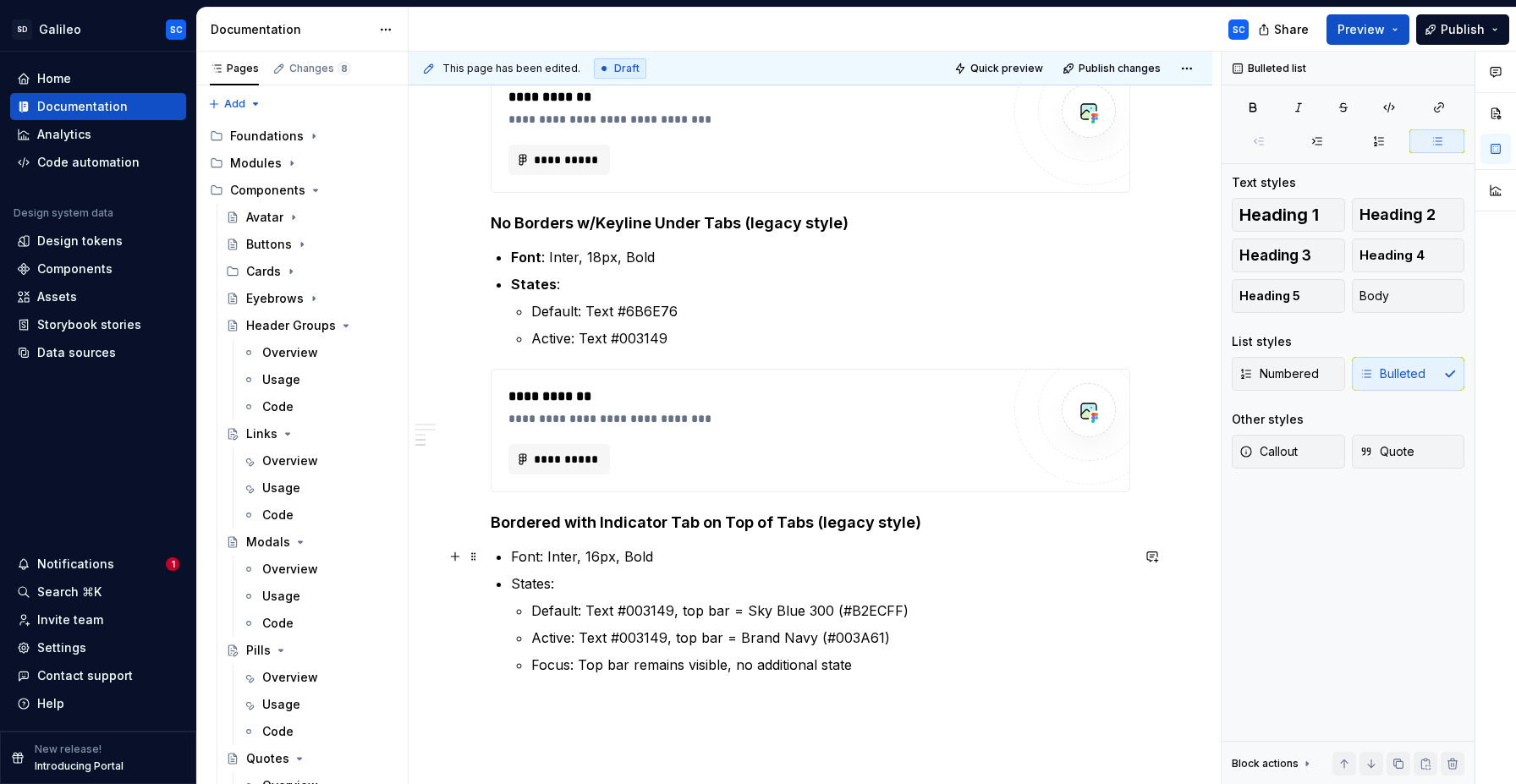
click at [531, 558] on p "Font: Inter, 16px, Bold" at bounding box center [820, 556] width 620 height 20
click at [531, 580] on p "States:" at bounding box center [820, 583] width 620 height 20
click at [628, 604] on p "Default: Text #003149, top bar = Sky Blue 300 (#B2ECFF)" at bounding box center [830, 610] width 599 height 20
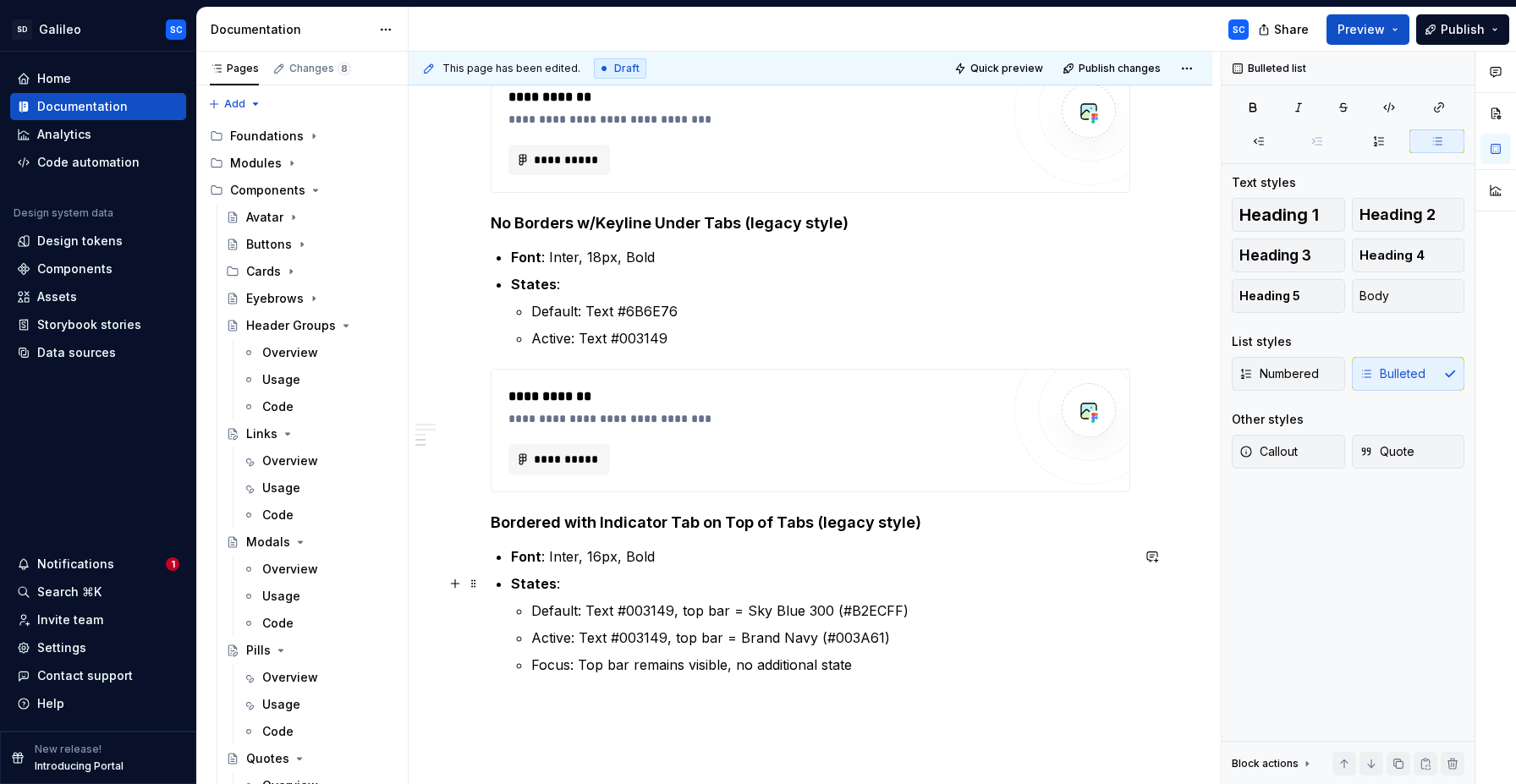
click at [638, 589] on p "States :" at bounding box center [820, 583] width 620 height 20
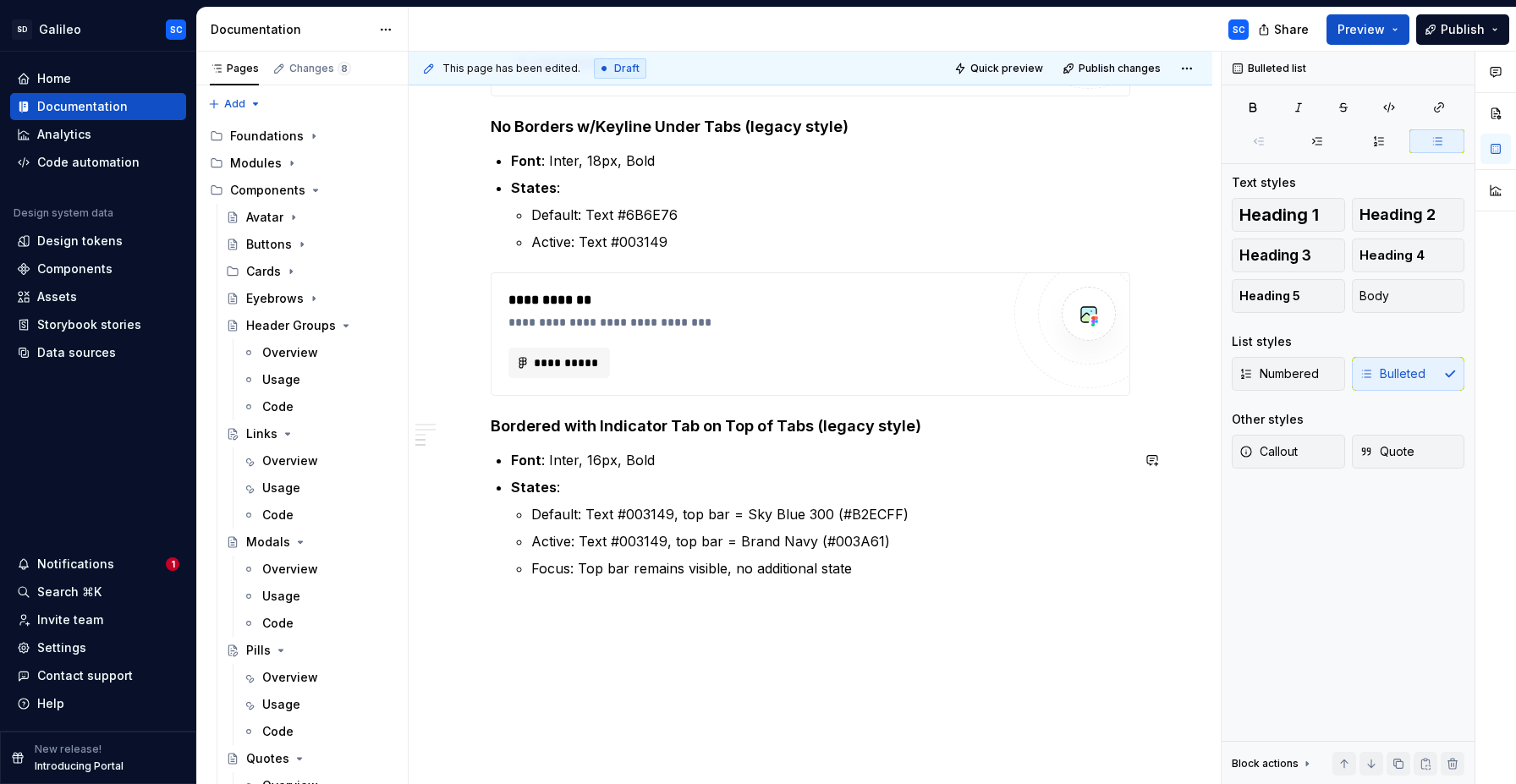
scroll to position [1040, 0]
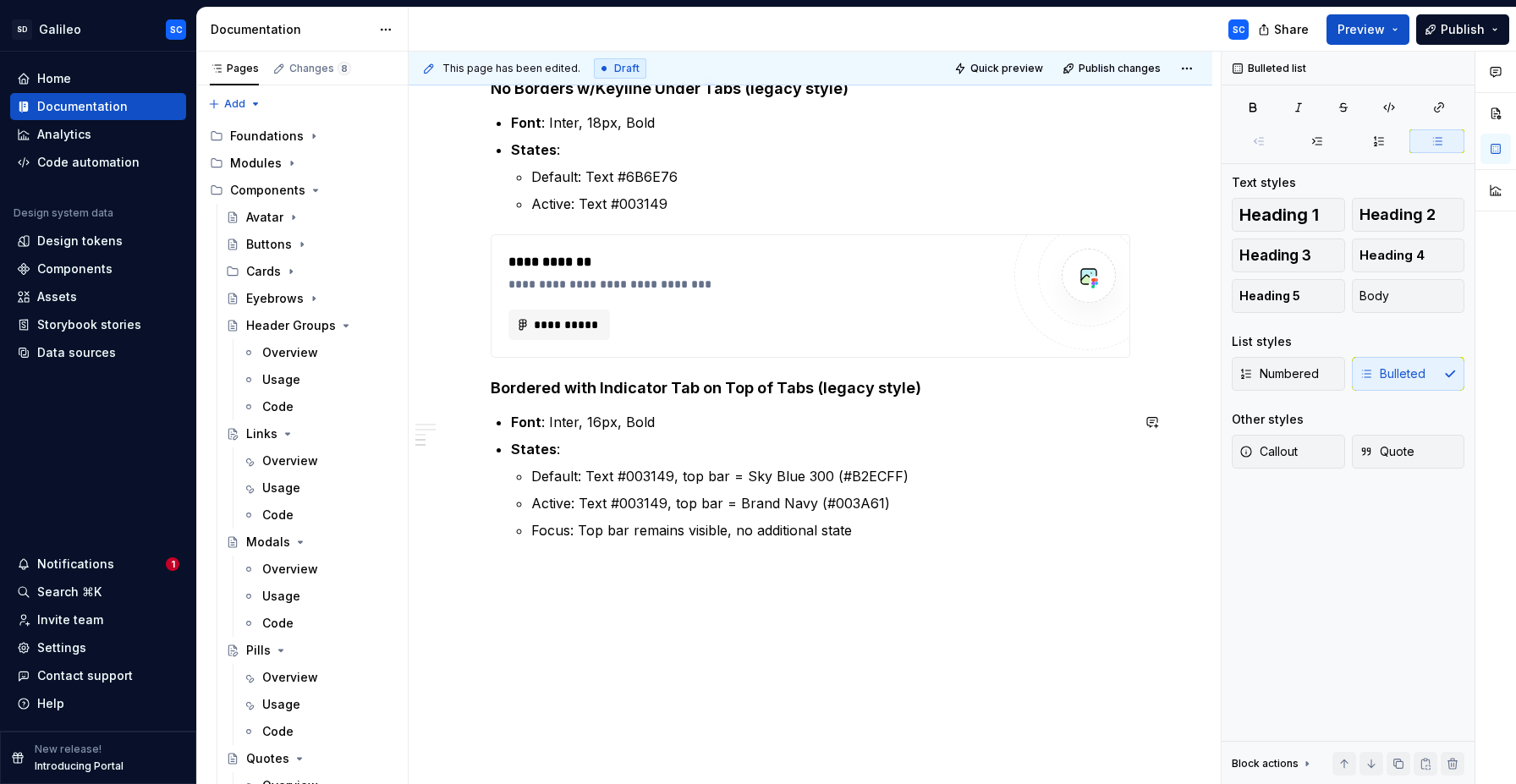
click at [589, 567] on div "**********" at bounding box center [810, 54] width 803 height 1481
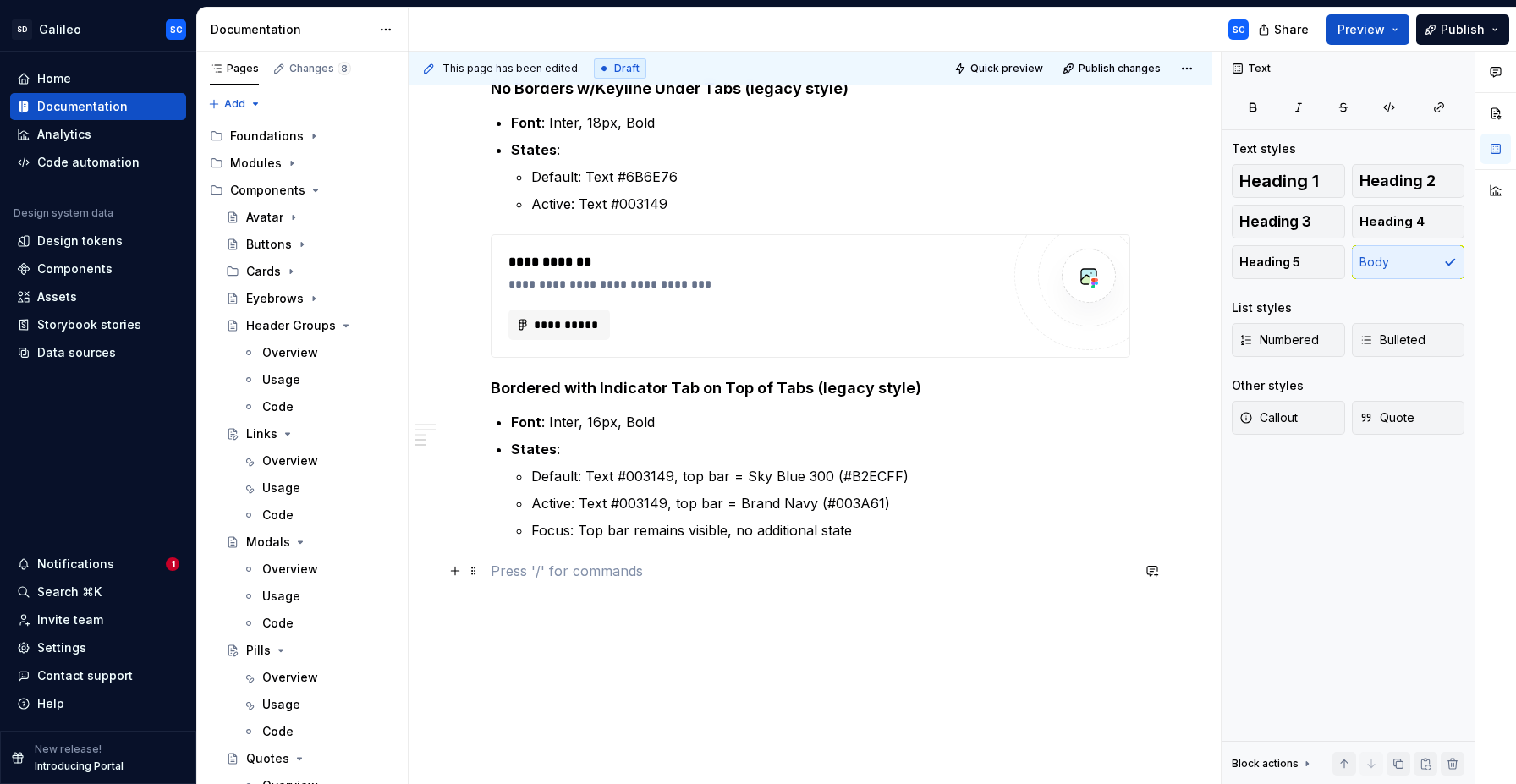
drag, startPoint x: 445, startPoint y: 580, endPoint x: 637, endPoint y: 632, distance: 198.9
click at [461, 572] on button "button" at bounding box center [456, 571] width 24 height 24
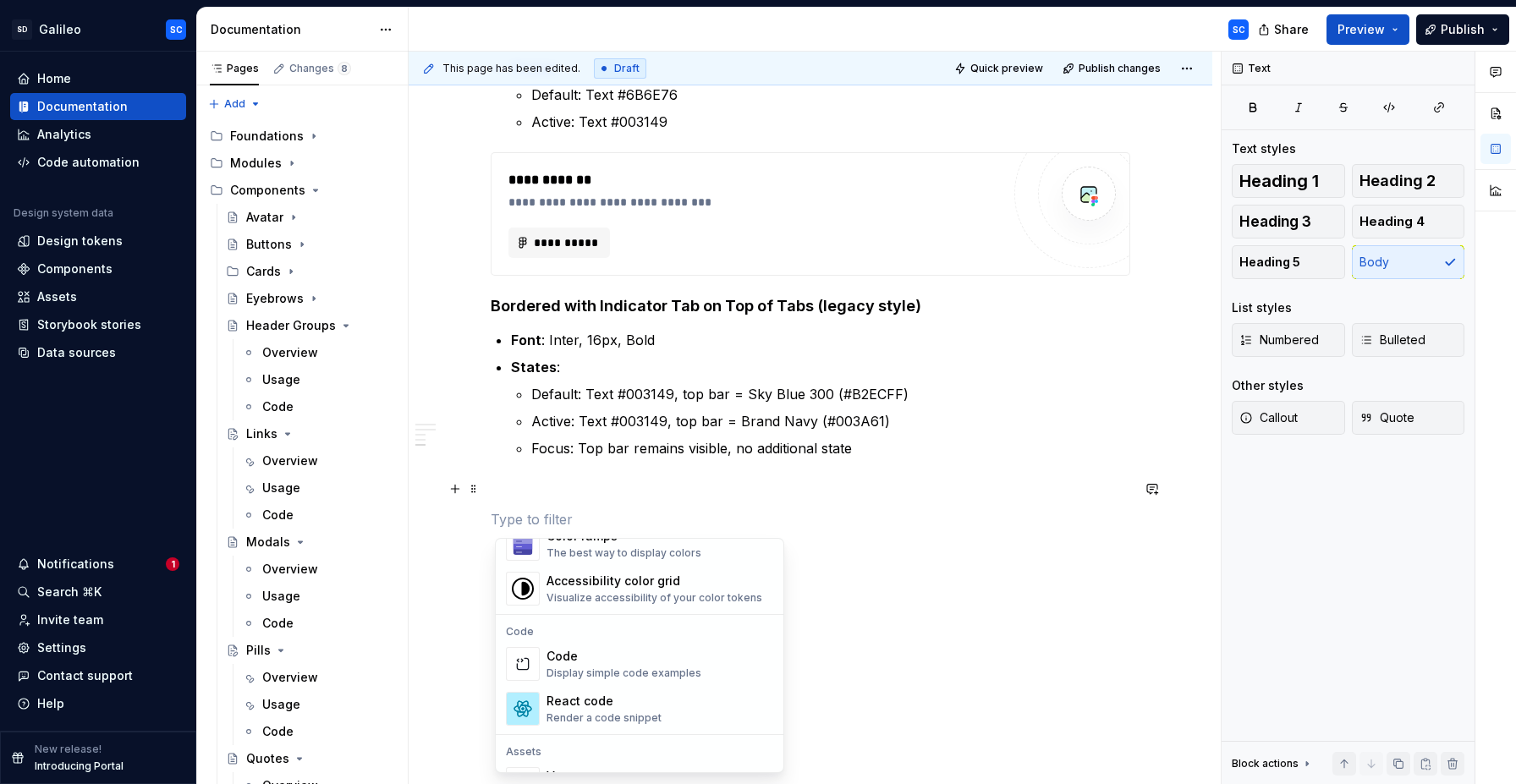
scroll to position [1602, 0]
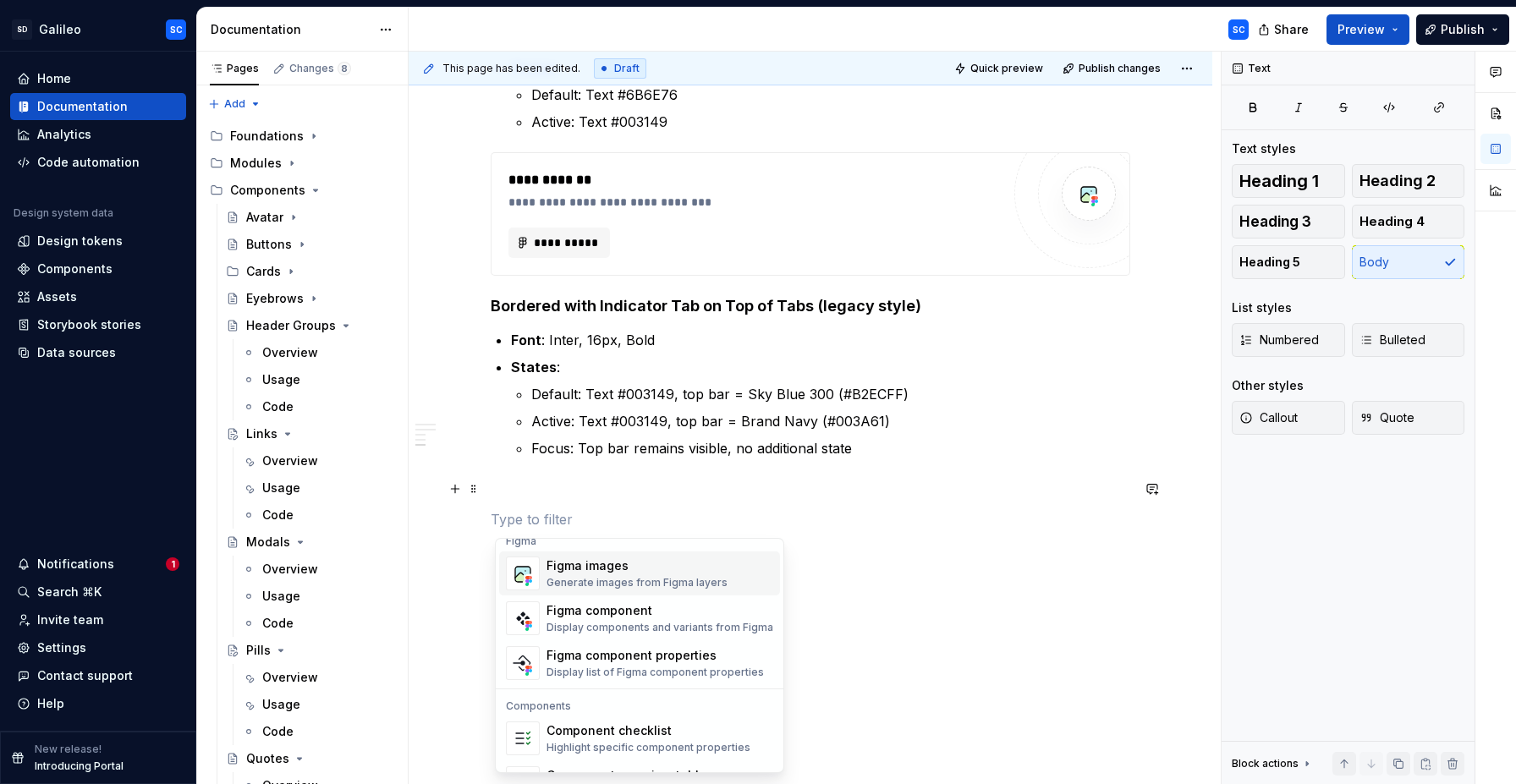
click at [610, 567] on div "Figma images" at bounding box center [637, 565] width 181 height 17
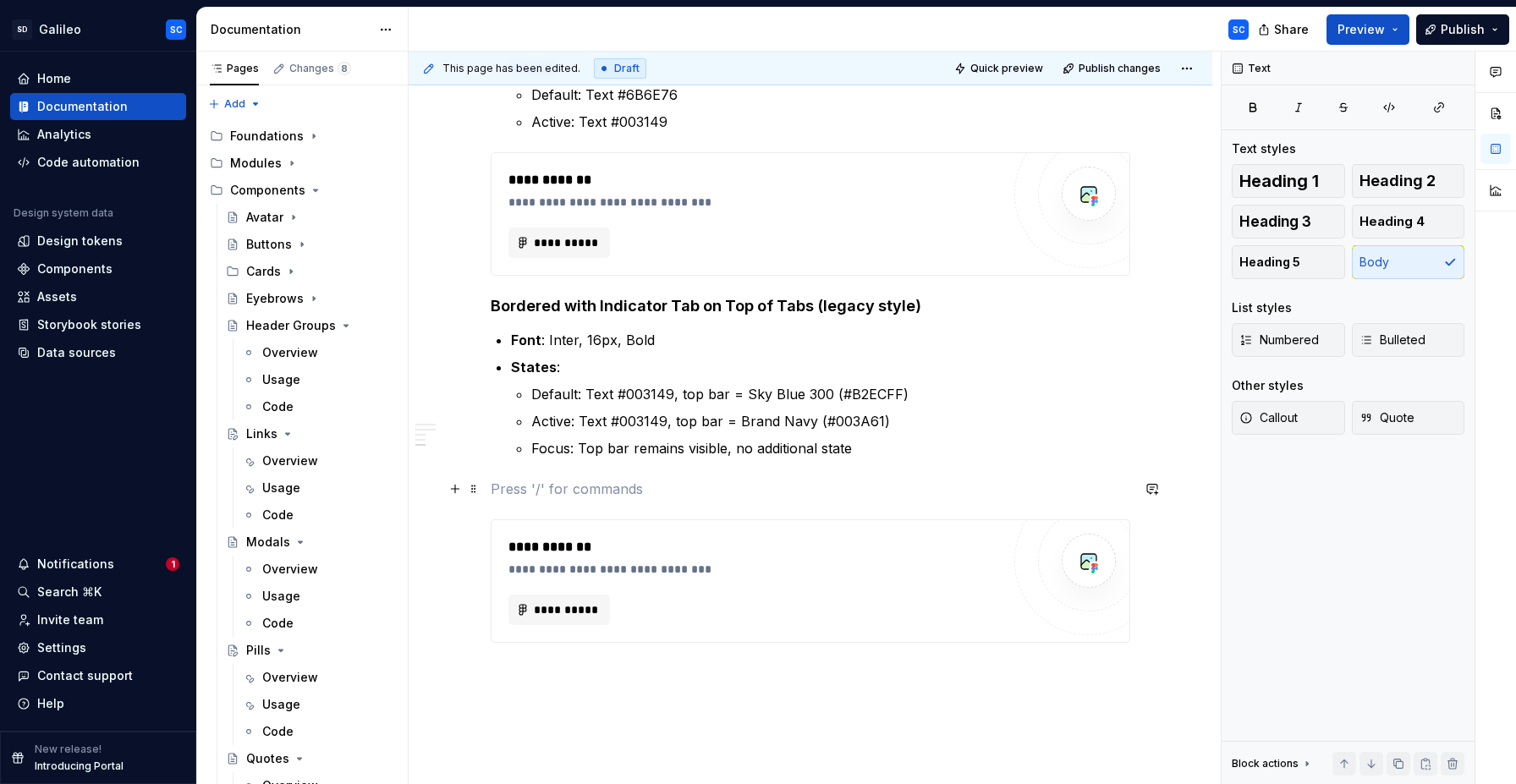
click at [616, 486] on p at bounding box center [810, 488] width 640 height 20
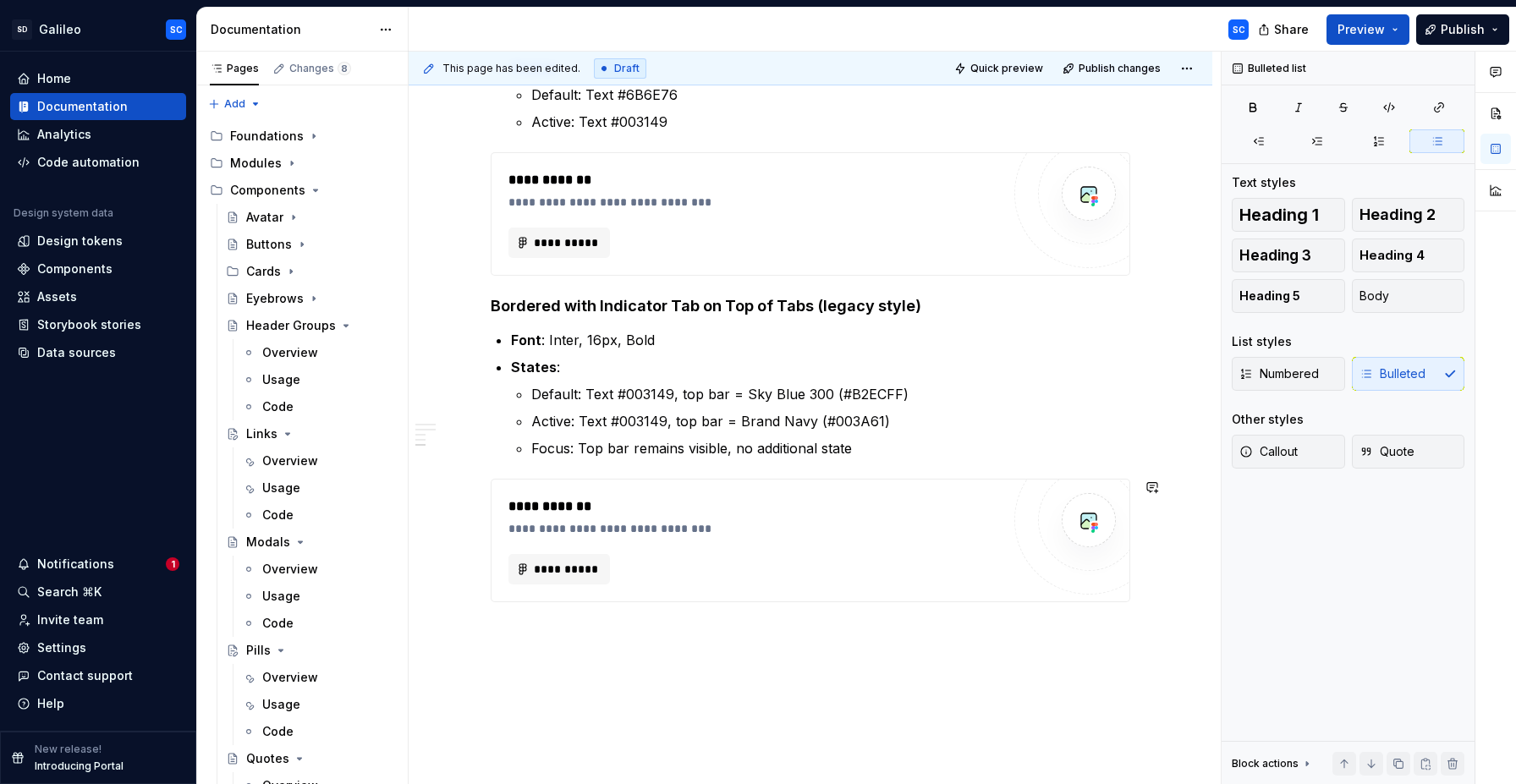
click at [610, 640] on div "**********" at bounding box center [810, 44] width 803 height 1625
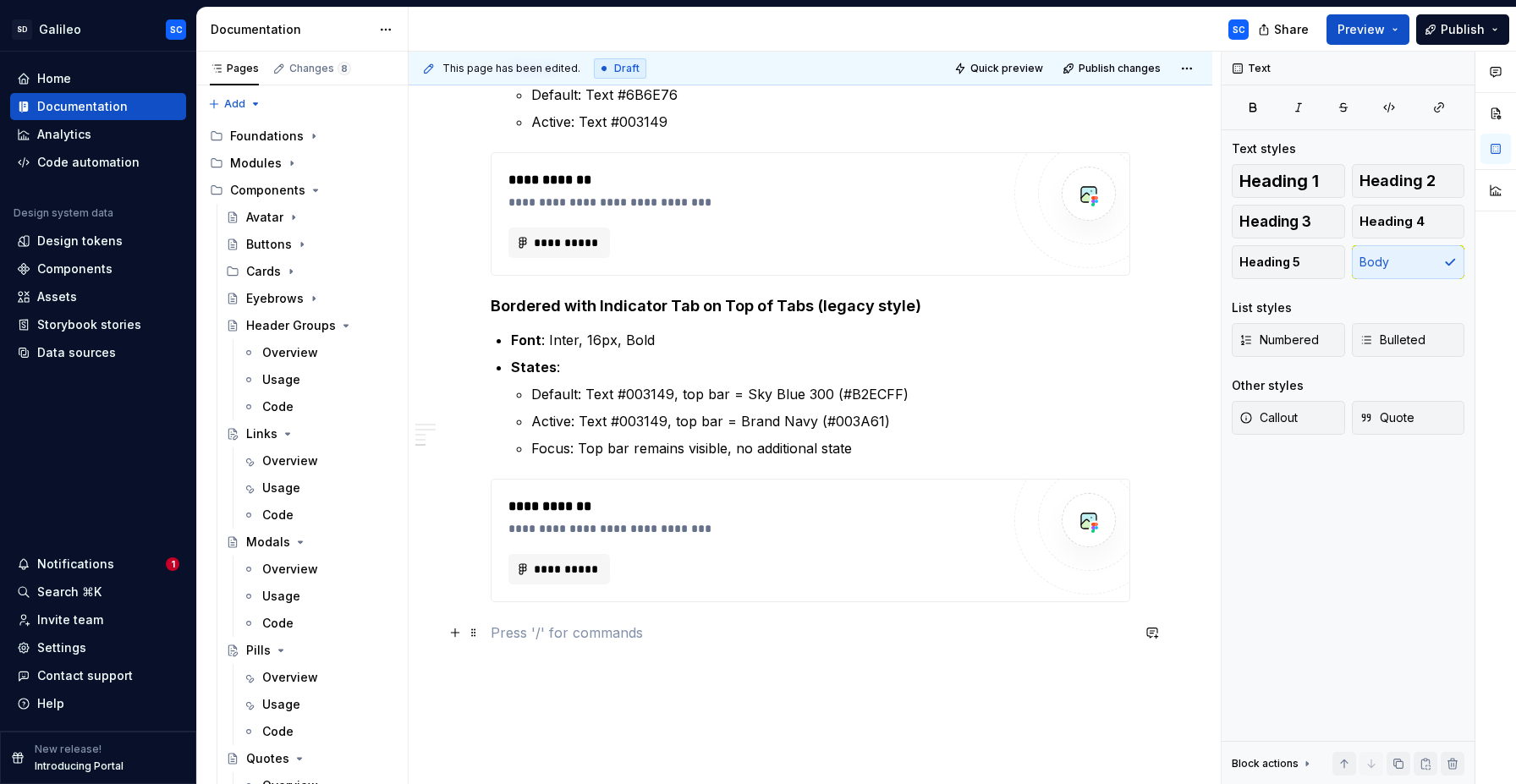
click at [588, 632] on p at bounding box center [810, 632] width 640 height 20
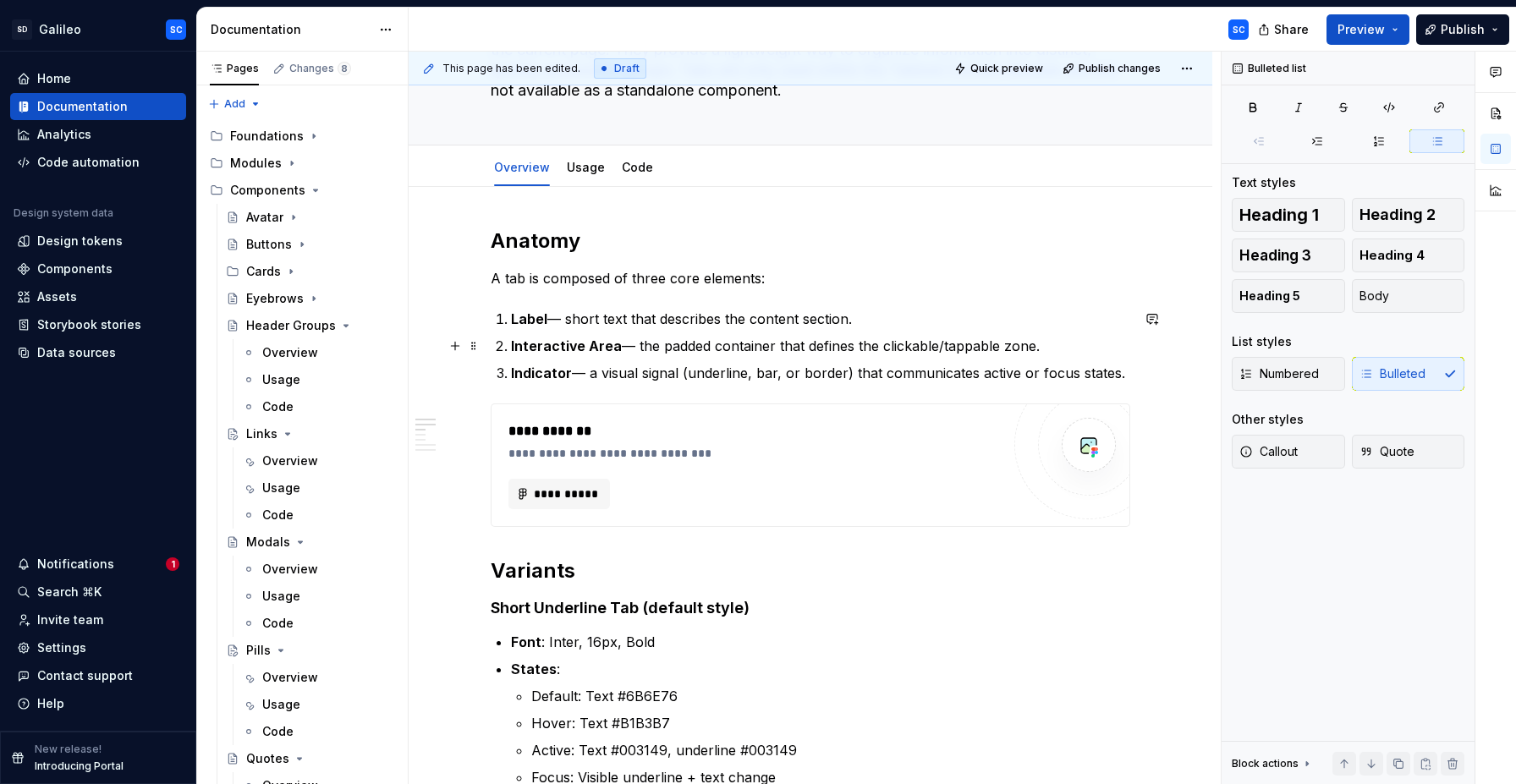
scroll to position [0, 0]
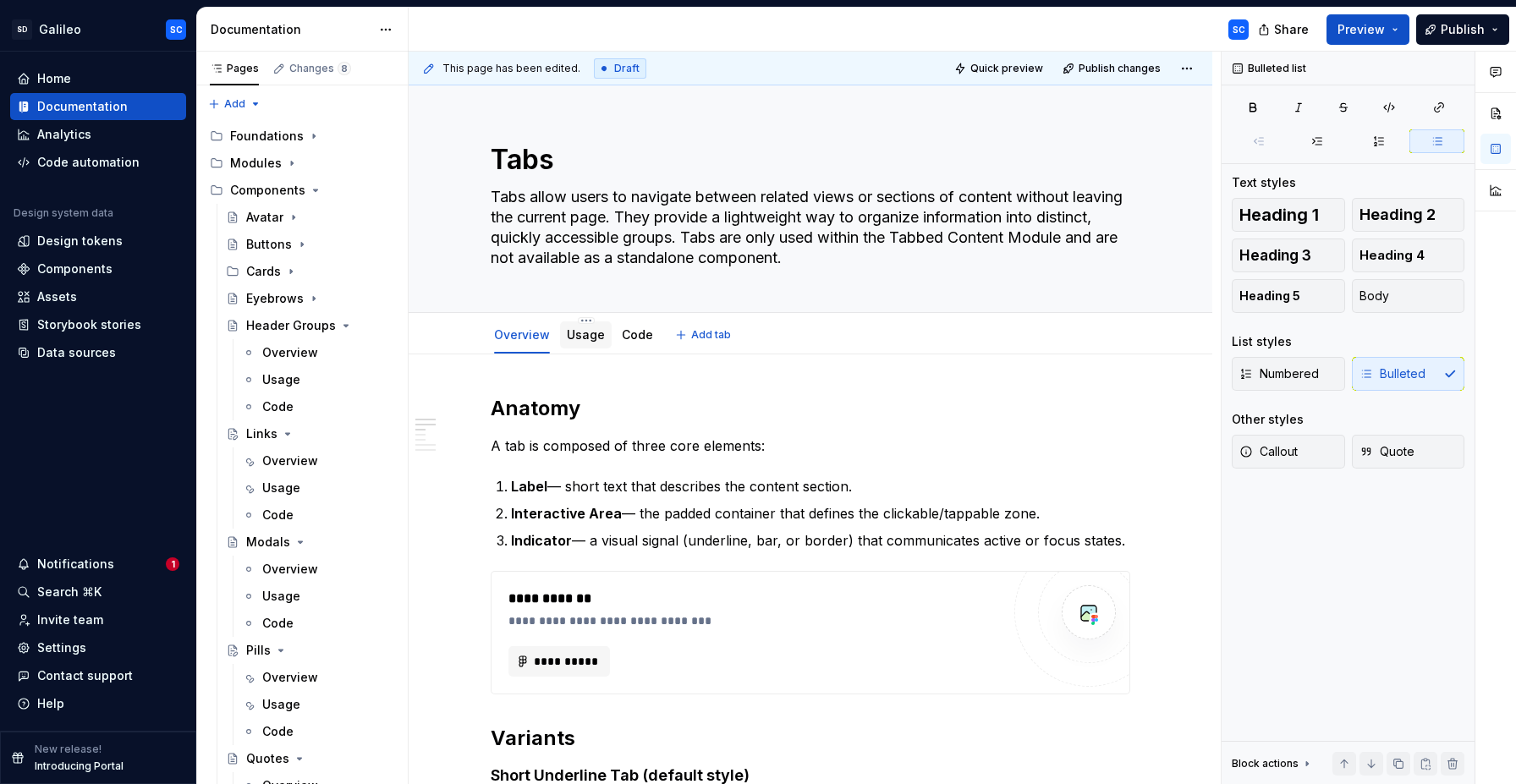
click at [580, 336] on link "Usage" at bounding box center [586, 335] width 38 height 14
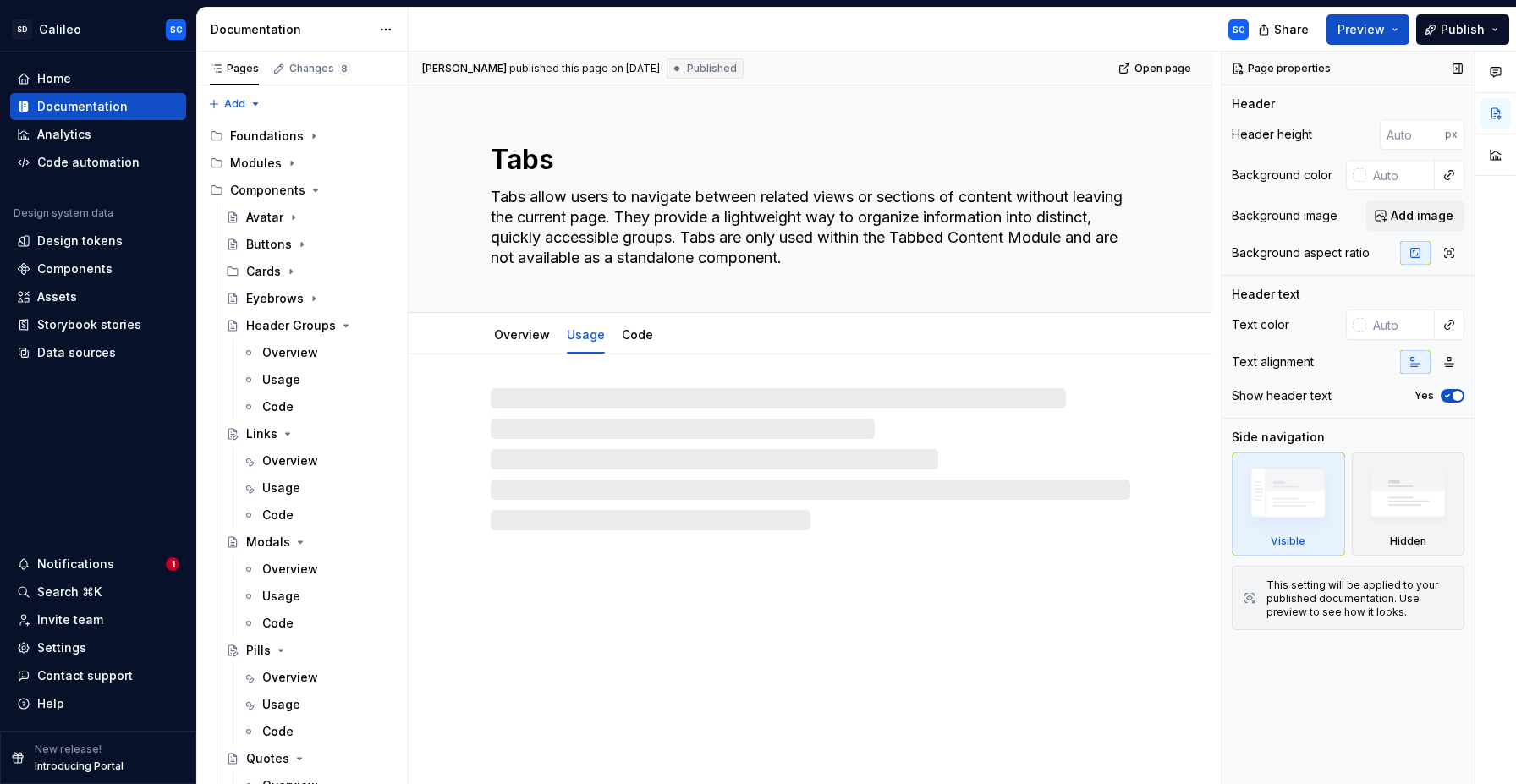
type textarea "*"
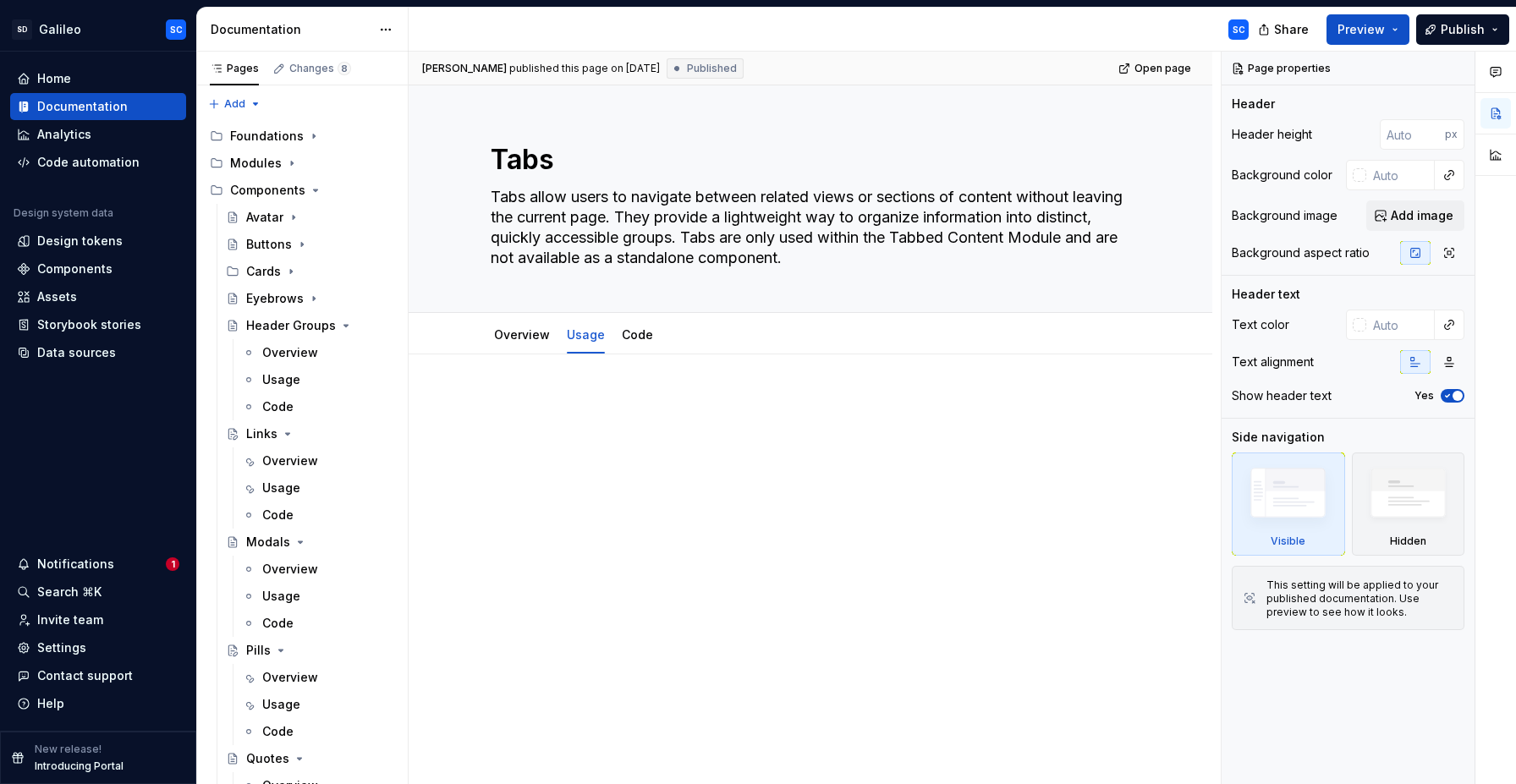
click at [602, 393] on div at bounding box center [810, 534] width 803 height 361
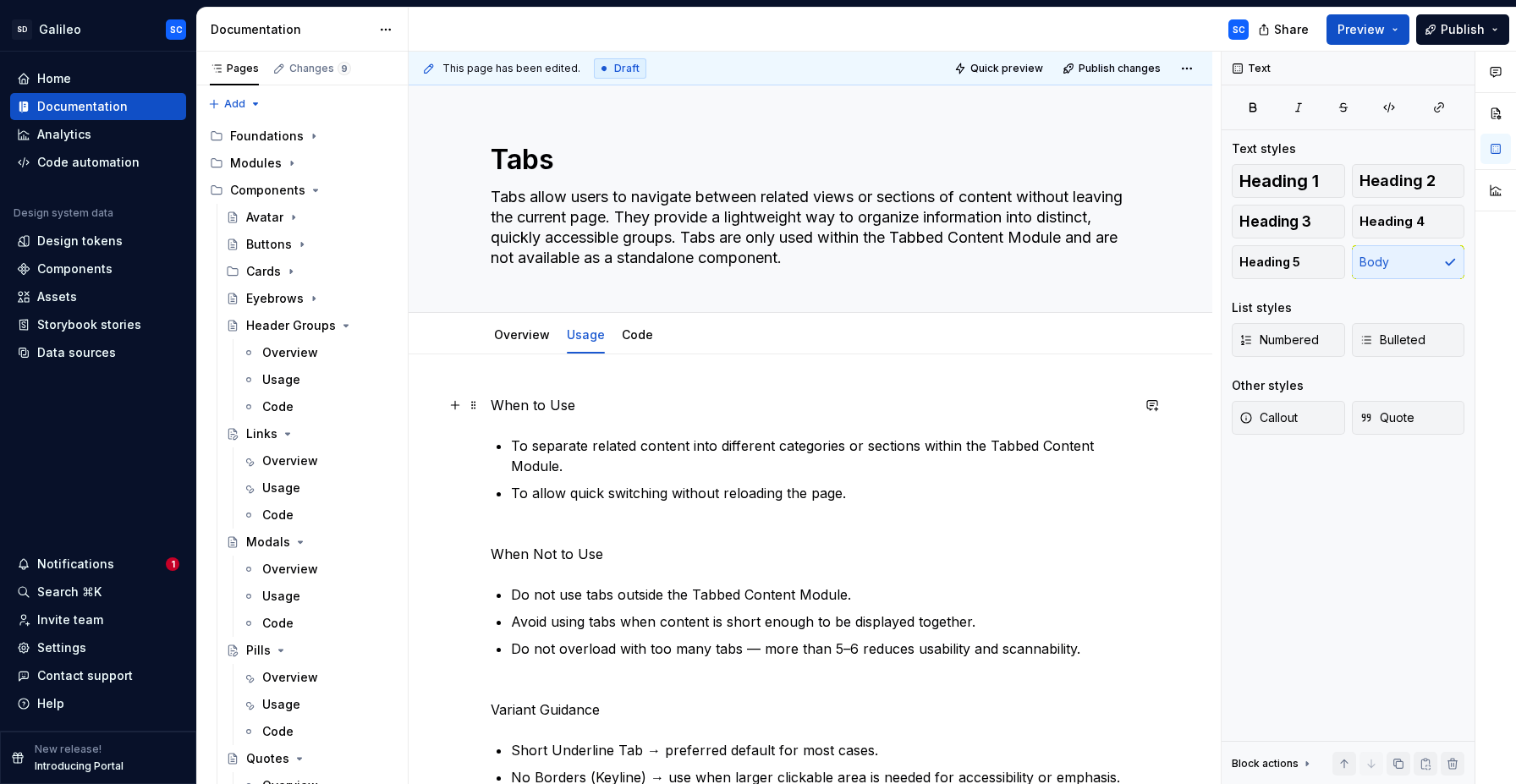
click at [550, 406] on p "When to Use" at bounding box center [810, 404] width 640 height 20
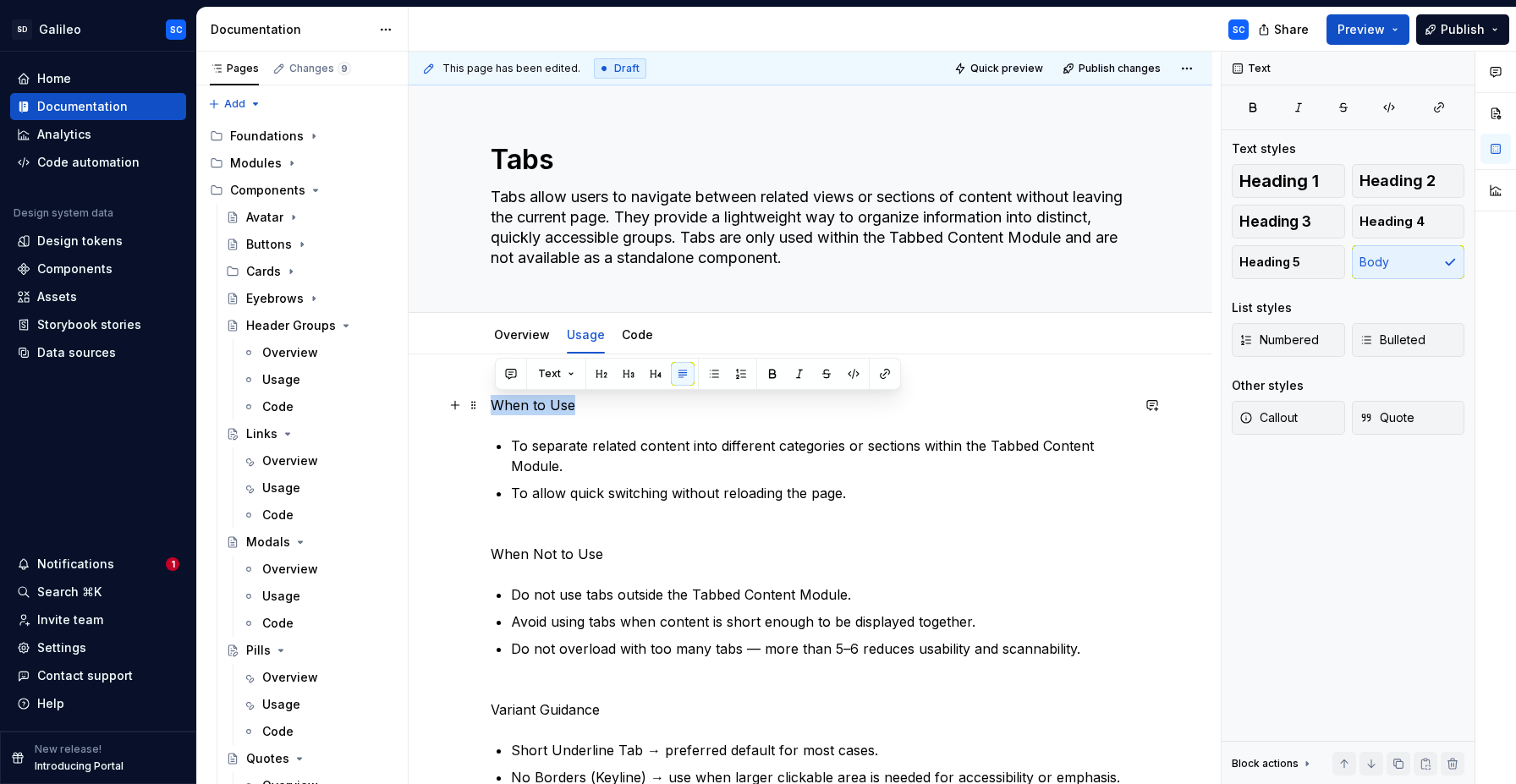
click at [550, 406] on p "When to Use" at bounding box center [810, 404] width 640 height 20
click at [597, 369] on button "button" at bounding box center [602, 374] width 24 height 24
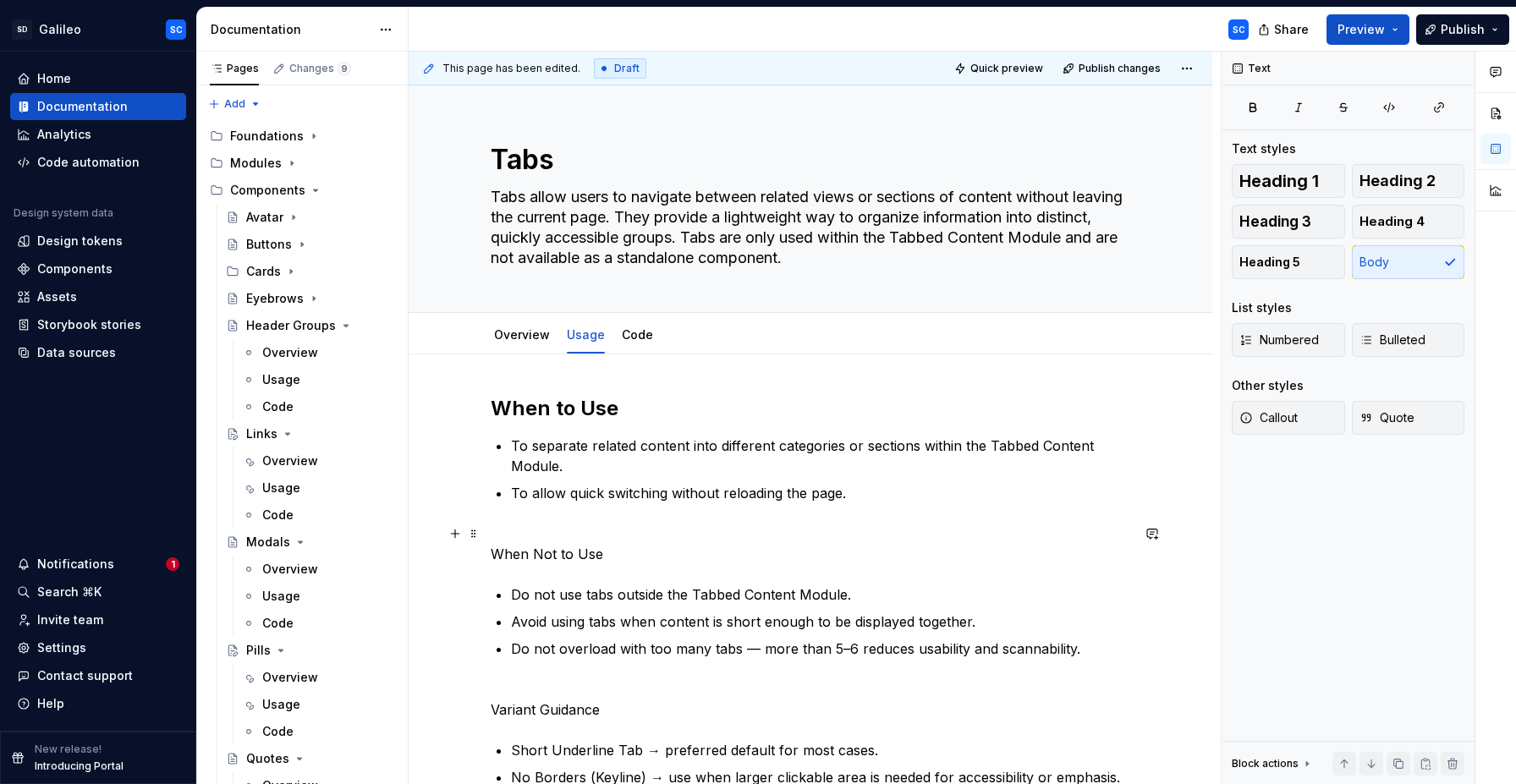
drag, startPoint x: 496, startPoint y: 560, endPoint x: 507, endPoint y: 555, distance: 12.1
click at [500, 559] on p "When Not to Use" at bounding box center [810, 543] width 640 height 41
click at [525, 553] on p "When Not to Use" at bounding box center [810, 543] width 640 height 41
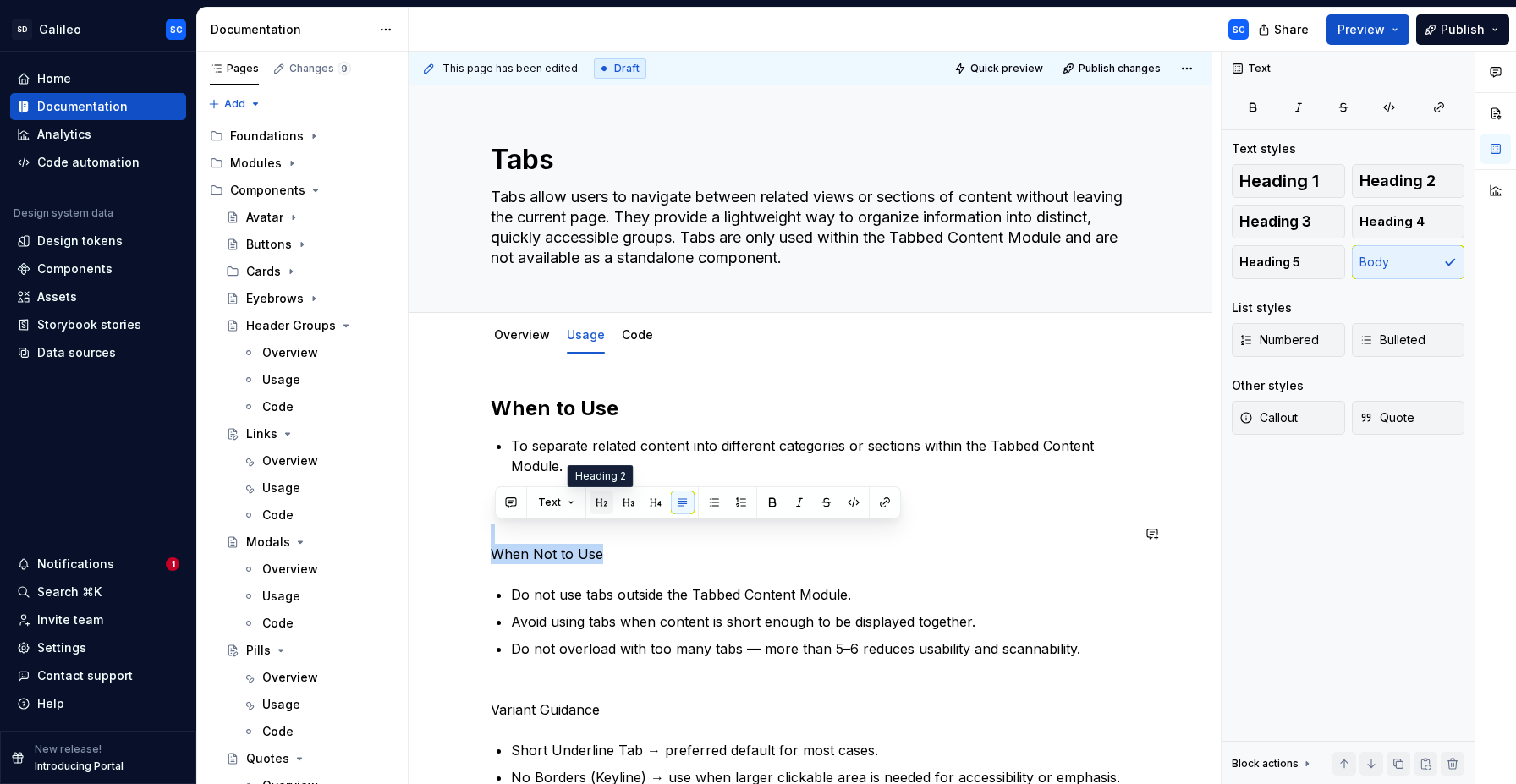
click at [596, 498] on button "button" at bounding box center [602, 502] width 24 height 24
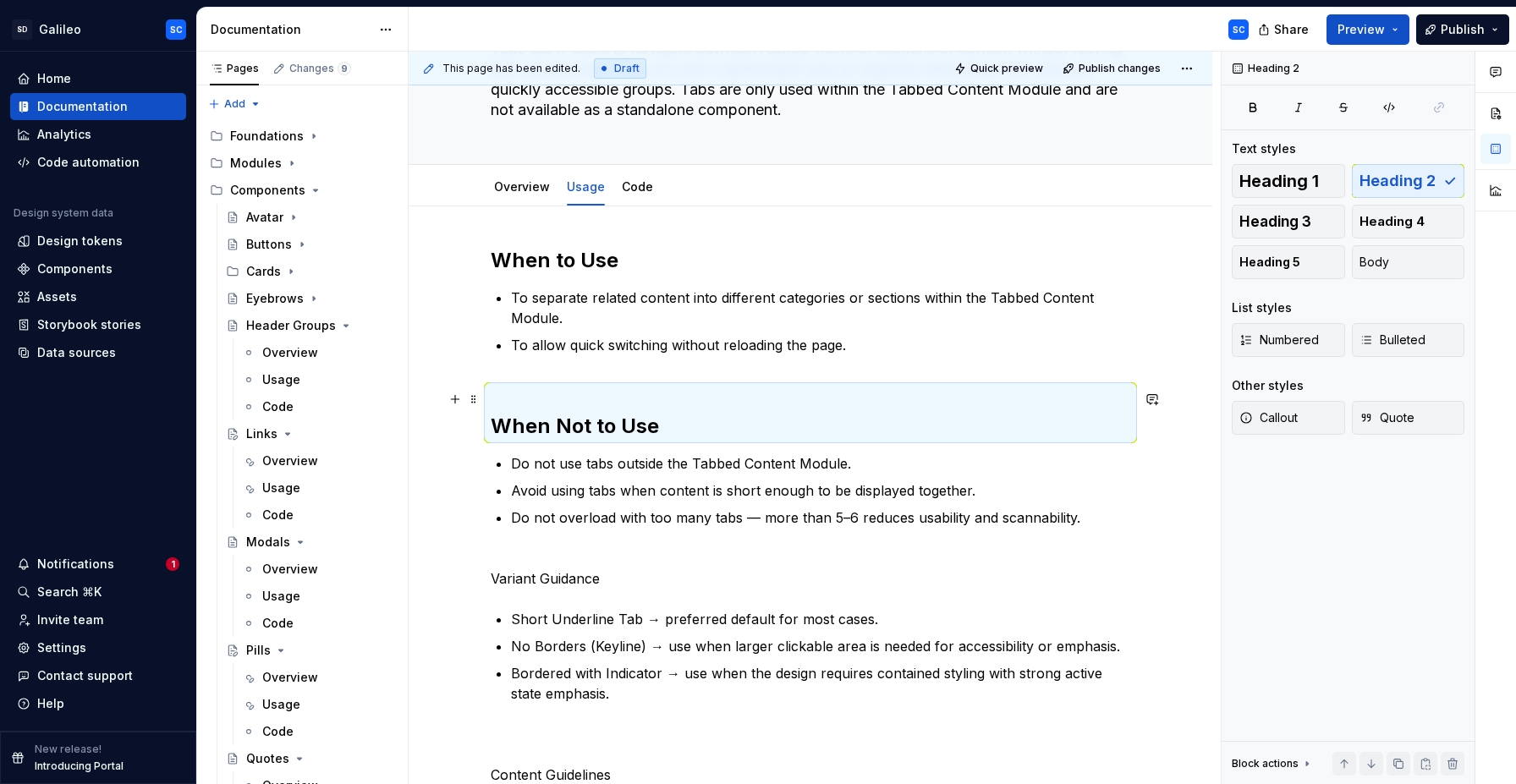
click at [600, 392] on h2 "When Not to Use" at bounding box center [810, 412] width 640 height 54
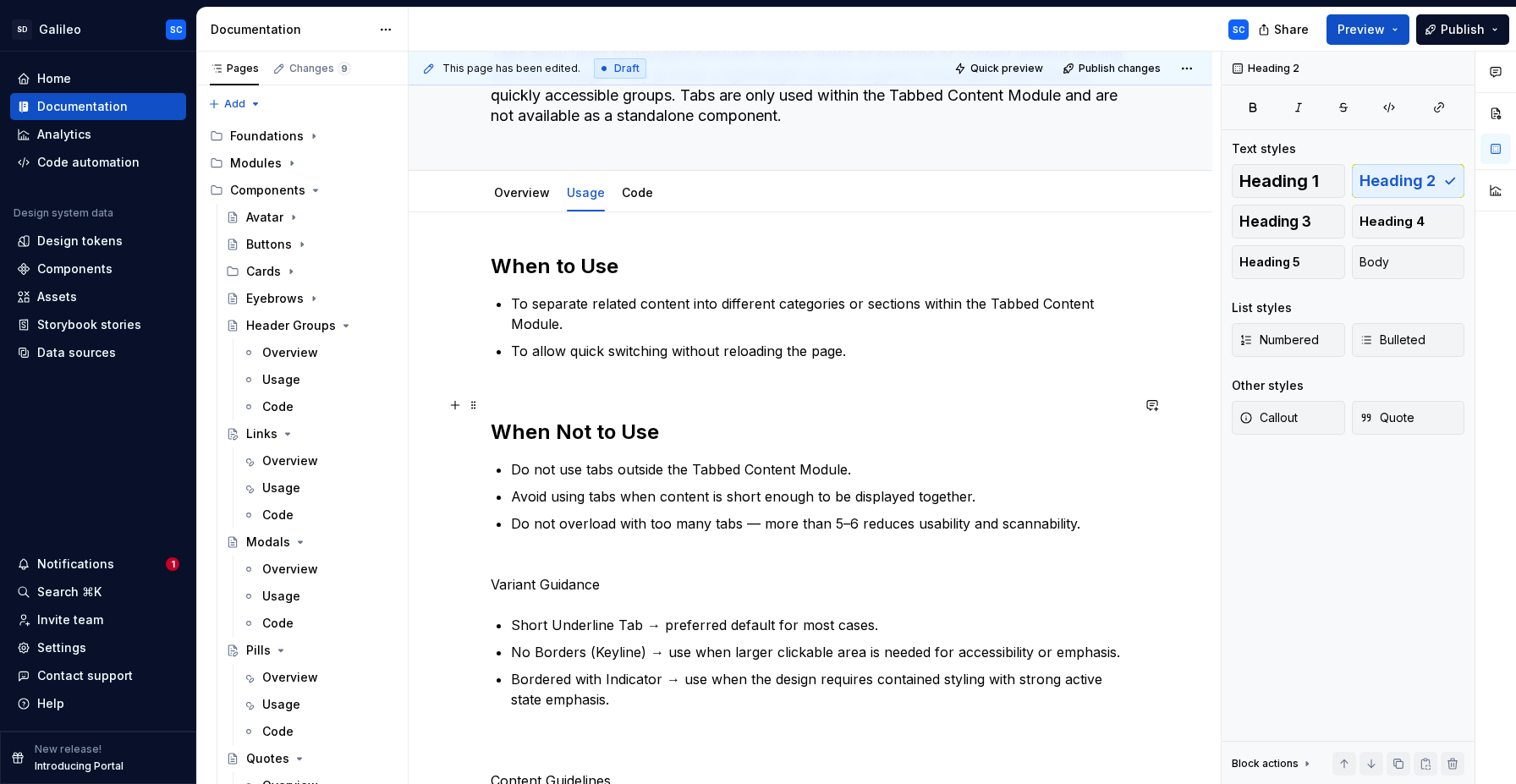
scroll to position [145, 0]
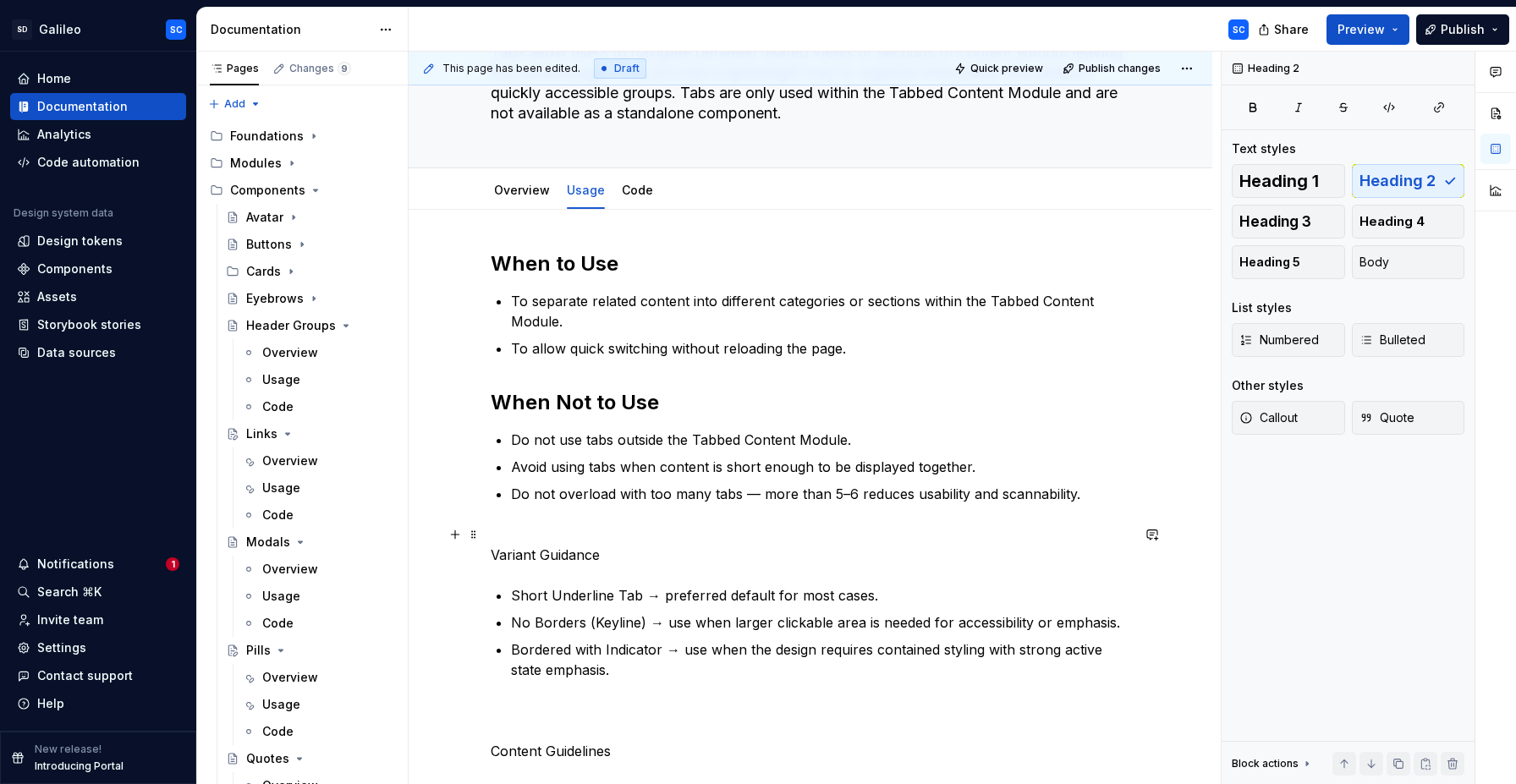
click at [600, 556] on p "Variant Guidance" at bounding box center [810, 544] width 640 height 41
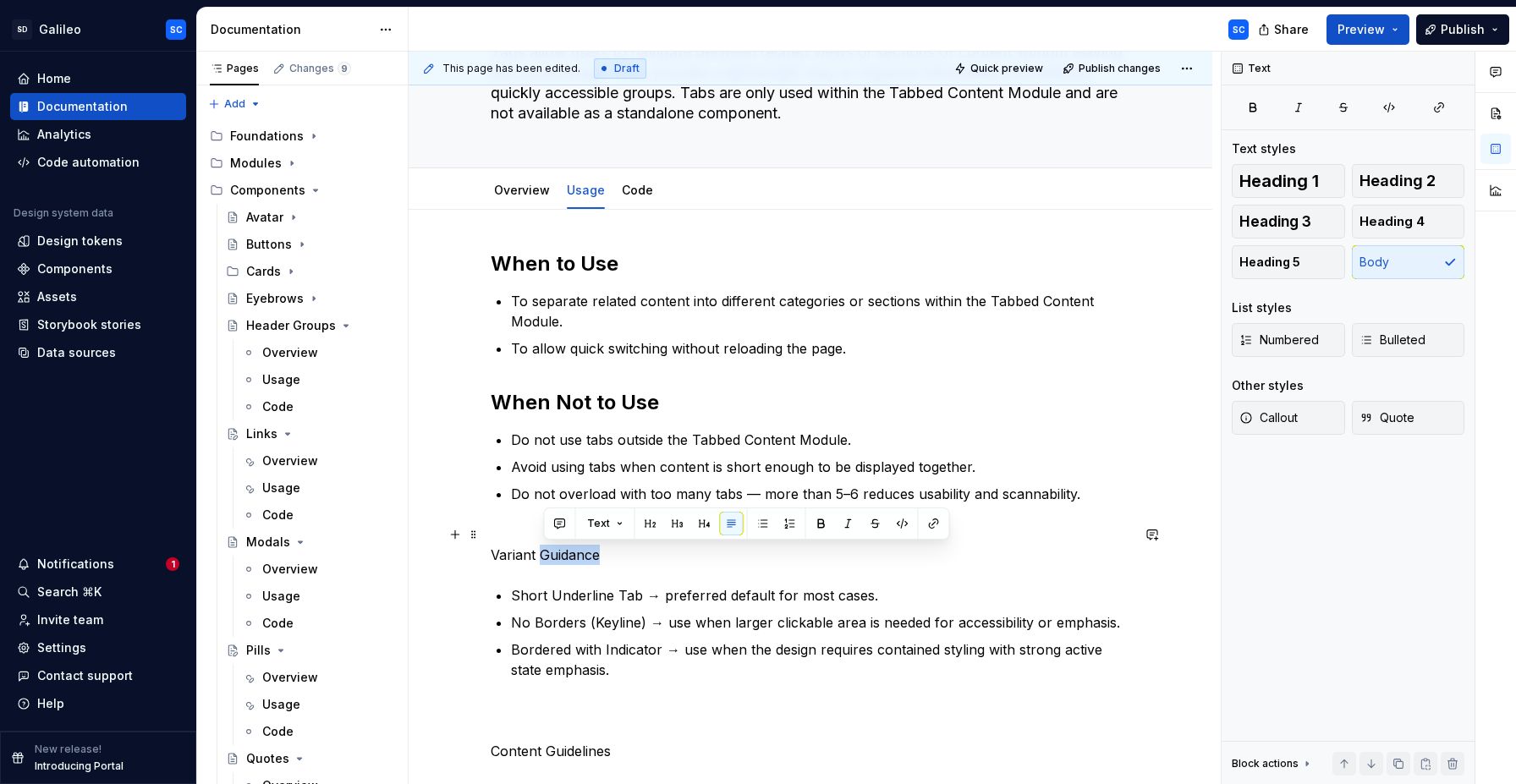
click at [600, 556] on p "Variant Guidance" at bounding box center [810, 544] width 640 height 41
click at [577, 557] on p "Variant Guidance" at bounding box center [810, 544] width 640 height 41
click at [555, 529] on p "Variant Guidance" at bounding box center [810, 544] width 640 height 41
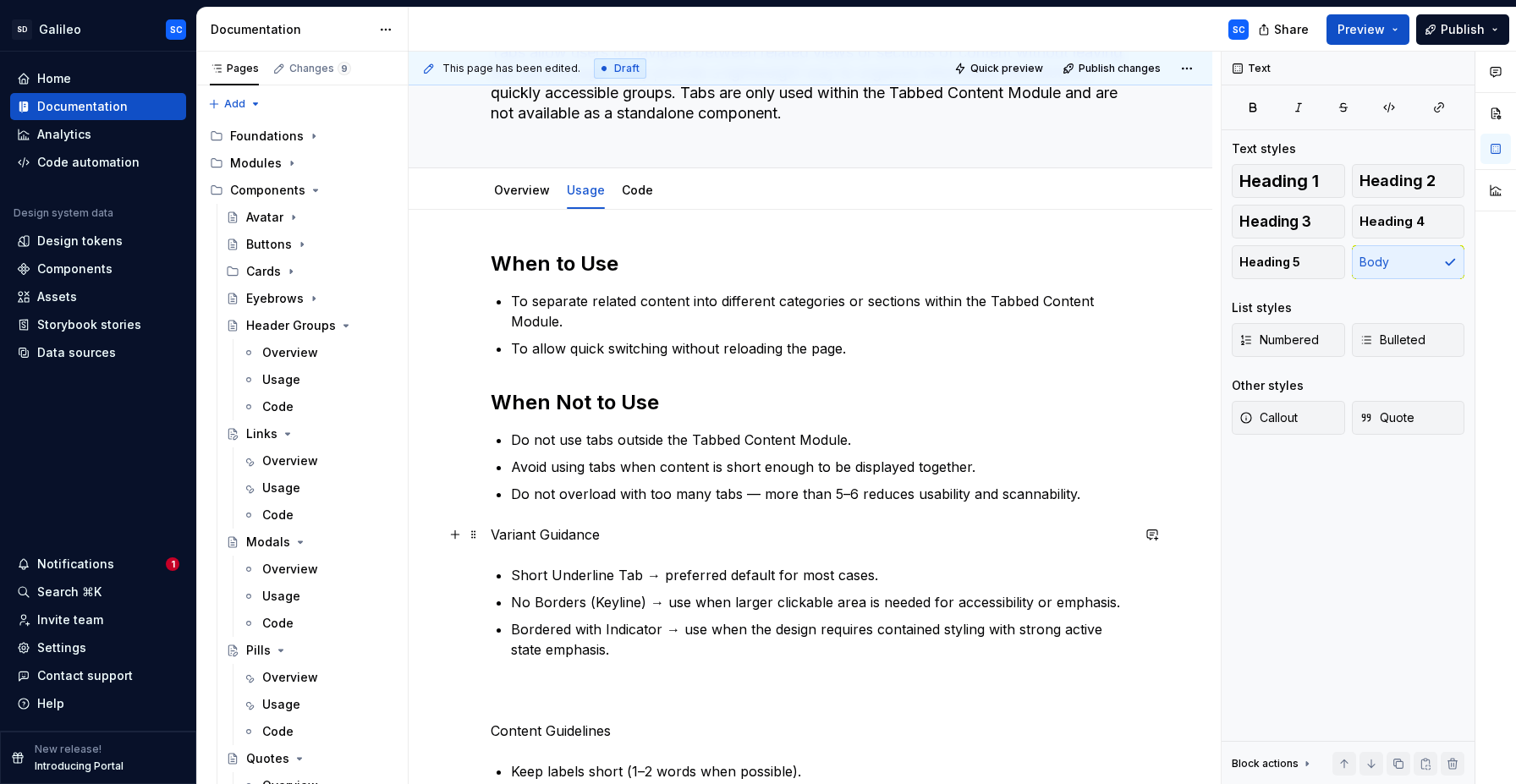
click at [542, 526] on p "Variant Guidance" at bounding box center [810, 534] width 640 height 20
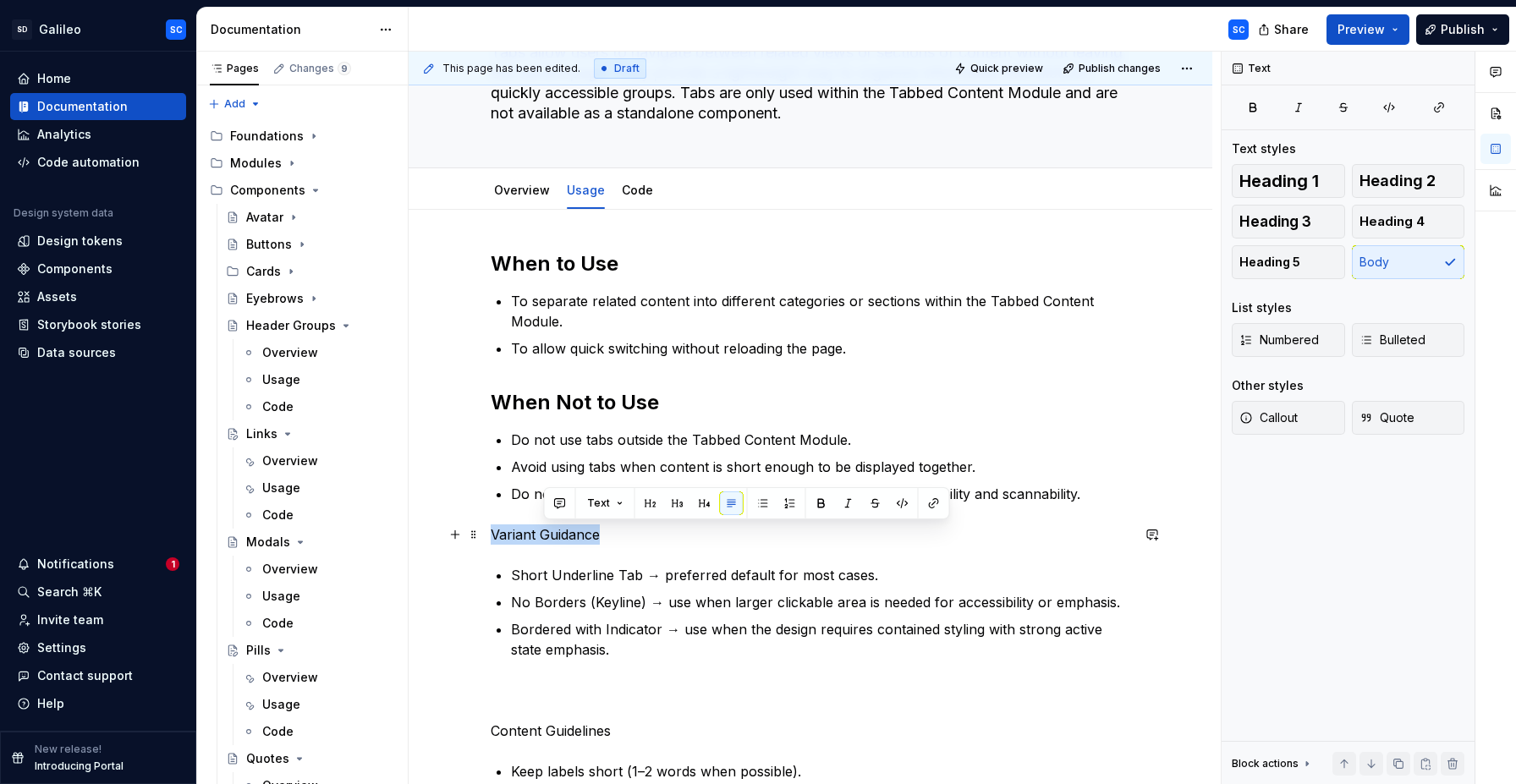
click at [542, 526] on p "Variant Guidance" at bounding box center [810, 534] width 640 height 20
click at [602, 504] on button "button" at bounding box center [602, 503] width 24 height 24
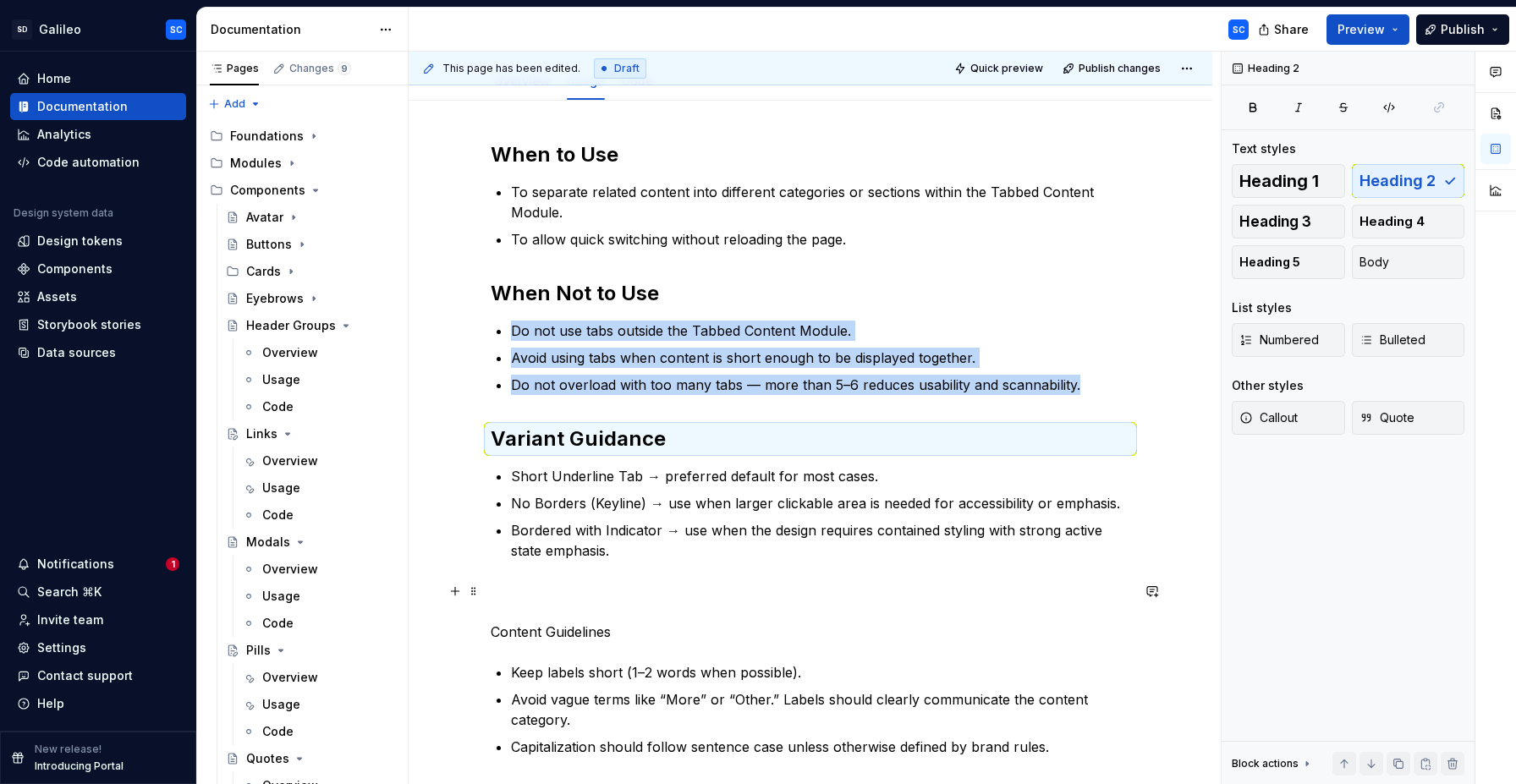
scroll to position [269, 0]
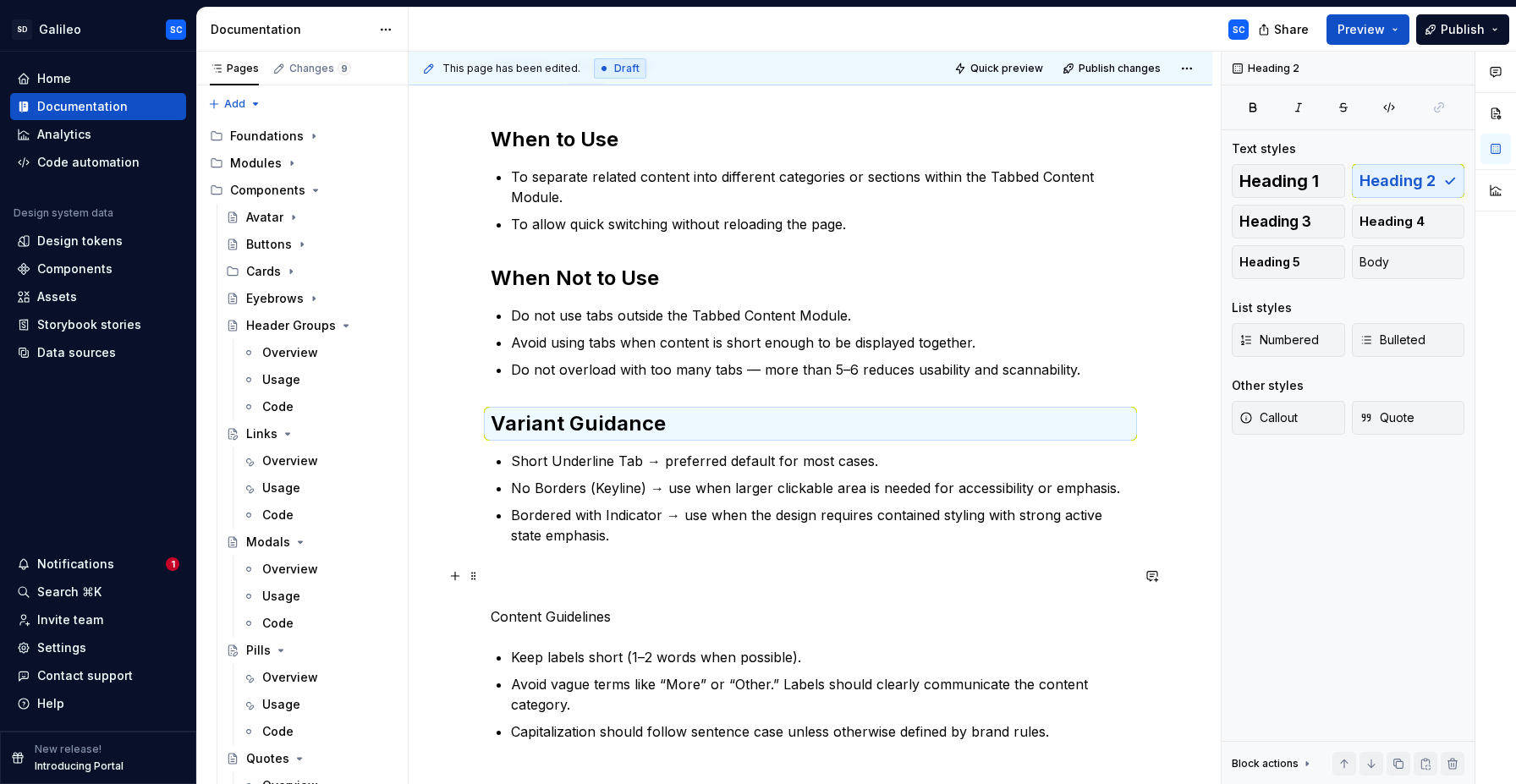
click at [528, 571] on p "Content Guidelines" at bounding box center [810, 595] width 640 height 61
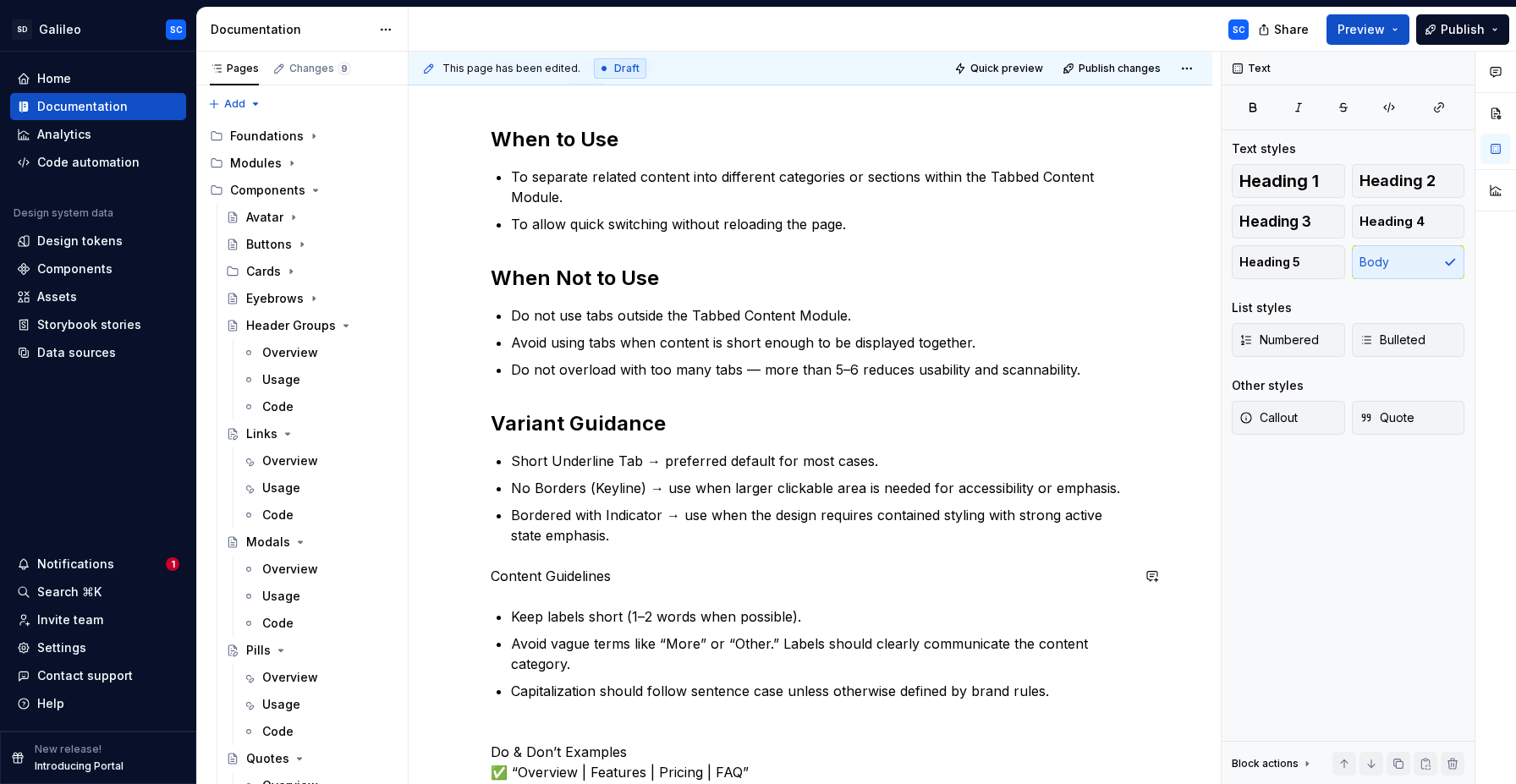
click at [543, 593] on div "When to Use To separate related content into different categories or sections w…" at bounding box center [810, 484] width 640 height 717
click at [564, 575] on p "Content Guidelines" at bounding box center [810, 575] width 640 height 20
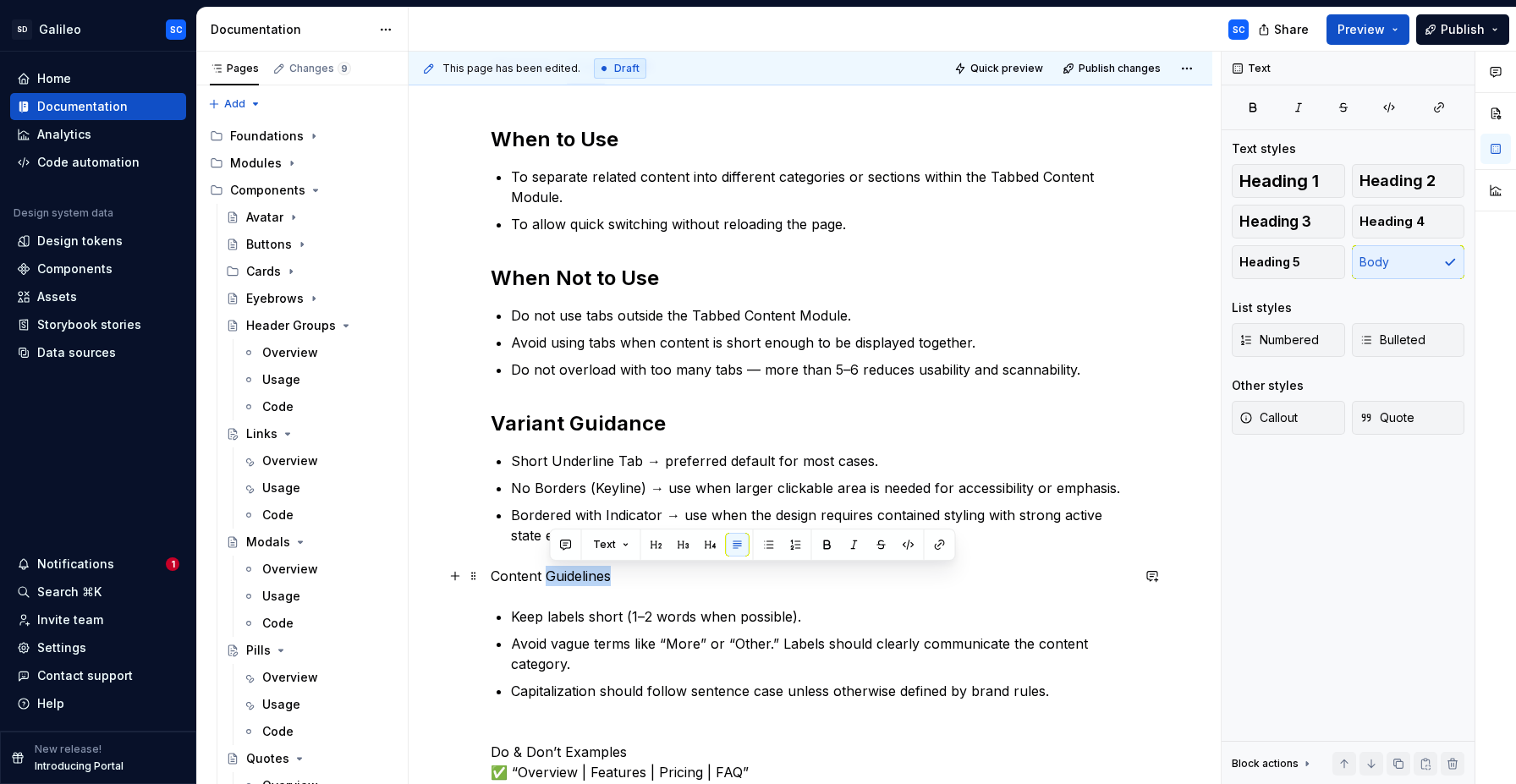
click at [564, 575] on p "Content Guidelines" at bounding box center [810, 575] width 640 height 20
click at [604, 547] on button "button" at bounding box center [602, 544] width 24 height 24
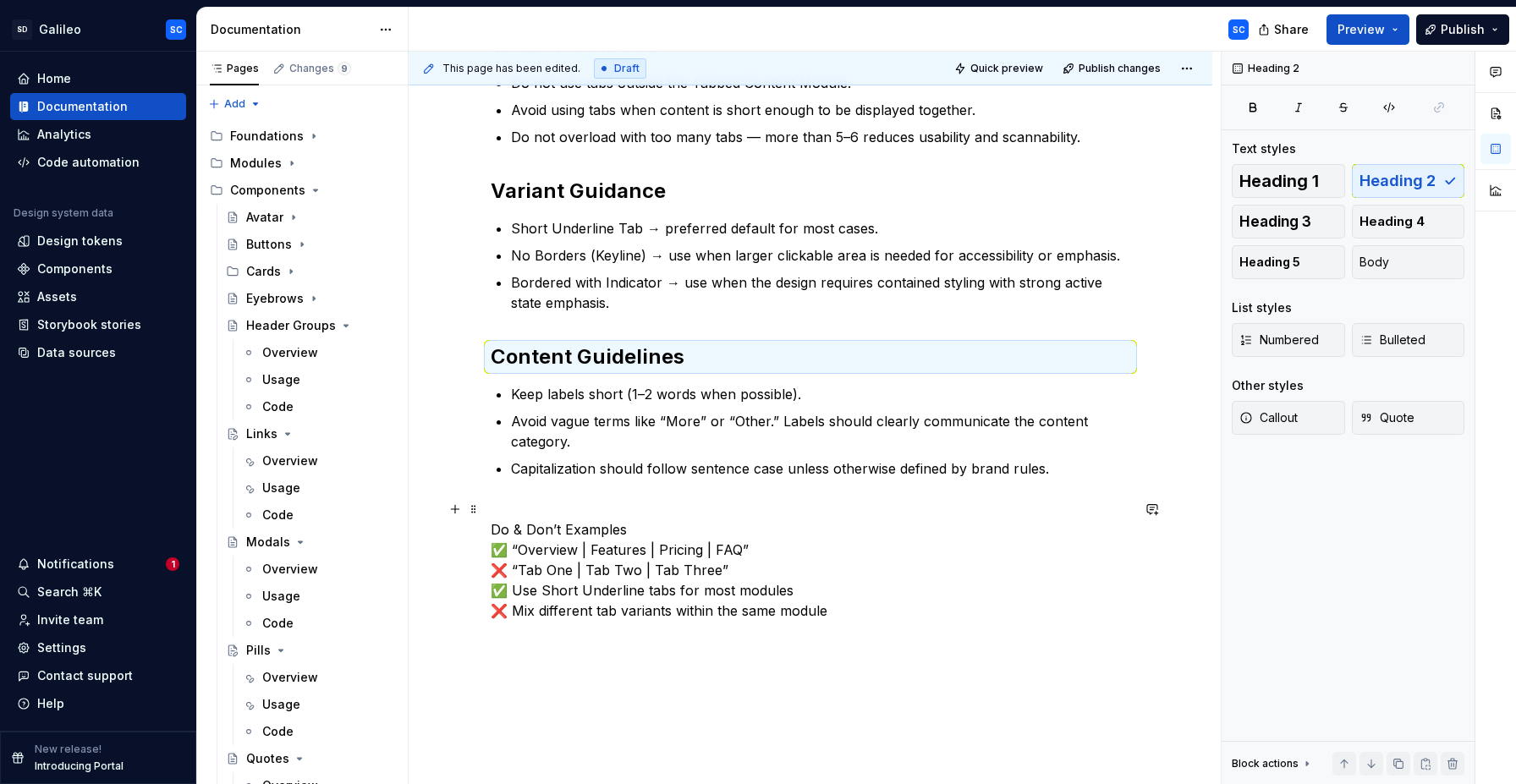
scroll to position [504, 0]
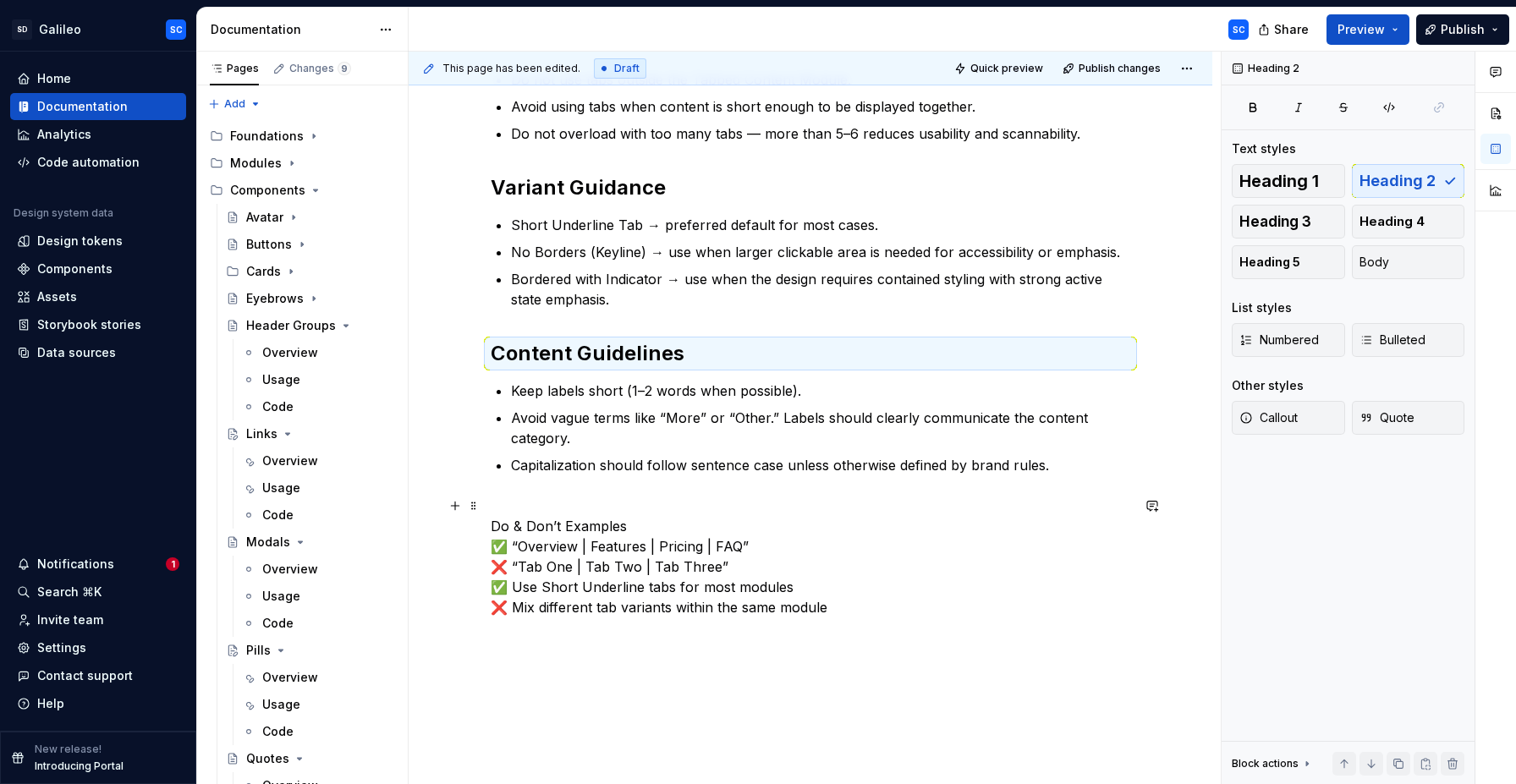
click at [574, 499] on p "Do & Don’t Examples ✅ “Overview | Features | Pricing | FAQ” ❌ “Tab One | Tab Tw…" at bounding box center [810, 556] width 640 height 122
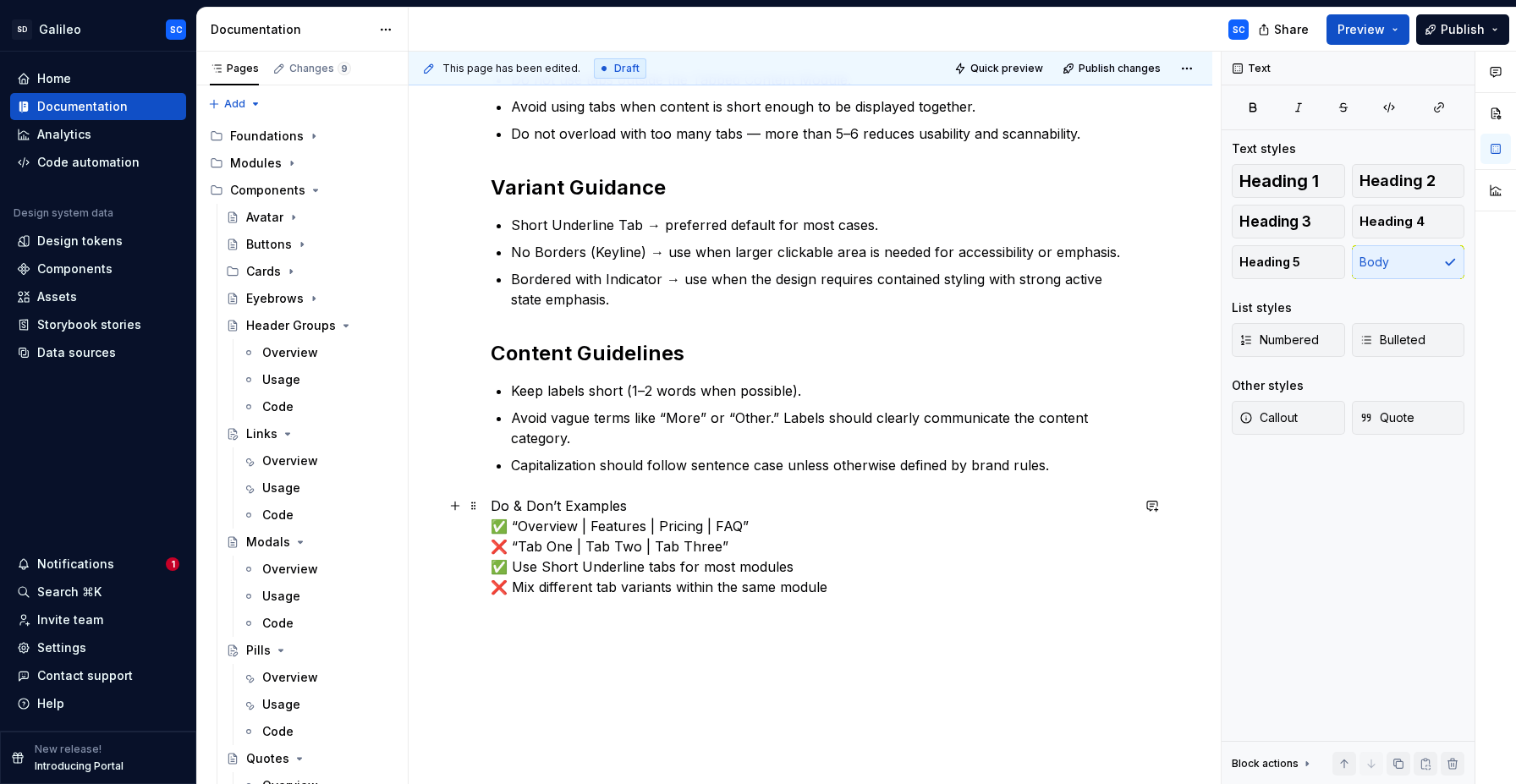
click at [543, 506] on p "Do & Don’t Examples ✅ “Overview | Features | Pricing | FAQ” ❌ “Tab One | Tab Tw…" at bounding box center [810, 546] width 640 height 102
click at [512, 506] on p "Do & Don’t Examples ✅ “Overview | Features | Pricing | FAQ” ❌ “Tab One | Tab Tw…" at bounding box center [810, 546] width 640 height 102
click at [633, 505] on p "Do’s & Don’ts Examples ✅ “Overview | Features | Pricing | FAQ” ❌ “Tab One | Tab…" at bounding box center [810, 546] width 640 height 102
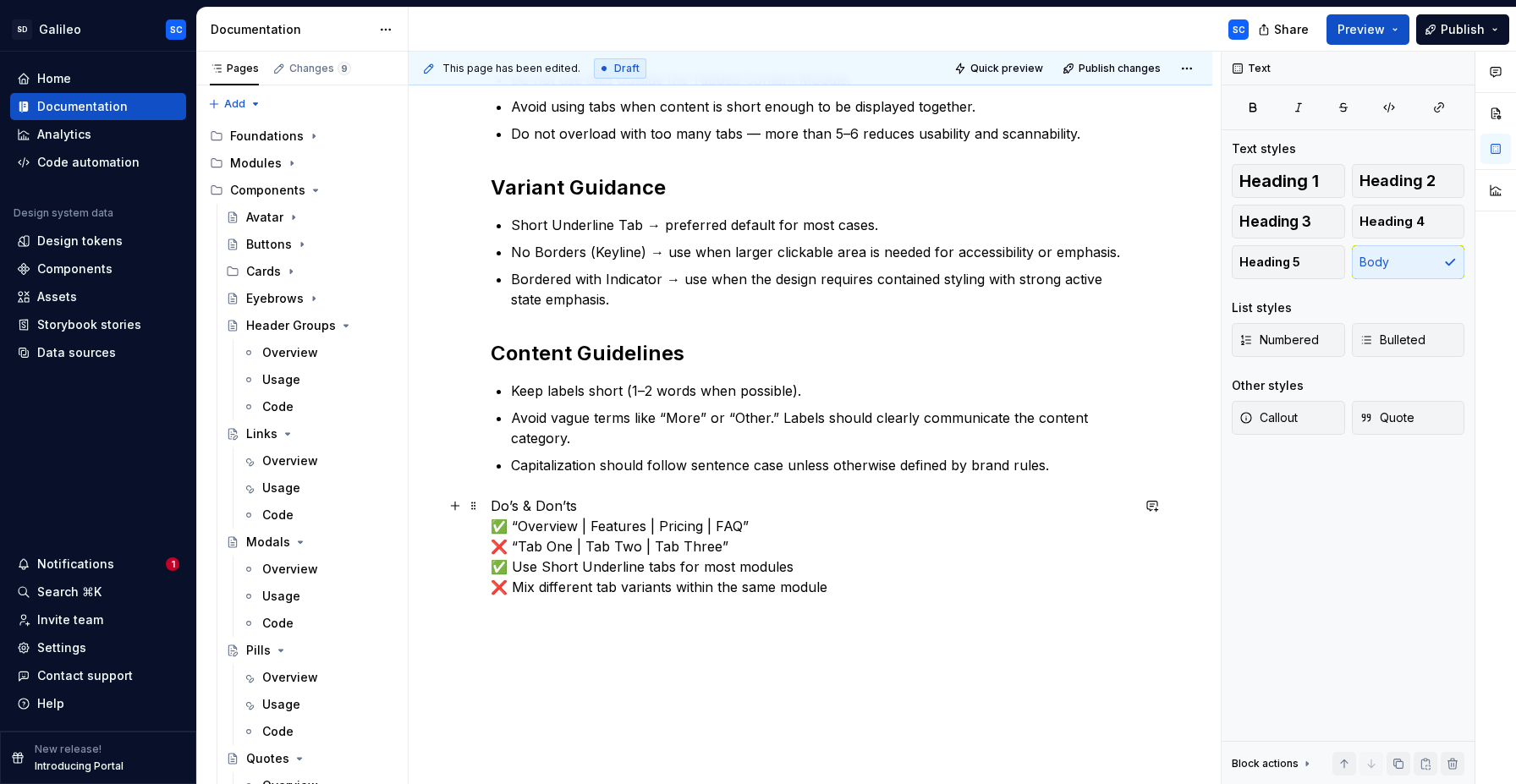
click at [519, 508] on p "Do’s & Don’ts ✅ “Overview | Features | Pricing | FAQ” ❌ “Tab One | Tab Two | Ta…" at bounding box center [810, 546] width 640 height 102
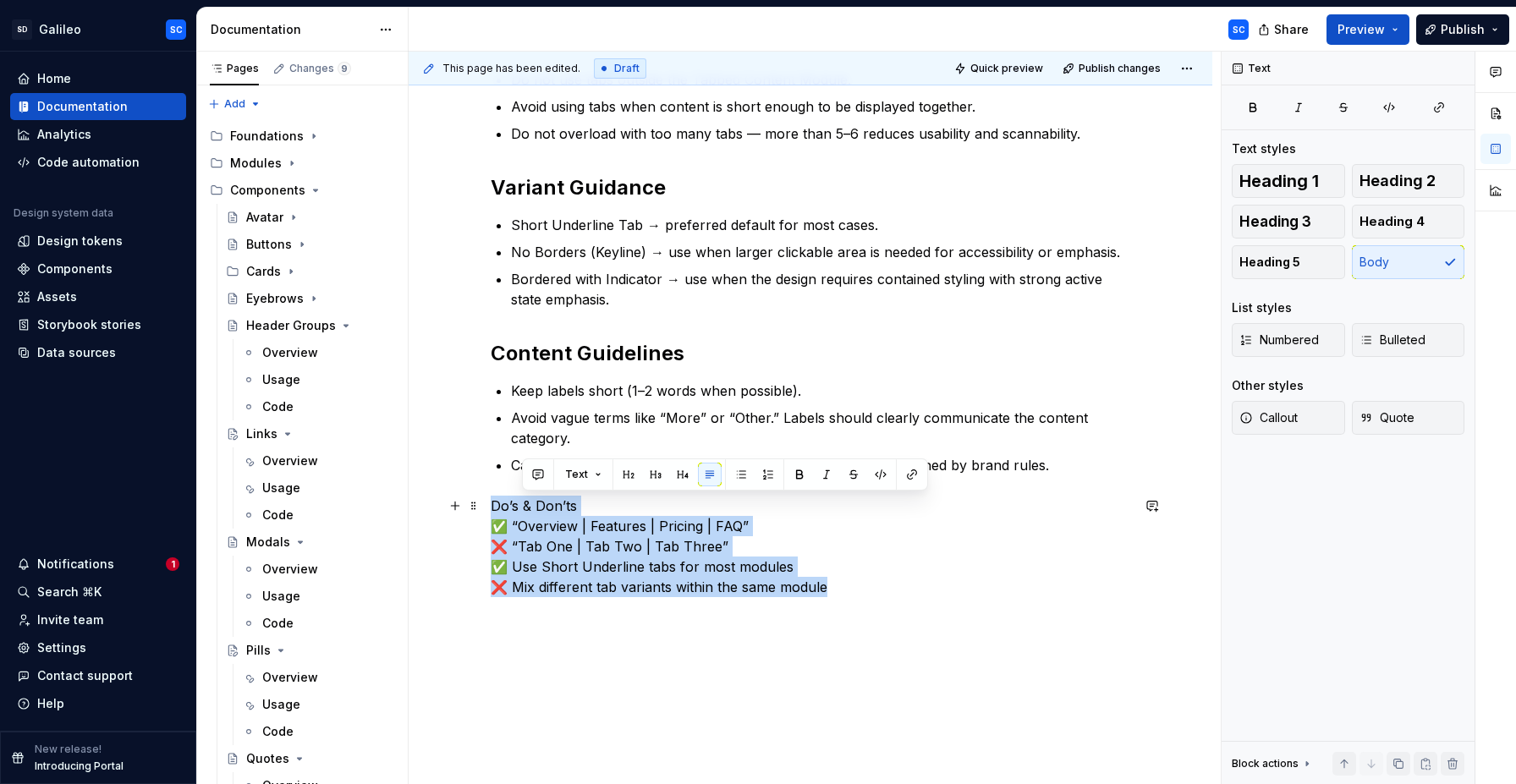
click at [519, 508] on p "Do’s & Don’ts ✅ “Overview | Features | Pricing | FAQ” ❌ “Tab One | Tab Two | Ta…" at bounding box center [810, 546] width 640 height 102
click at [553, 506] on p "Do’s & Don’ts ✅ “Overview | Features | Pricing | FAQ” ❌ “Tab One | Tab Two | Ta…" at bounding box center [810, 546] width 640 height 102
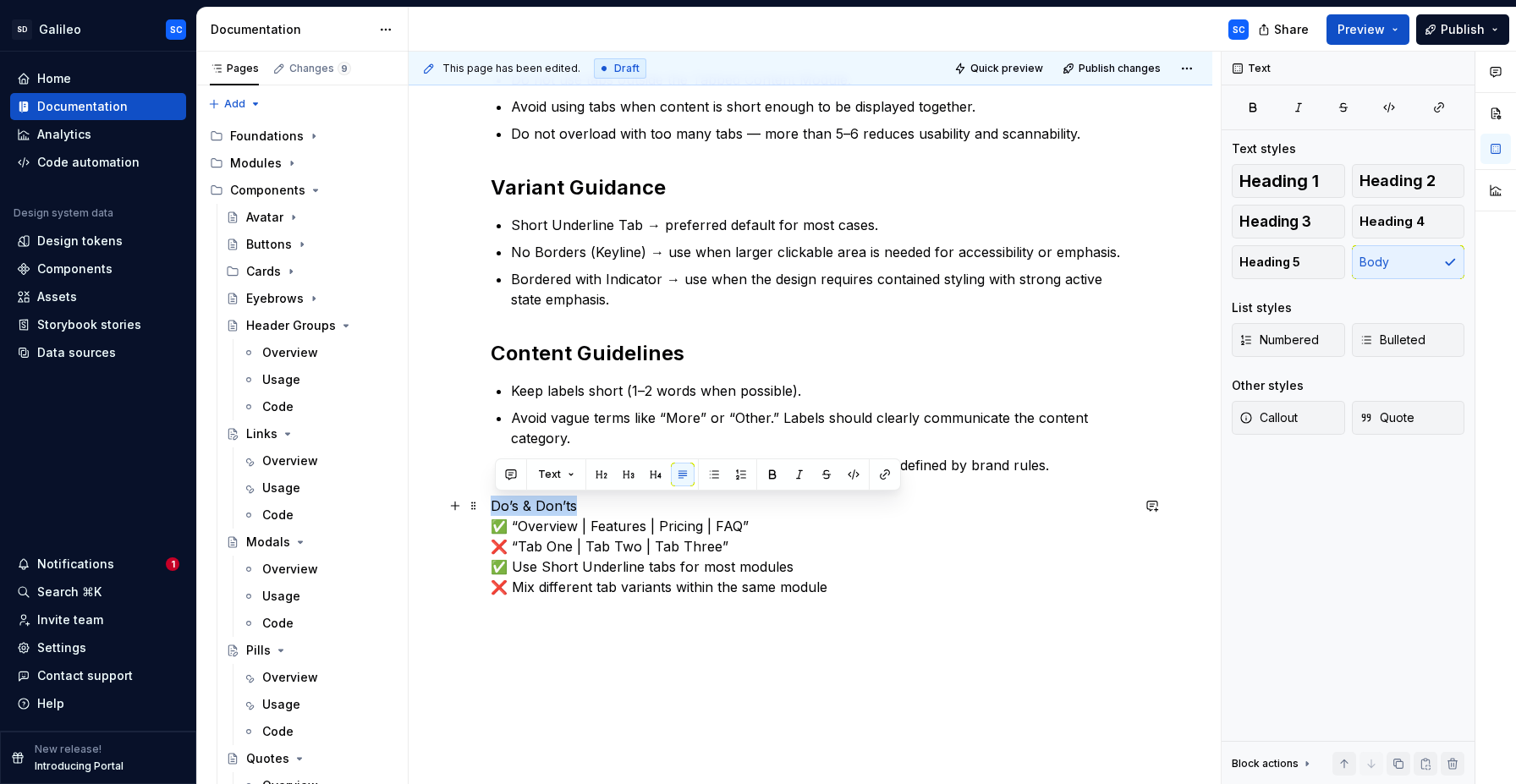
drag, startPoint x: 580, startPoint y: 505, endPoint x: 572, endPoint y: 491, distance: 16.1
click at [497, 511] on p "Do’s & Don’ts ✅ “Overview | Features | Pricing | FAQ” ❌ “Tab One | Tab Two | Ta…" at bounding box center [810, 546] width 640 height 102
click at [602, 473] on button "button" at bounding box center [602, 474] width 24 height 24
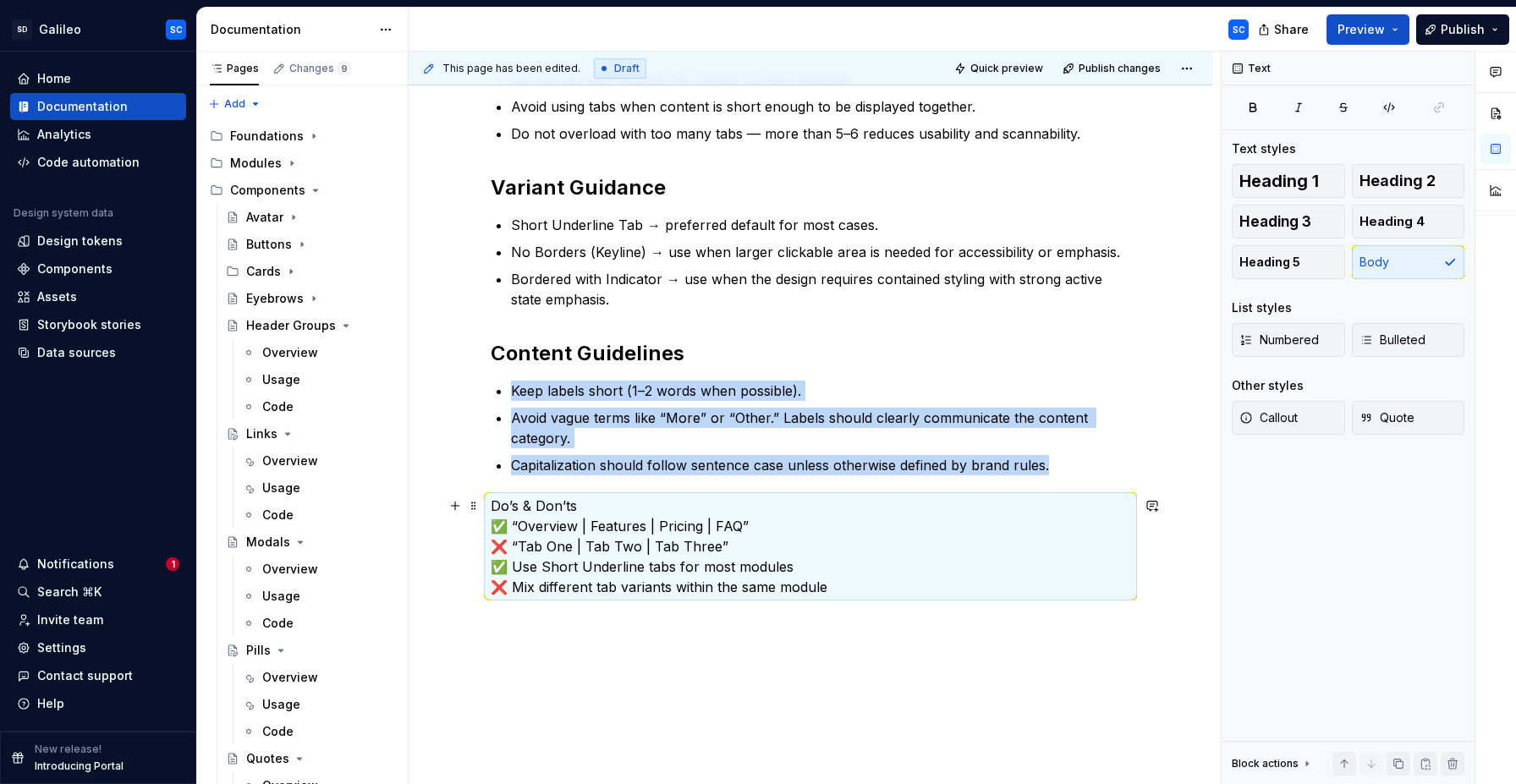
click at [639, 503] on p "Do’s & Don’ts ✅ “Overview | Features | Pricing | FAQ” ❌ “Tab One | Tab Two | Ta…" at bounding box center [810, 546] width 640 height 102
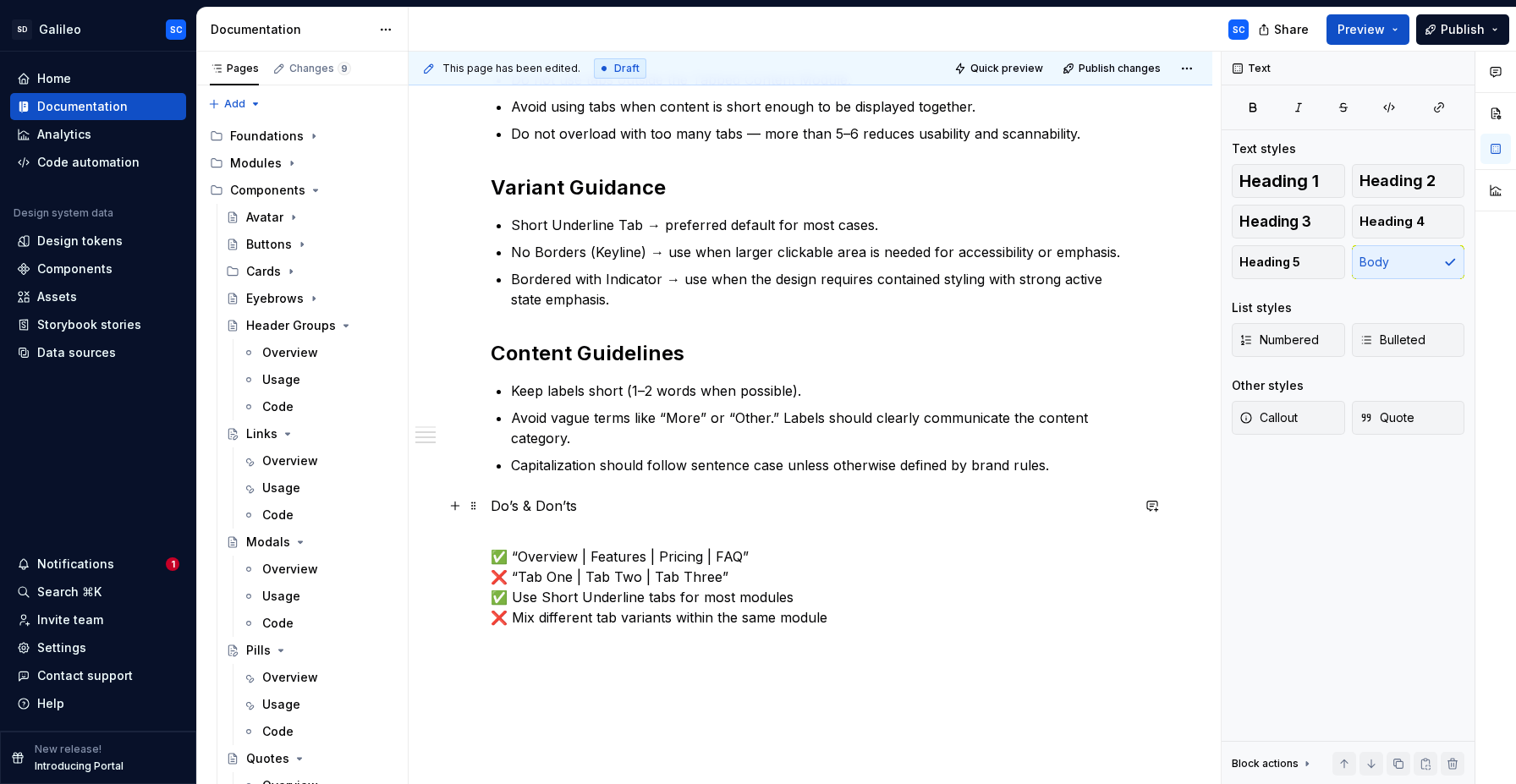
click at [563, 504] on p "Do’s & Don’ts" at bounding box center [810, 515] width 640 height 41
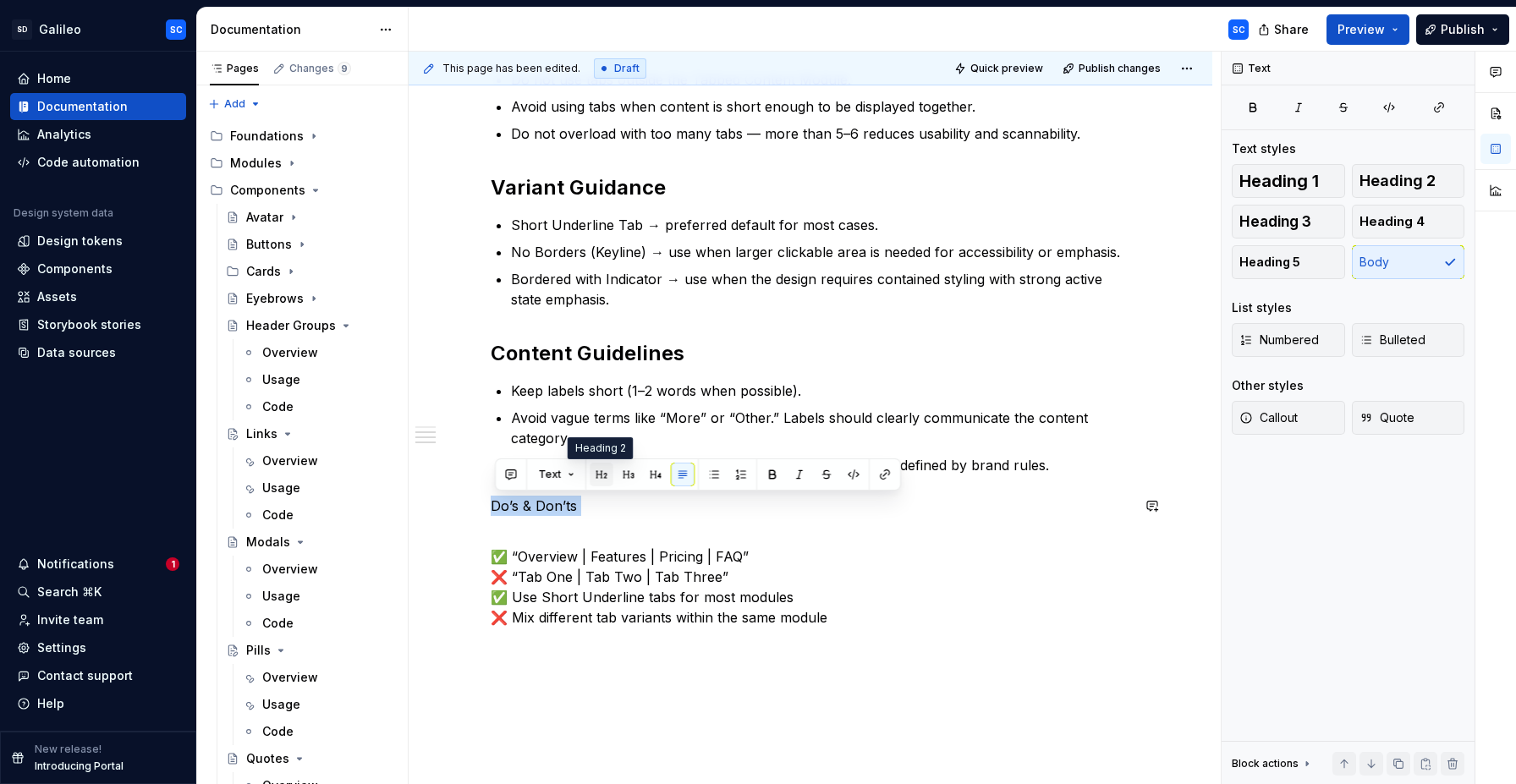
click at [601, 477] on button "button" at bounding box center [602, 474] width 24 height 24
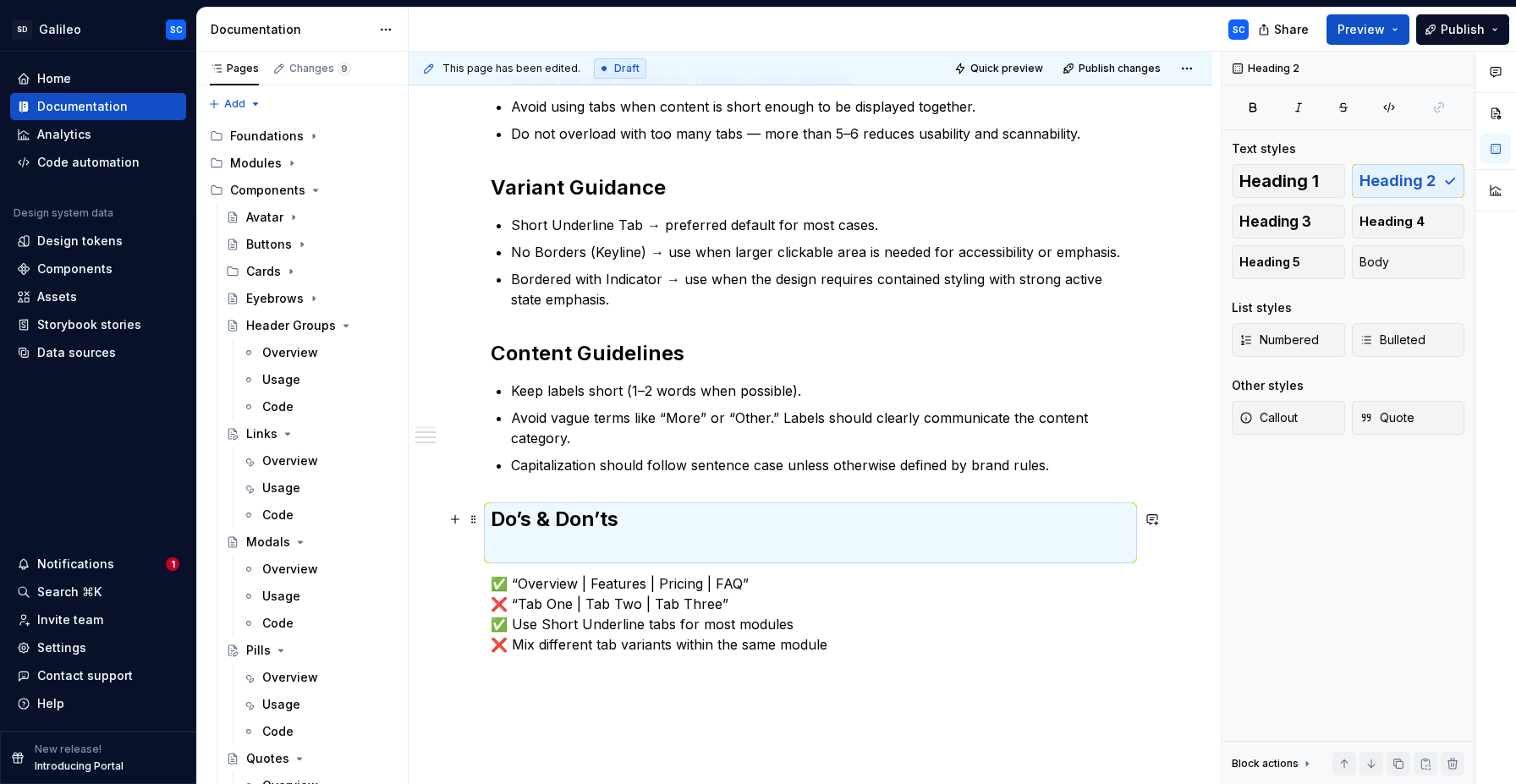
click at [587, 548] on h2 "Do’s & Don’ts" at bounding box center [810, 532] width 640 height 54
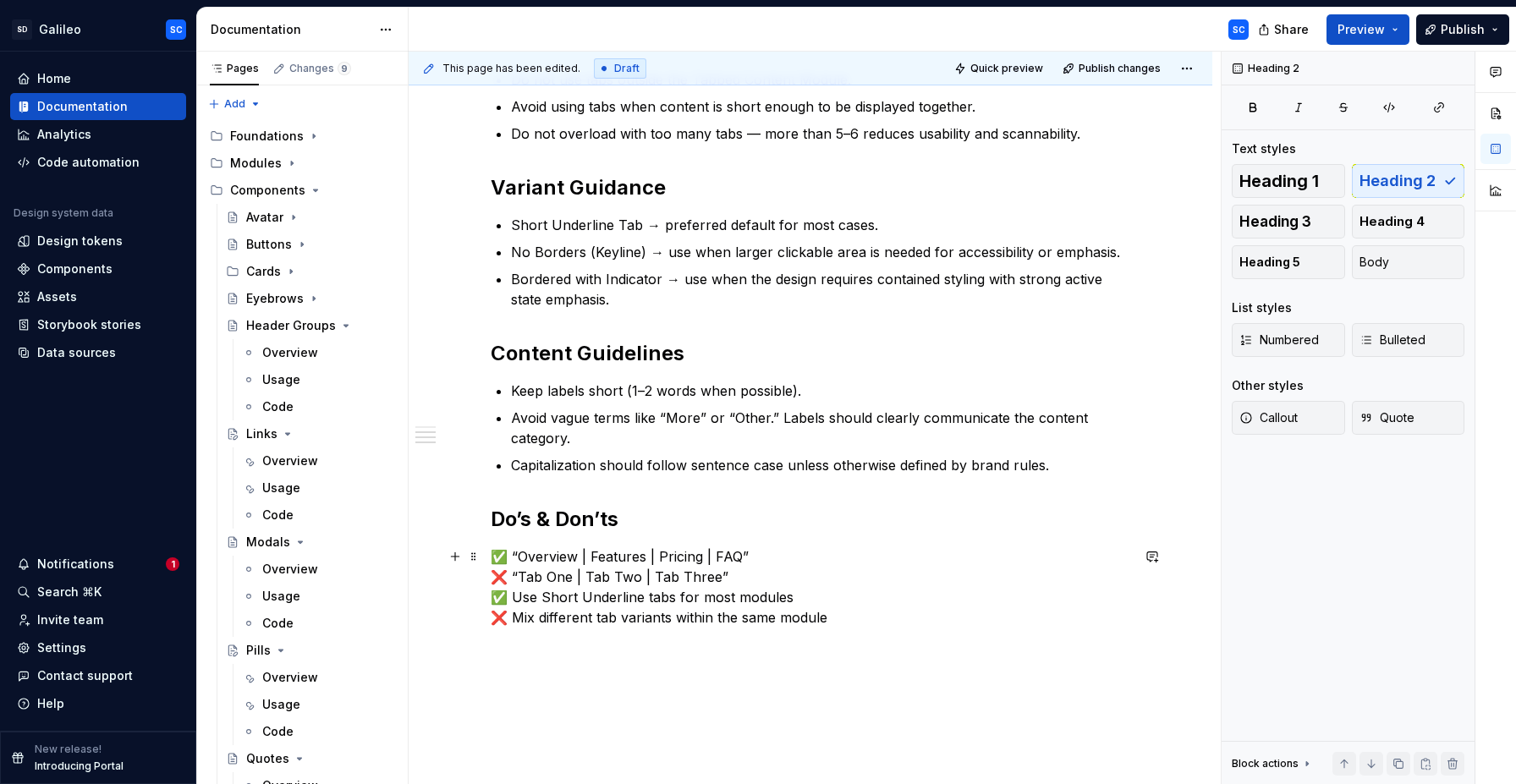
click at [582, 560] on p "✅ “Overview | Features | Pricing | FAQ” ❌ “Tab One | Tab Two | Tab Three” ✅ Use…" at bounding box center [810, 586] width 640 height 81
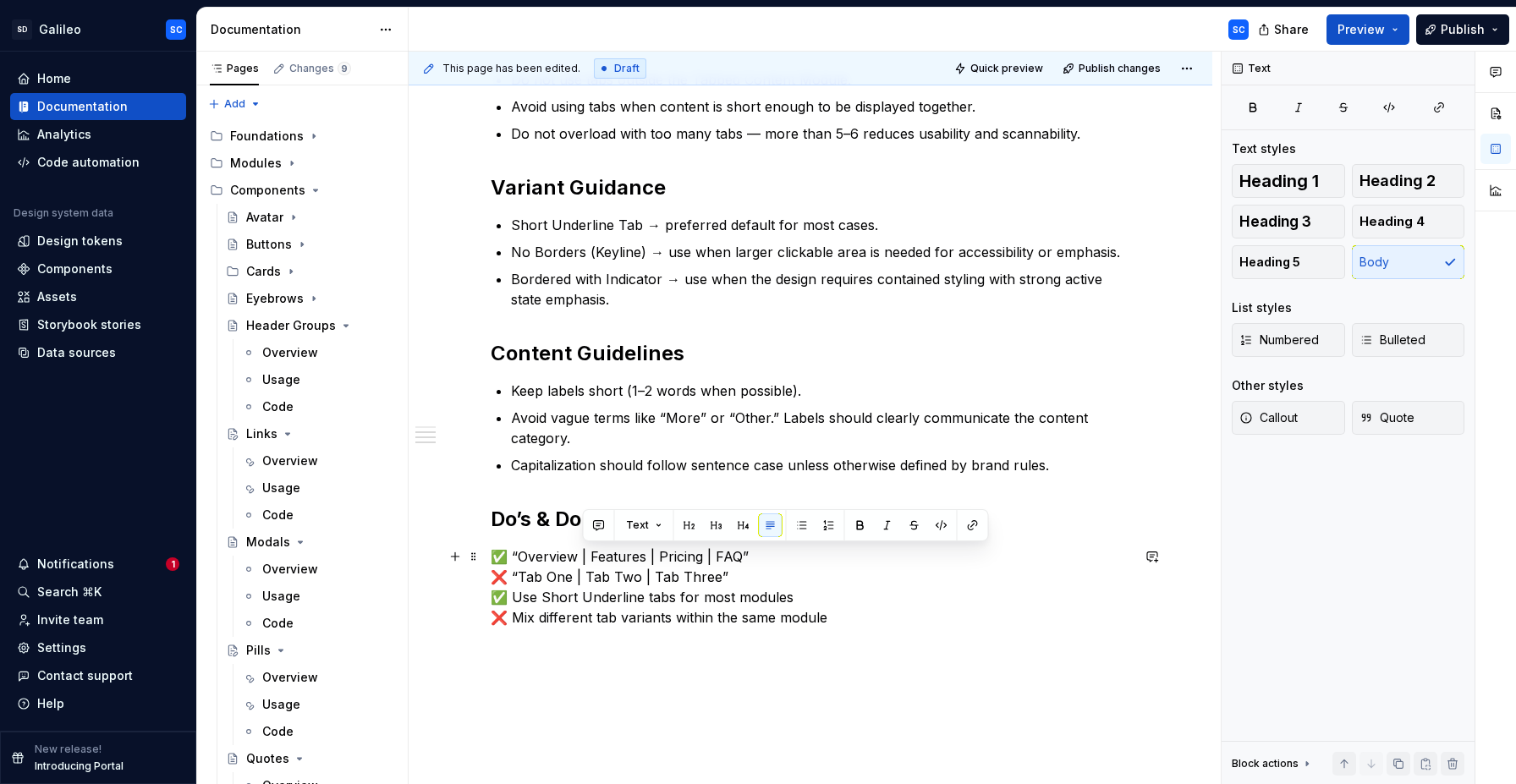
click at [582, 560] on p "✅ “Overview | Features | Pricing | FAQ” ❌ “Tab One | Tab Two | Tab Three” ✅ Use…" at bounding box center [810, 586] width 640 height 81
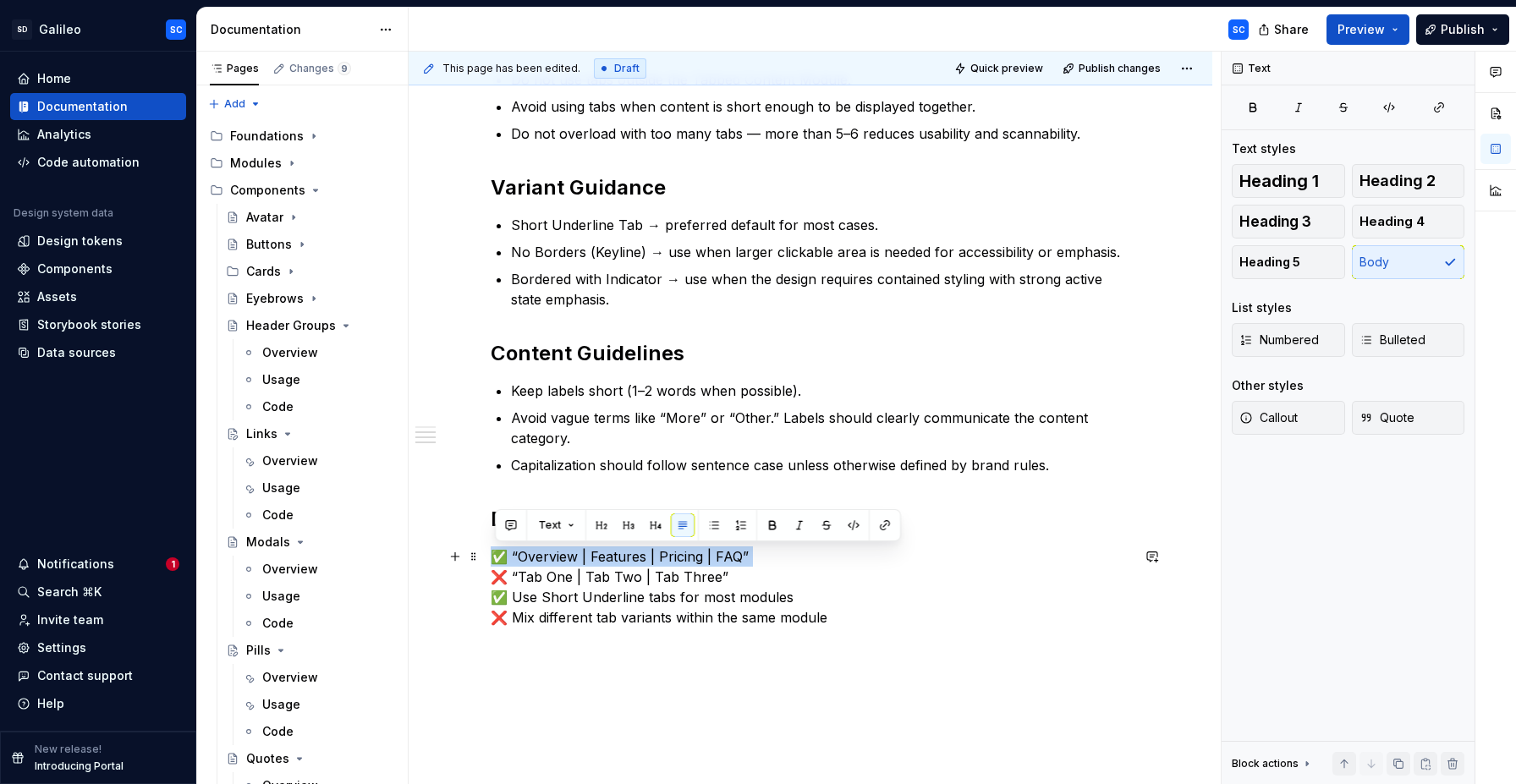
click at [582, 560] on p "✅ “Overview | Features | Pricing | FAQ” ❌ “Tab One | Tab Two | Tab Three” ✅ Use…" at bounding box center [810, 586] width 640 height 81
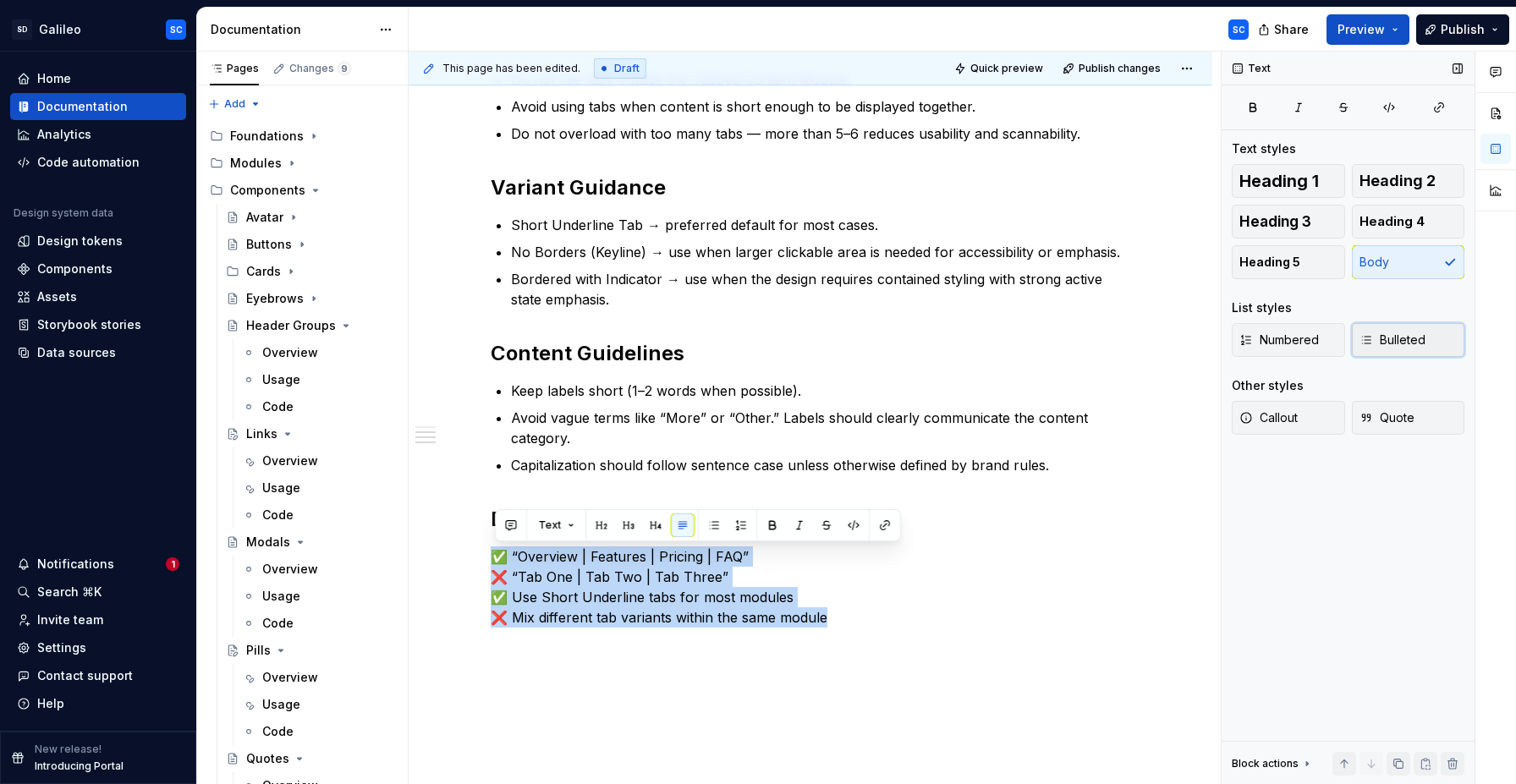
click at [1415, 340] on span "Bulleted" at bounding box center [1393, 340] width 66 height 17
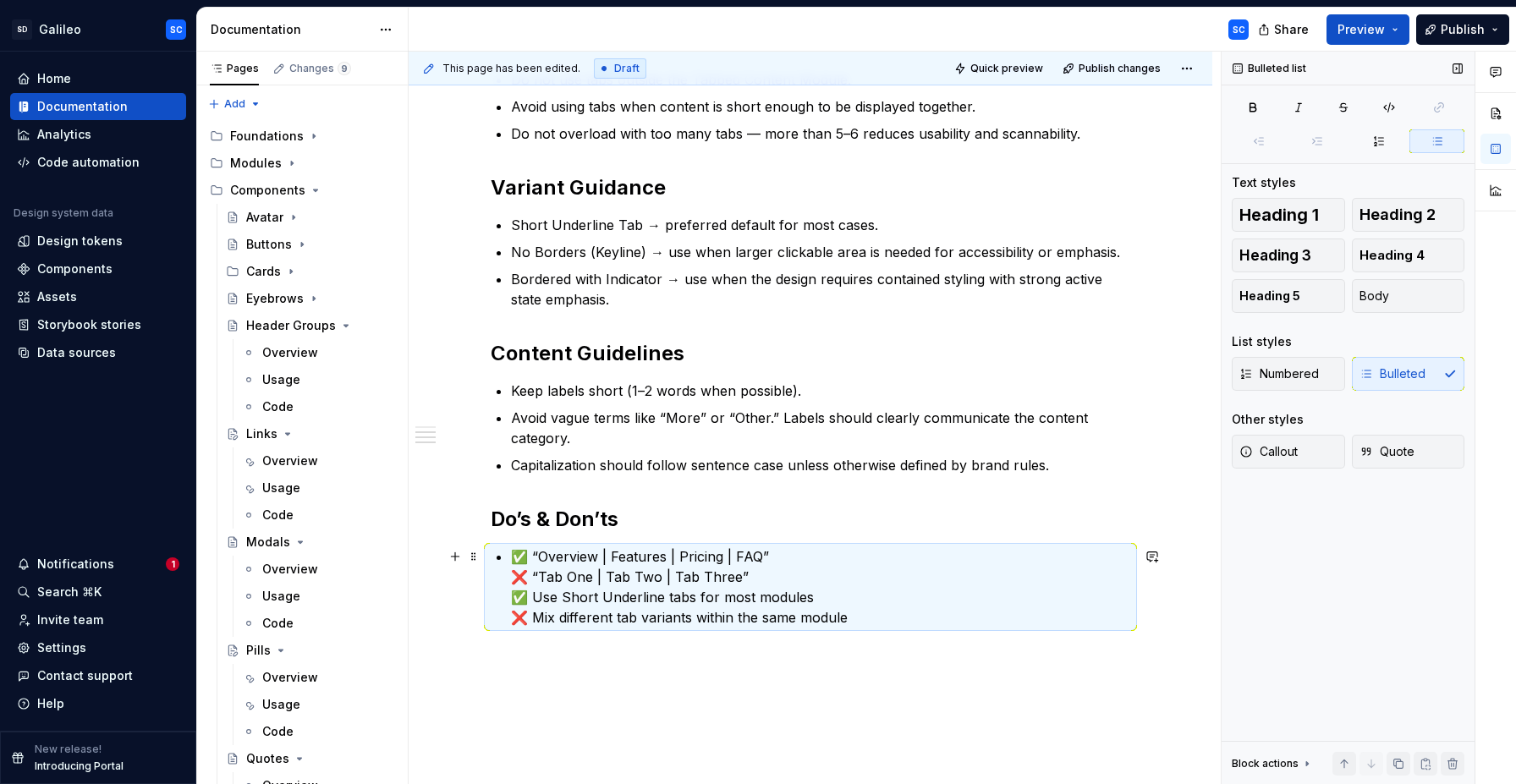
click at [779, 554] on p "✅ “Overview | Features | Pricing | FAQ” ❌ “Tab One | Tab Two | Tab Three” ✅ Use…" at bounding box center [820, 586] width 620 height 81
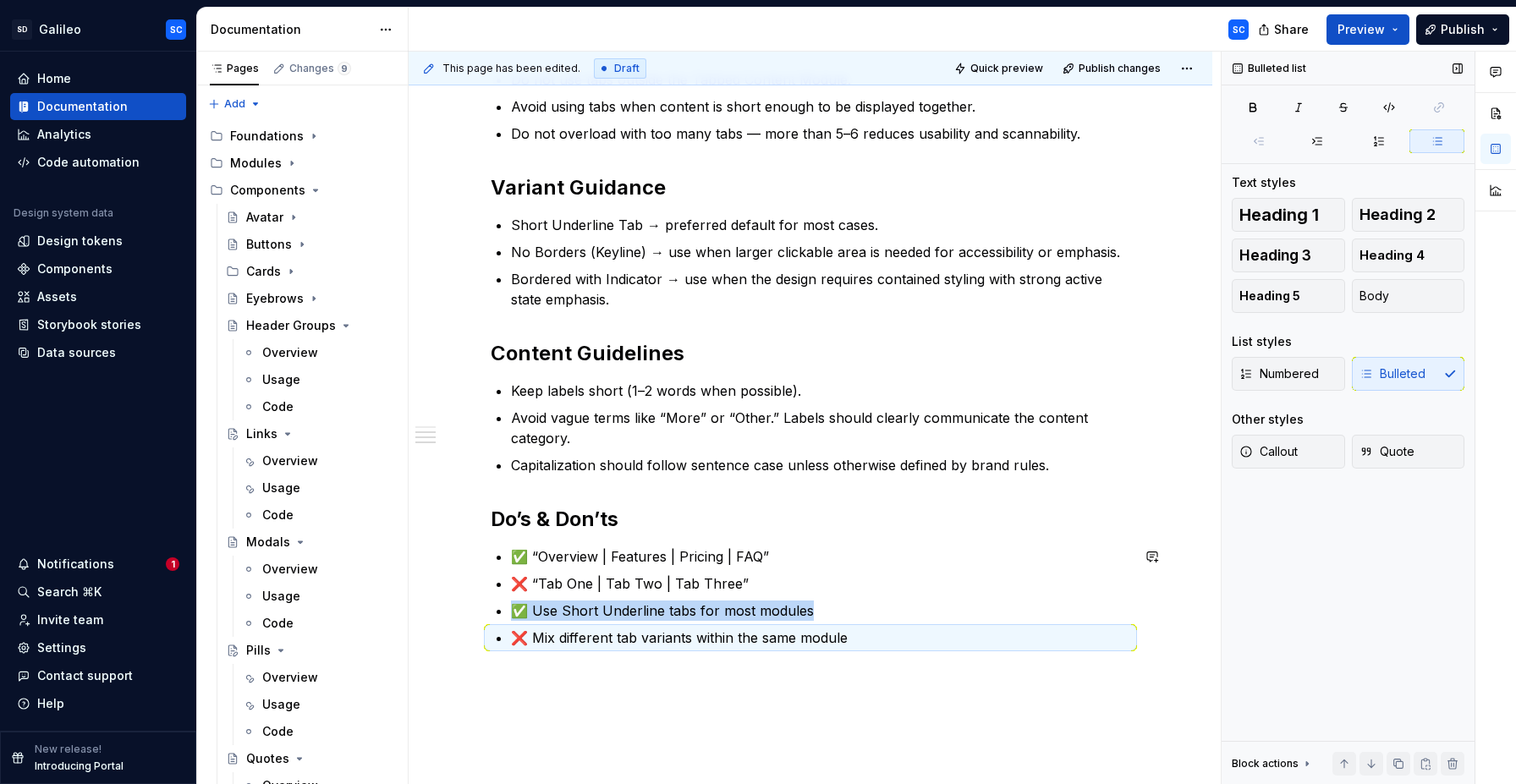
click at [735, 727] on div "When to Use To separate related content into different categories or sections w…" at bounding box center [810, 376] width 803 height 1054
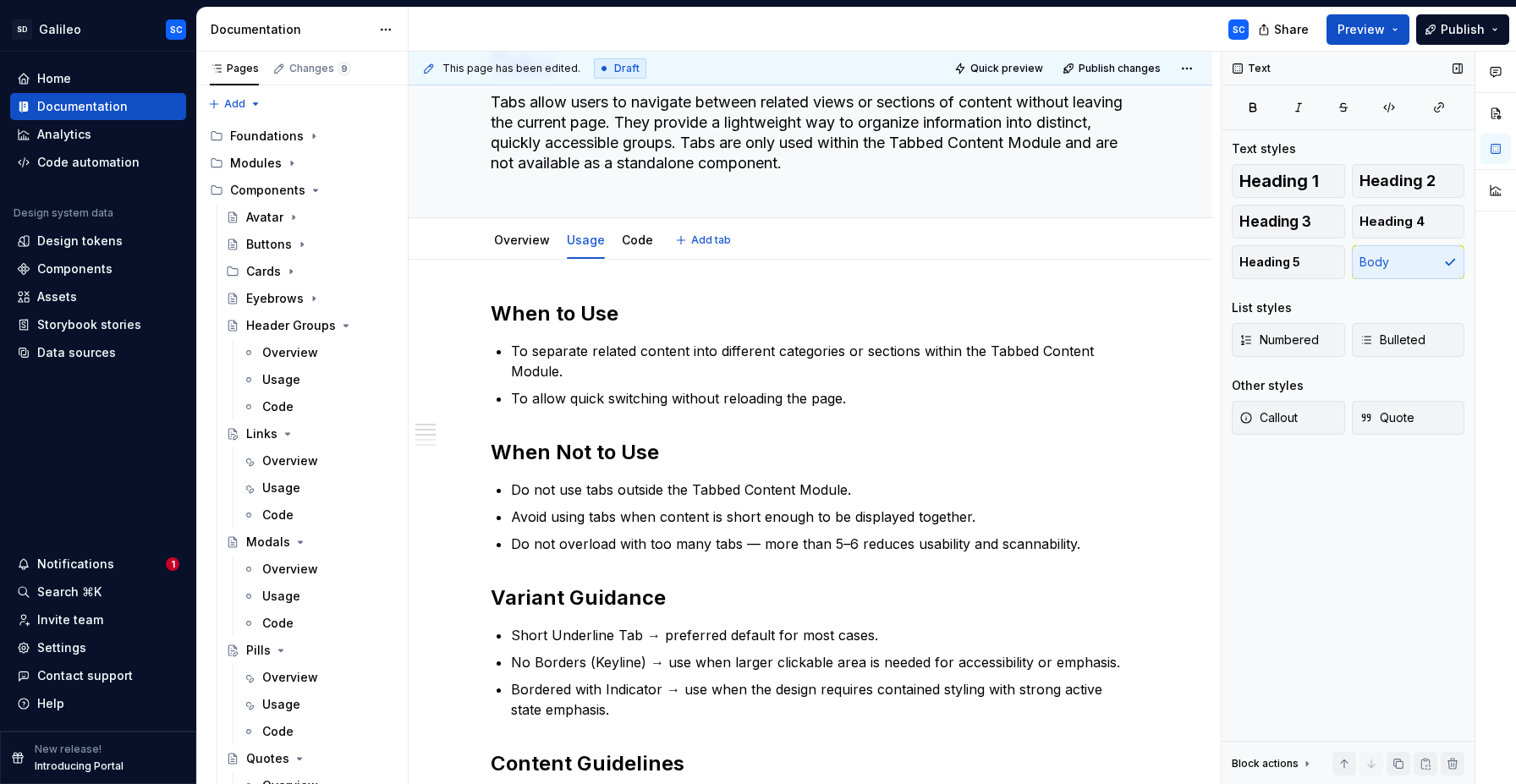
scroll to position [0, 0]
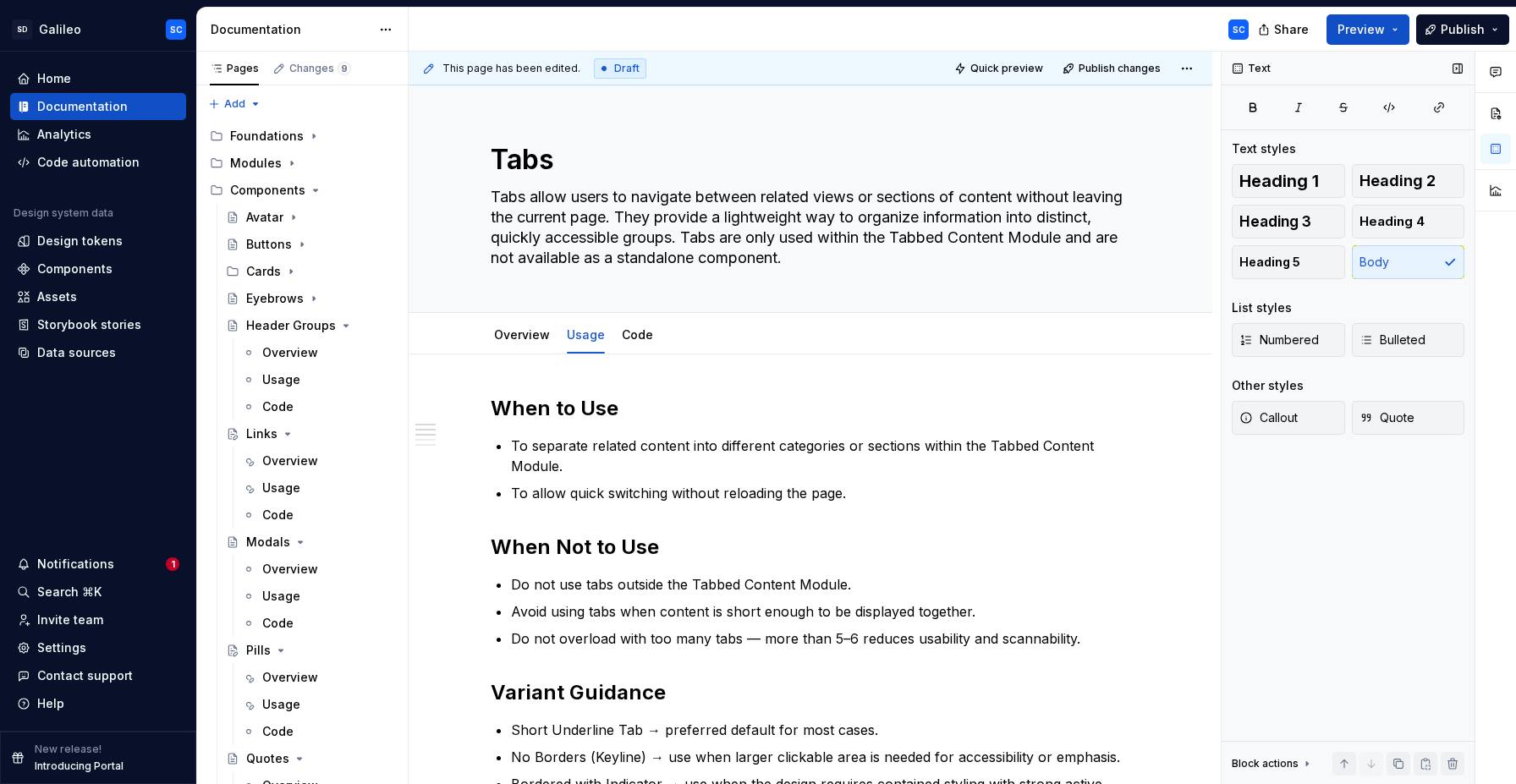
type textarea "*"
